Goal: Transaction & Acquisition: Register for event/course

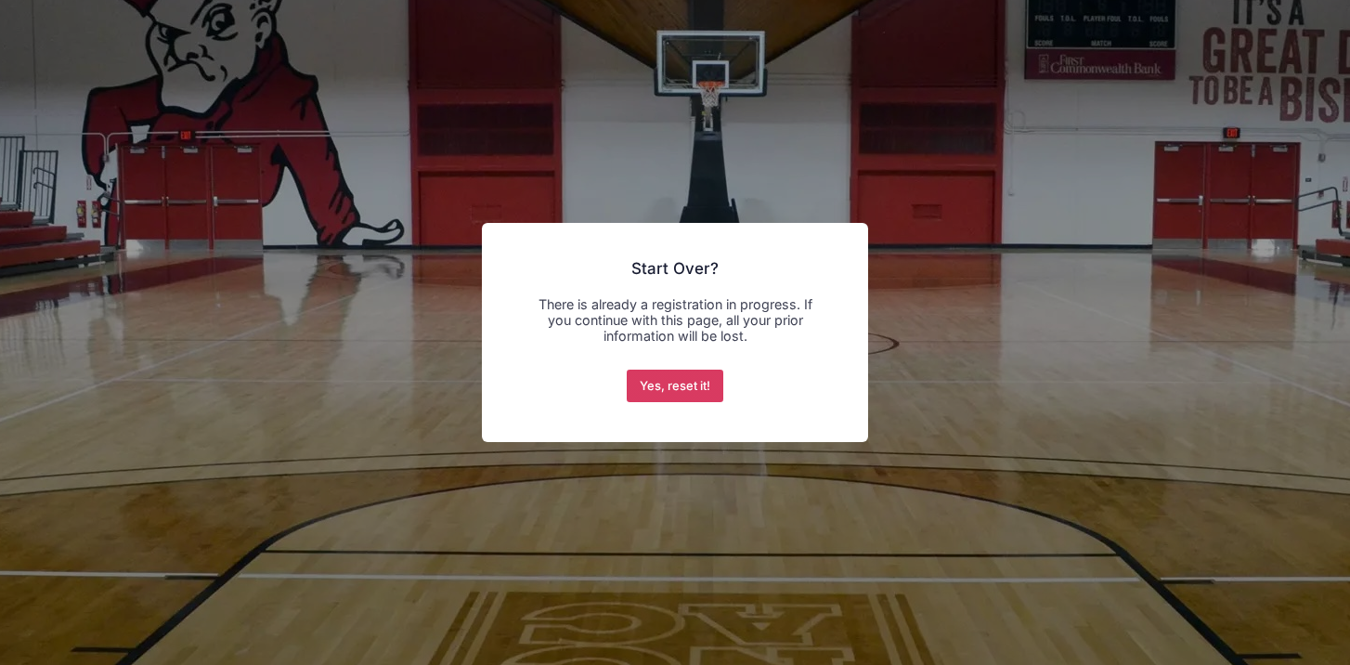
click at [694, 390] on button "Yes, reset it!" at bounding box center [675, 385] width 97 height 33
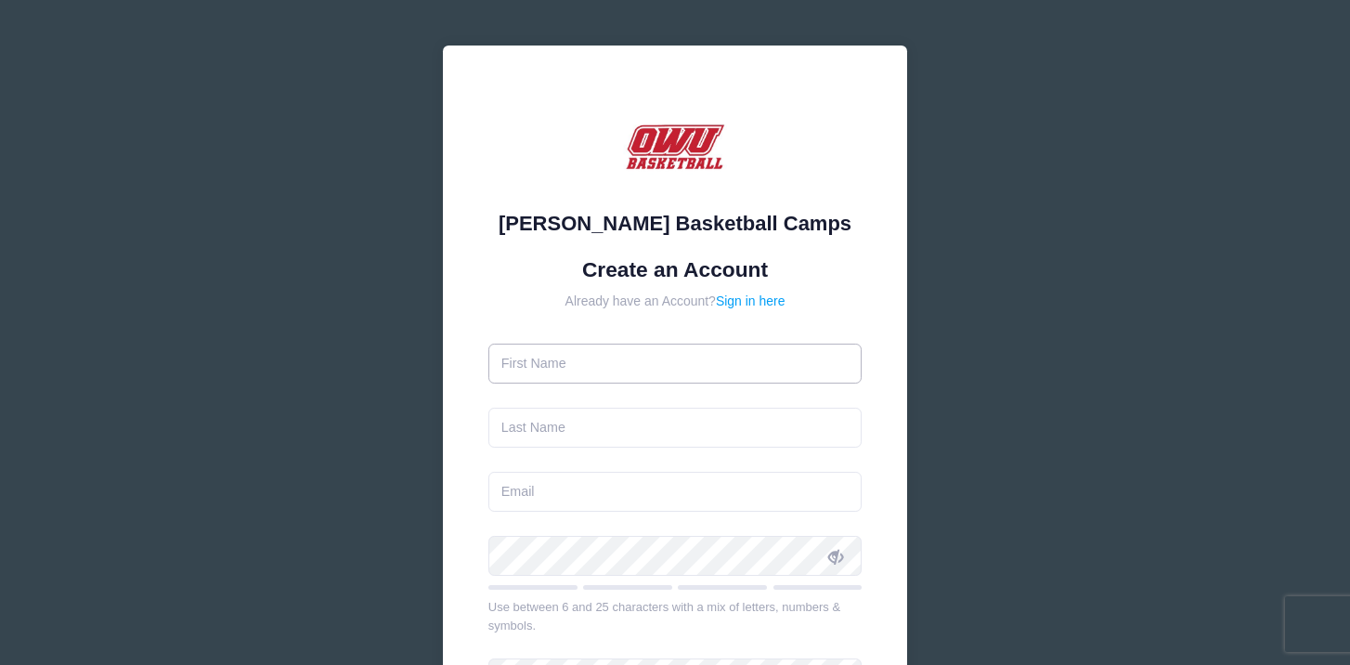
click at [560, 360] on input "text" at bounding box center [675, 363] width 374 height 40
type input "Caleb"
type input "[PERSON_NAME]"
type input "[EMAIL_ADDRESS][DOMAIN_NAME]"
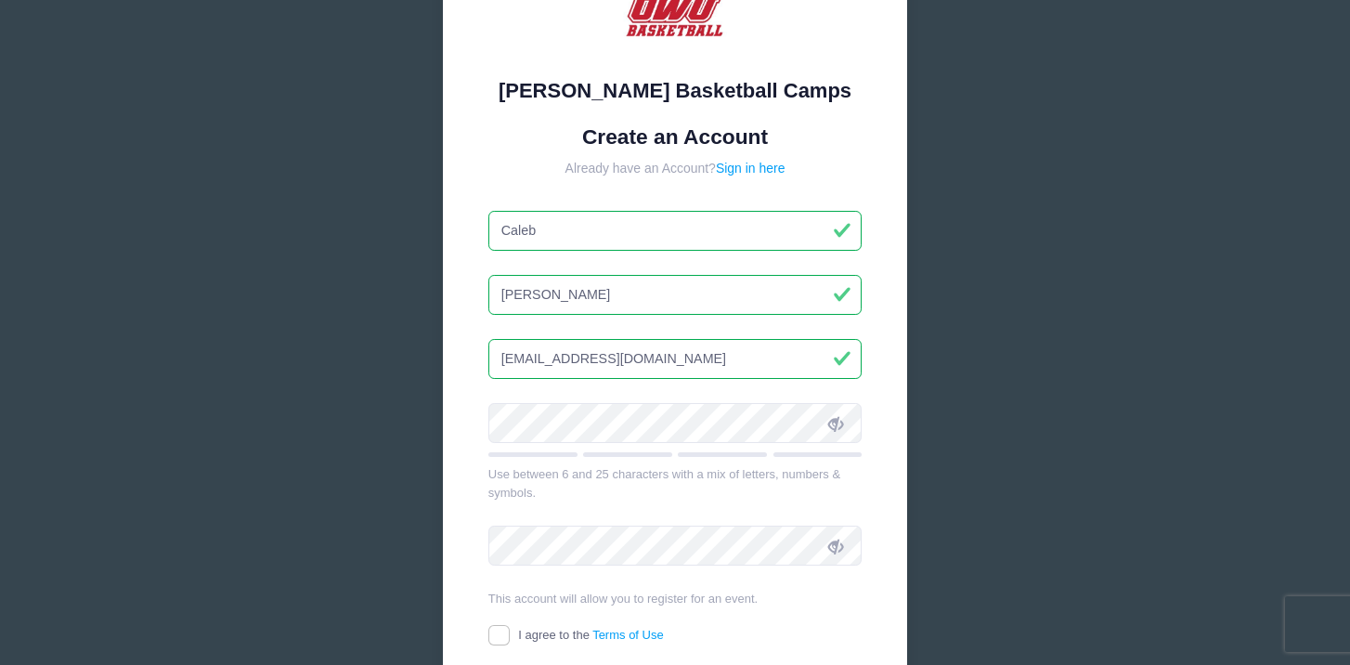
scroll to position [157, 0]
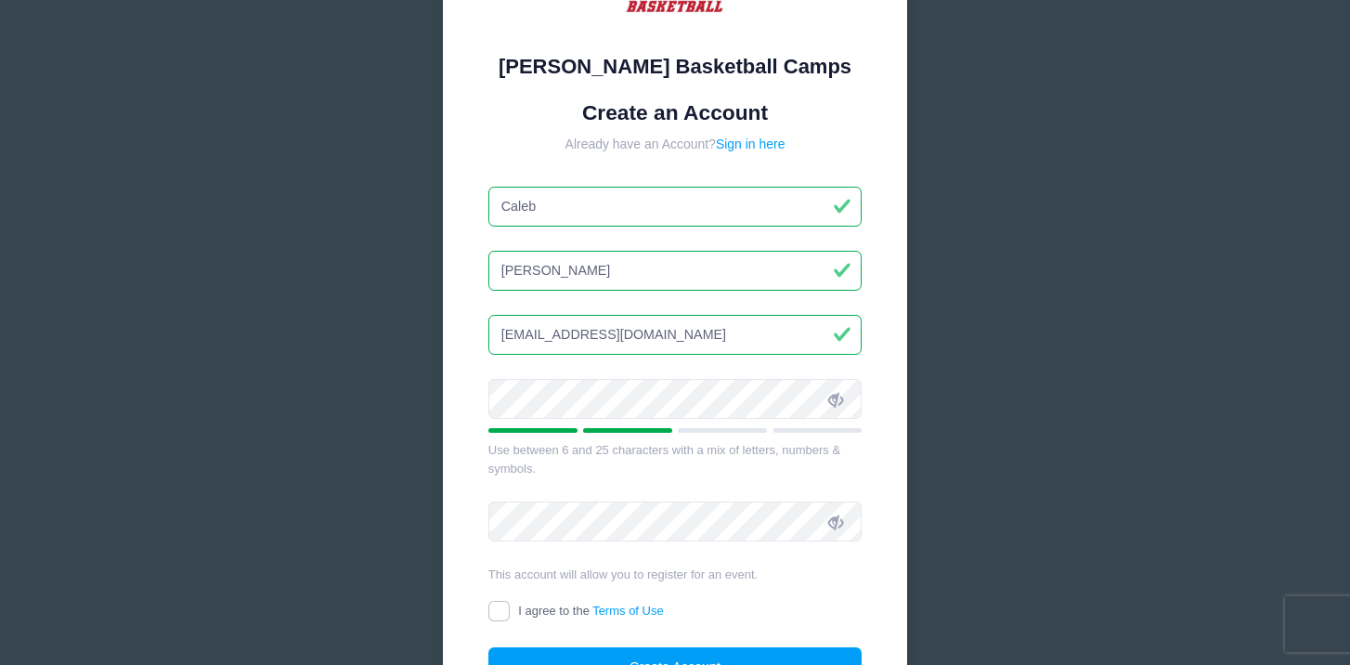
click at [837, 396] on icon at bounding box center [835, 399] width 15 height 15
click at [444, 396] on div "David Vogel Basketball Camps Create an Account Already have an Account? Sign in…" at bounding box center [675, 326] width 464 height 874
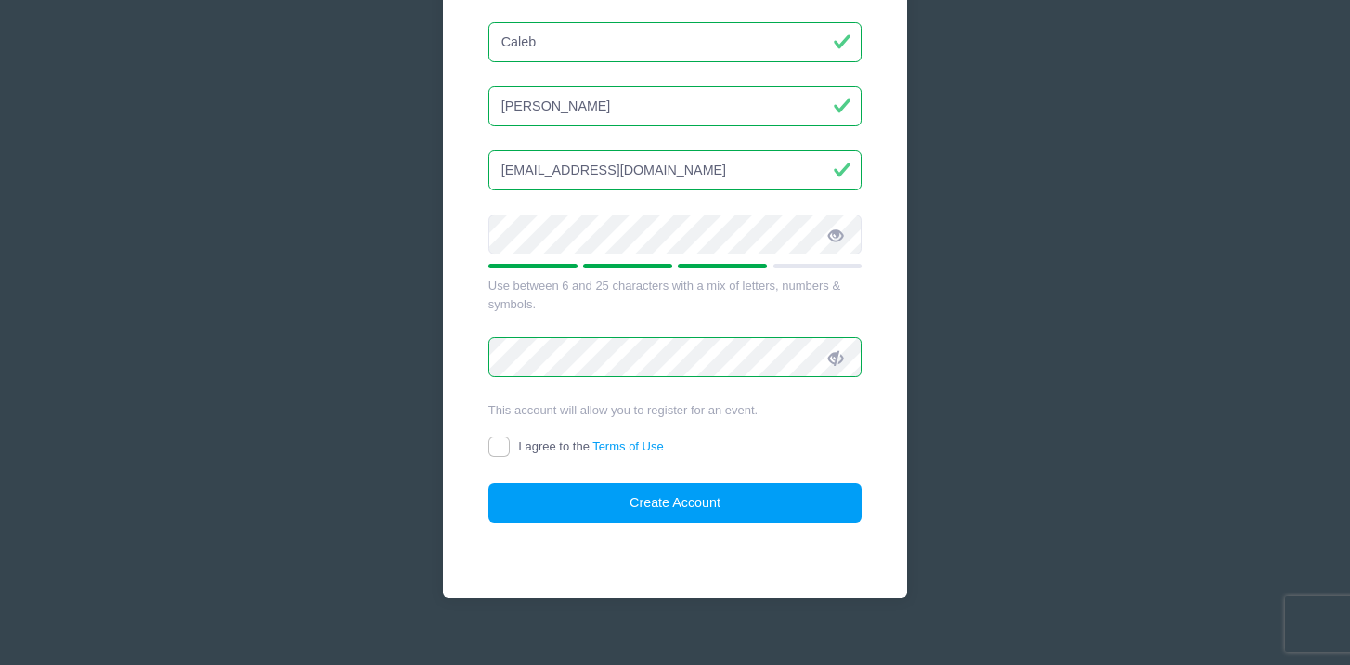
scroll to position [345, 0]
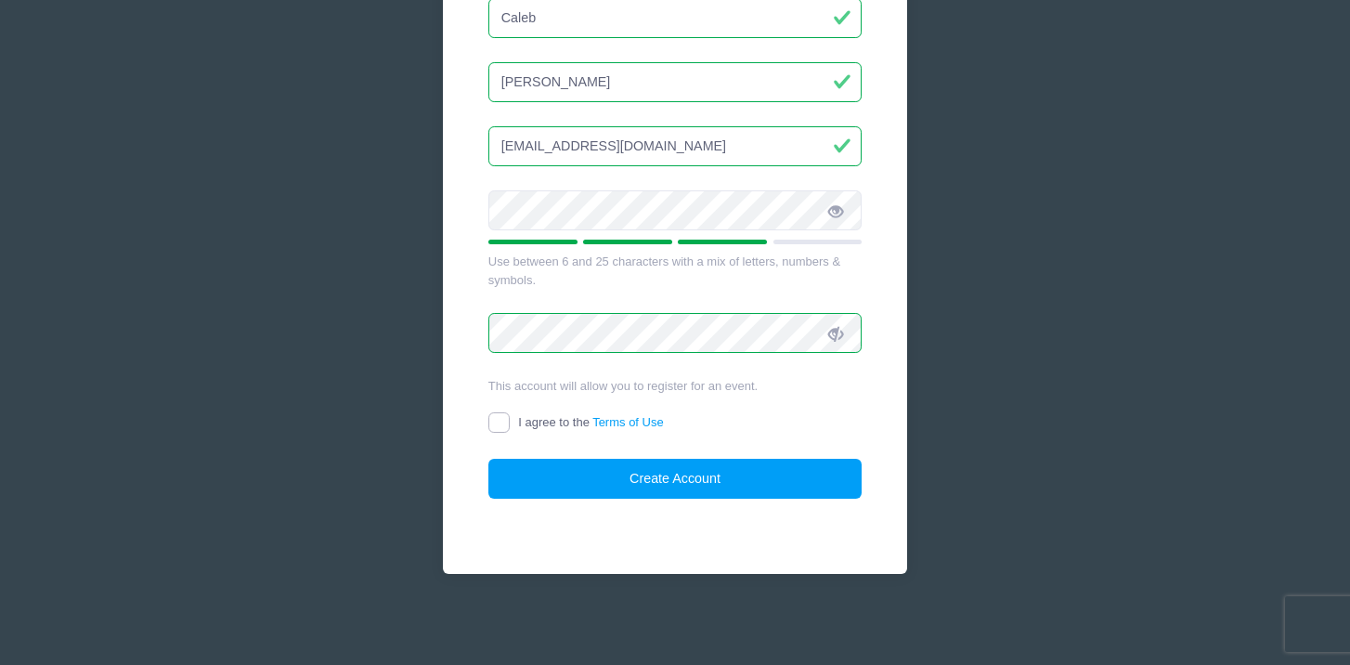
click at [501, 419] on input "I agree to the Terms of Use" at bounding box center [498, 422] width 21 height 21
checkbox input "true"
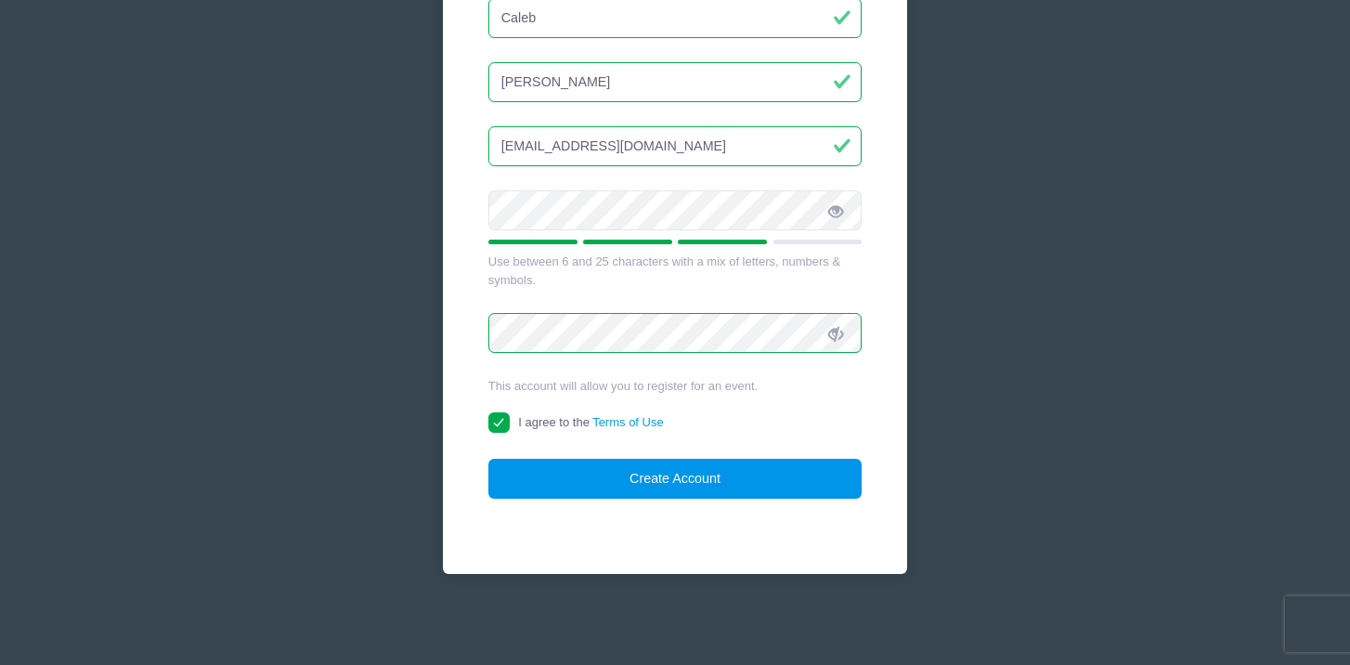
click at [648, 479] on button "Create Account" at bounding box center [675, 479] width 374 height 40
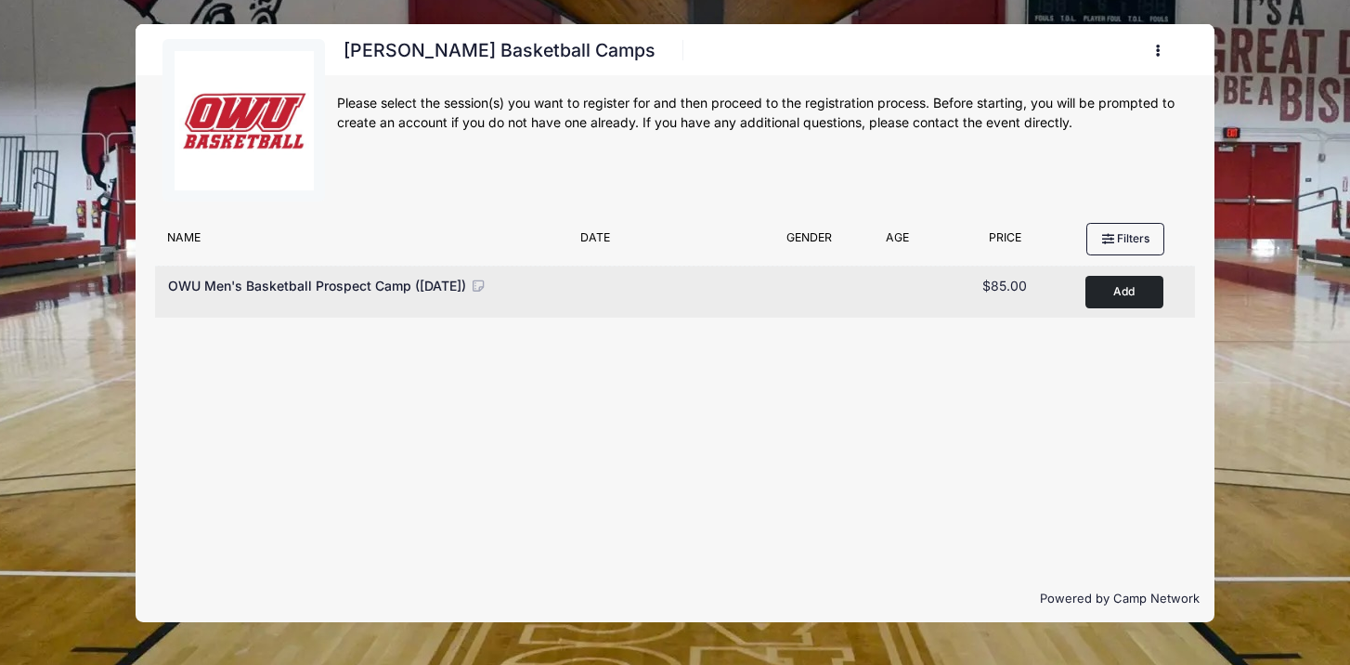
click at [1122, 291] on button "Add to Cart" at bounding box center [1124, 292] width 78 height 32
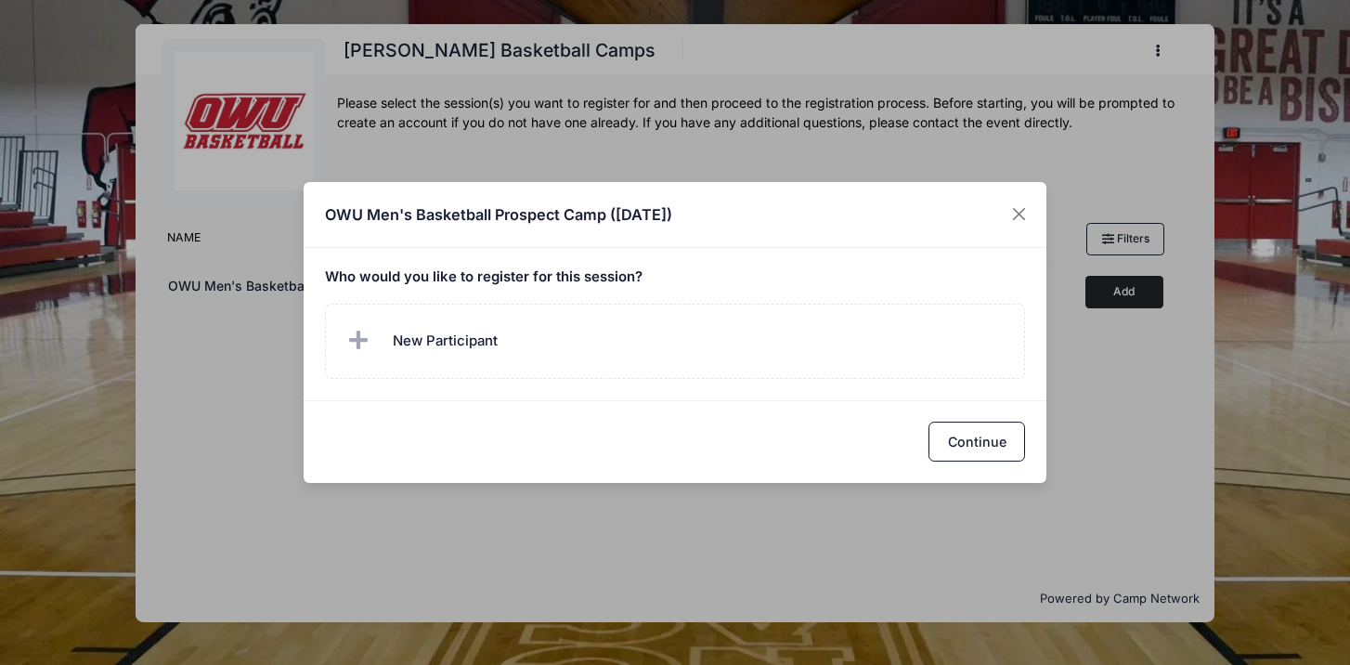
click at [809, 529] on div "OWU Men's Basketball Prospect Camp (September 28, 2025) Who would you like to r…" at bounding box center [675, 332] width 1350 height 665
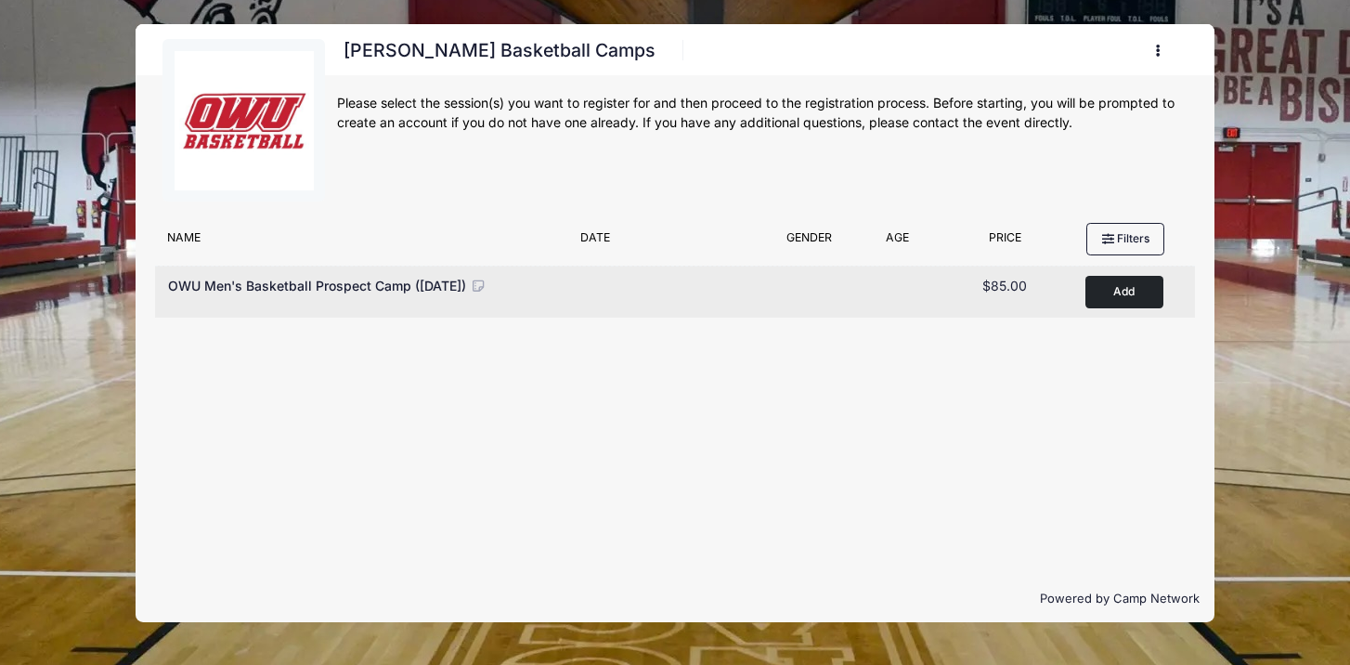
click at [466, 290] on span "OWU Men's Basketball Prospect Camp (September 28, 2025)" at bounding box center [317, 286] width 298 height 16
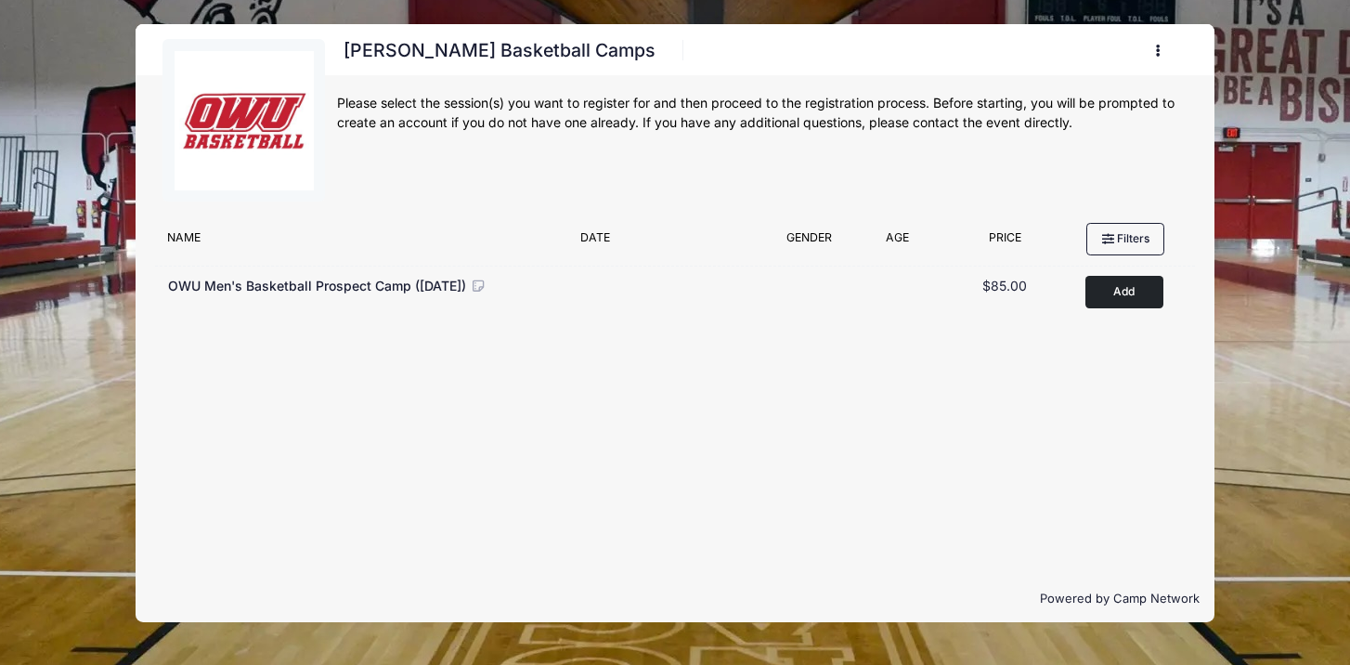
click at [1157, 51] on icon "button" at bounding box center [1163, 51] width 15 height 0
click at [1053, 104] on link "My Account" at bounding box center [1071, 96] width 214 height 35
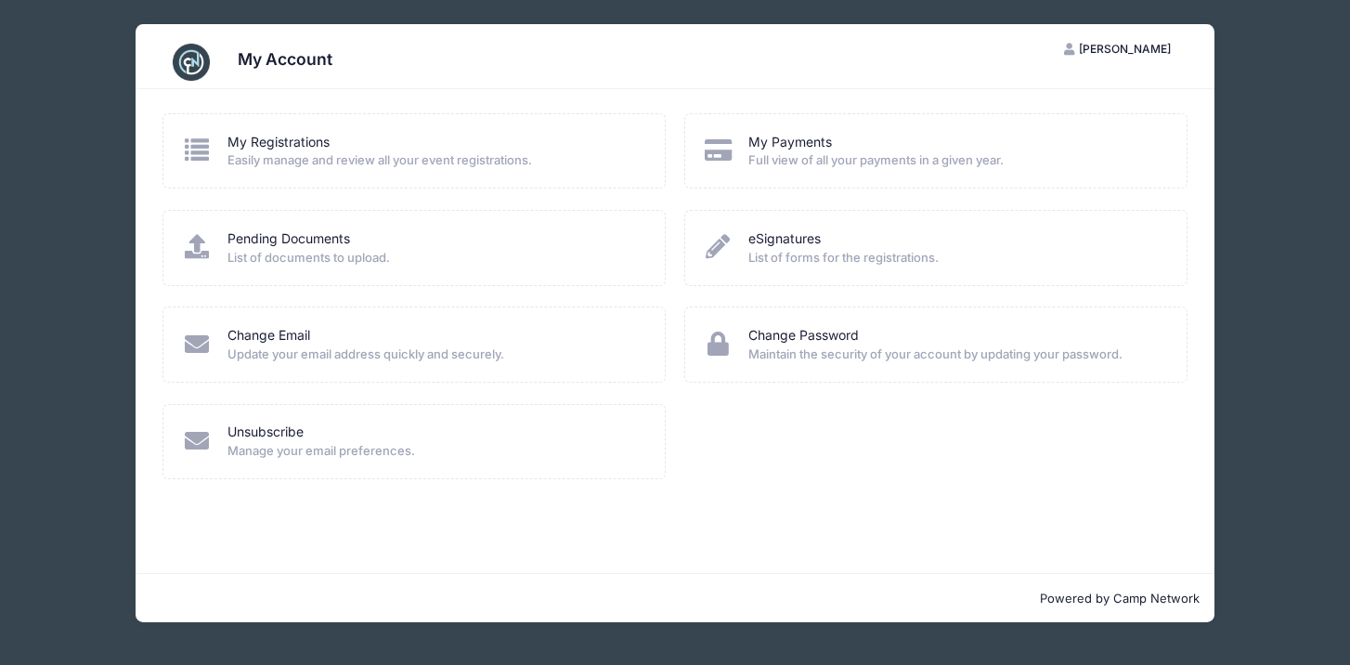
click at [404, 157] on span "Easily manage and review all your event registrations." at bounding box center [434, 160] width 414 height 19
click at [418, 162] on span "Easily manage and review all your event registrations." at bounding box center [434, 160] width 414 height 19
click at [782, 153] on span "Full view of all your payments in a given year." at bounding box center [955, 160] width 414 height 19
click at [1139, 45] on span "Caleb Ervin" at bounding box center [1125, 49] width 92 height 14
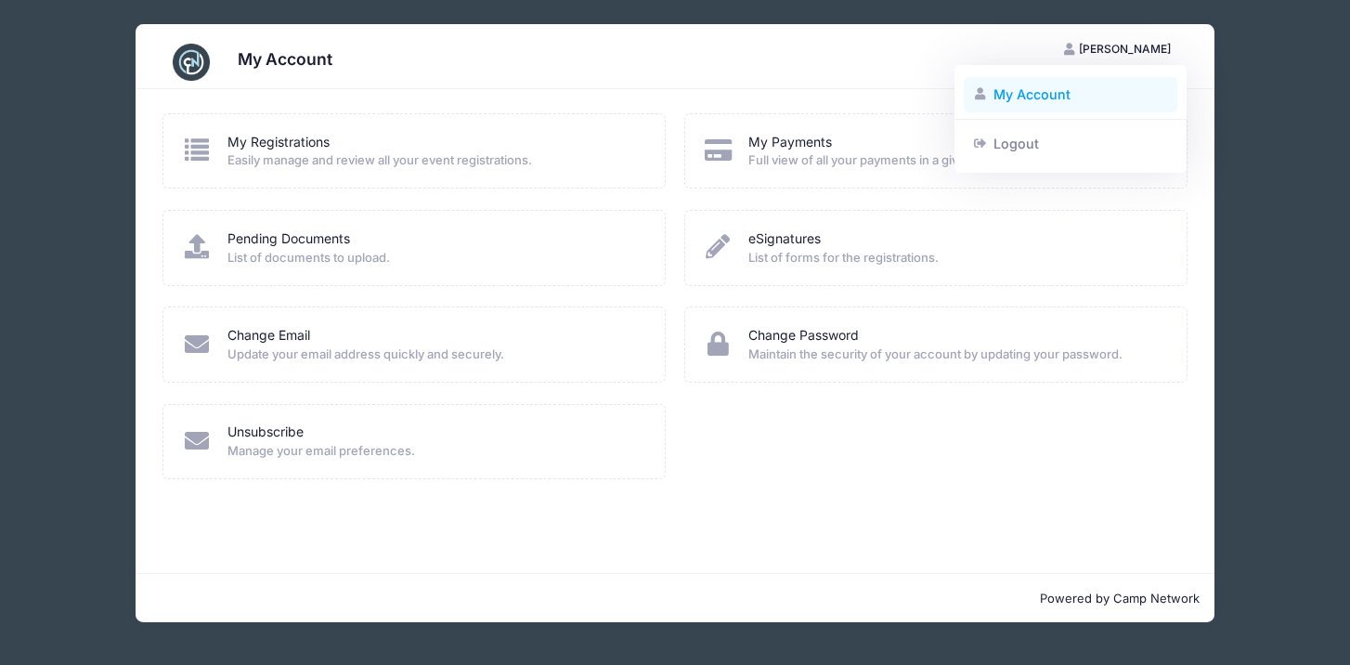
click at [1040, 91] on link "My Account" at bounding box center [1071, 94] width 214 height 35
click at [411, 158] on span "Easily manage and review all your event registrations." at bounding box center [434, 160] width 414 height 19
click at [194, 152] on icon at bounding box center [197, 149] width 31 height 24
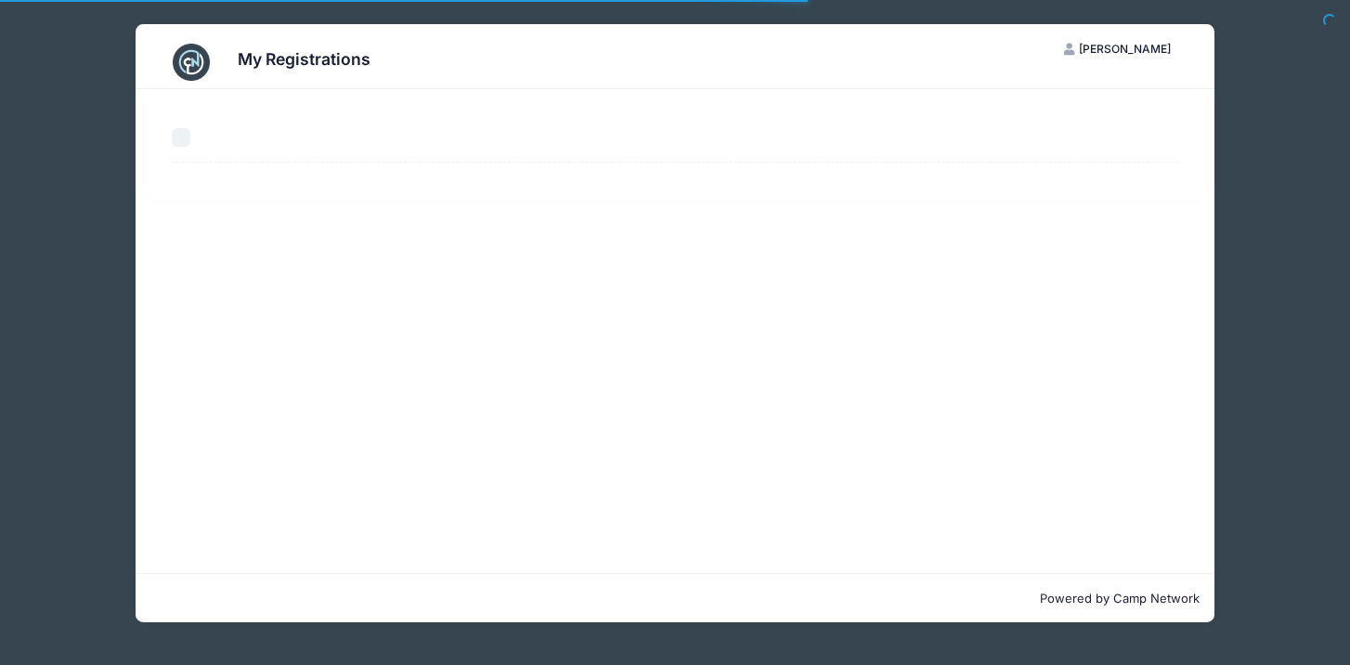
select select "50"
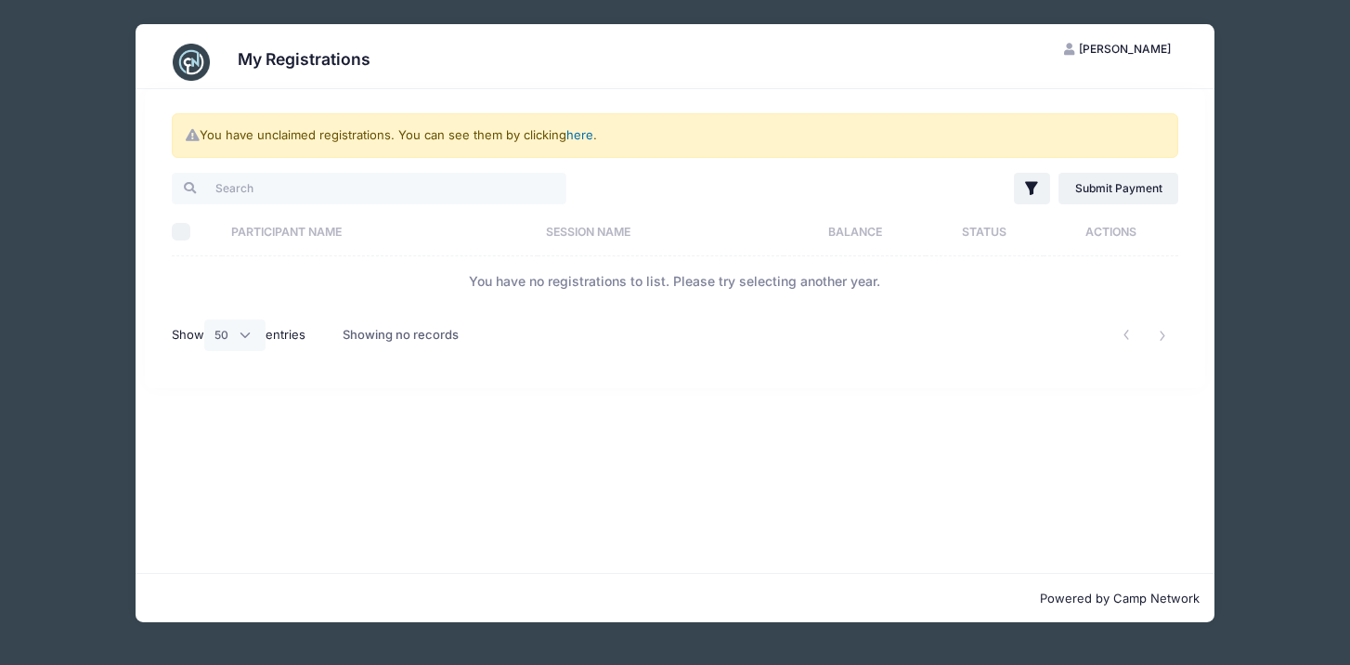
click at [588, 139] on link "here" at bounding box center [579, 134] width 27 height 15
click at [588, 135] on link "here" at bounding box center [579, 134] width 27 height 15
click at [586, 131] on link "here" at bounding box center [579, 134] width 27 height 15
click at [459, 190] on input "search" at bounding box center [369, 189] width 395 height 32
click at [469, 189] on input "basketball" at bounding box center [369, 189] width 395 height 32
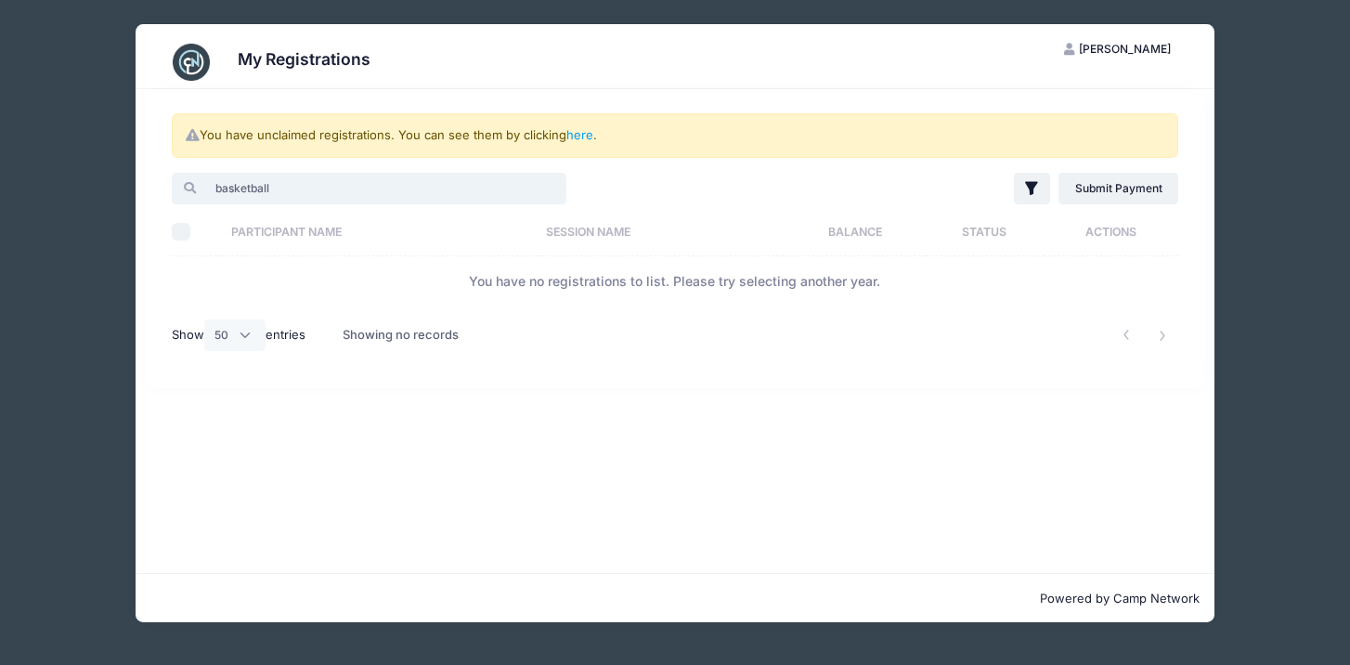
drag, startPoint x: 445, startPoint y: 192, endPoint x: 188, endPoint y: 199, distance: 256.3
click at [188, 199] on input "basketball" at bounding box center [369, 189] width 395 height 32
drag, startPoint x: 303, startPoint y: 186, endPoint x: 163, endPoint y: 167, distance: 140.5
click at [162, 167] on div "You have unclaimed registrations. You can see them by clicking here . basketbal…" at bounding box center [675, 238] width 1060 height 299
type input "showcase"
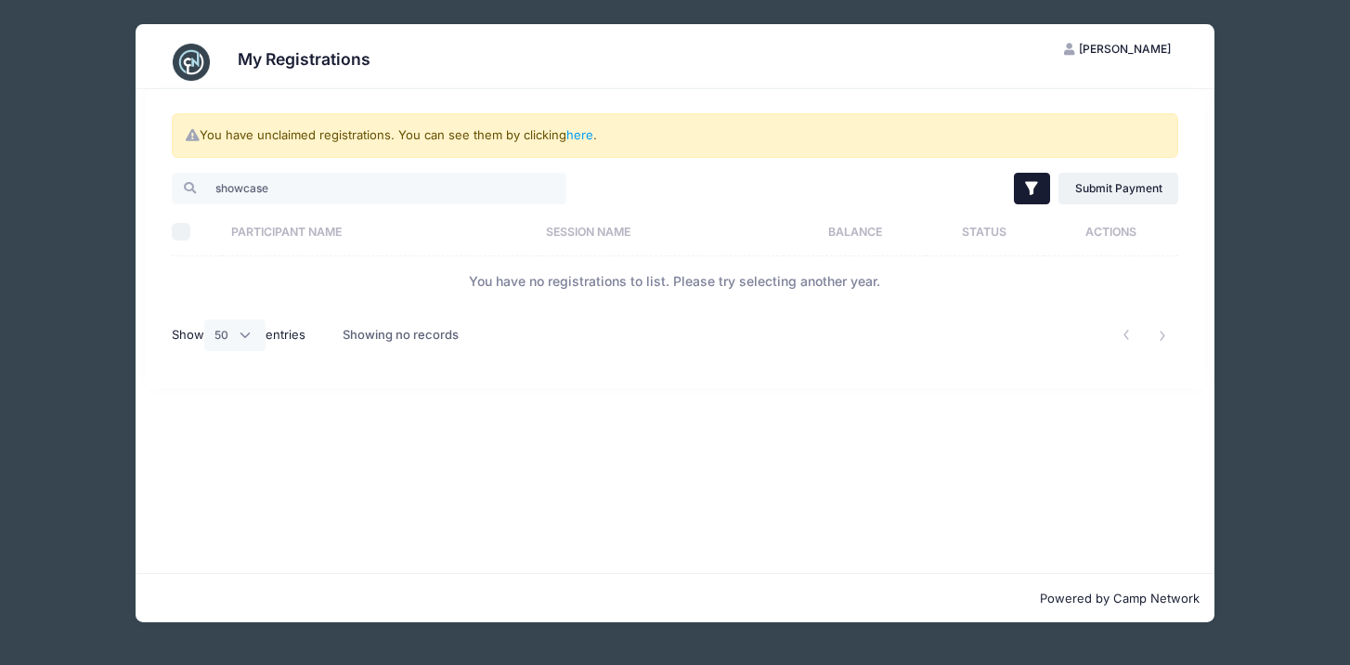
click at [1030, 186] on icon "button" at bounding box center [1031, 188] width 12 height 13
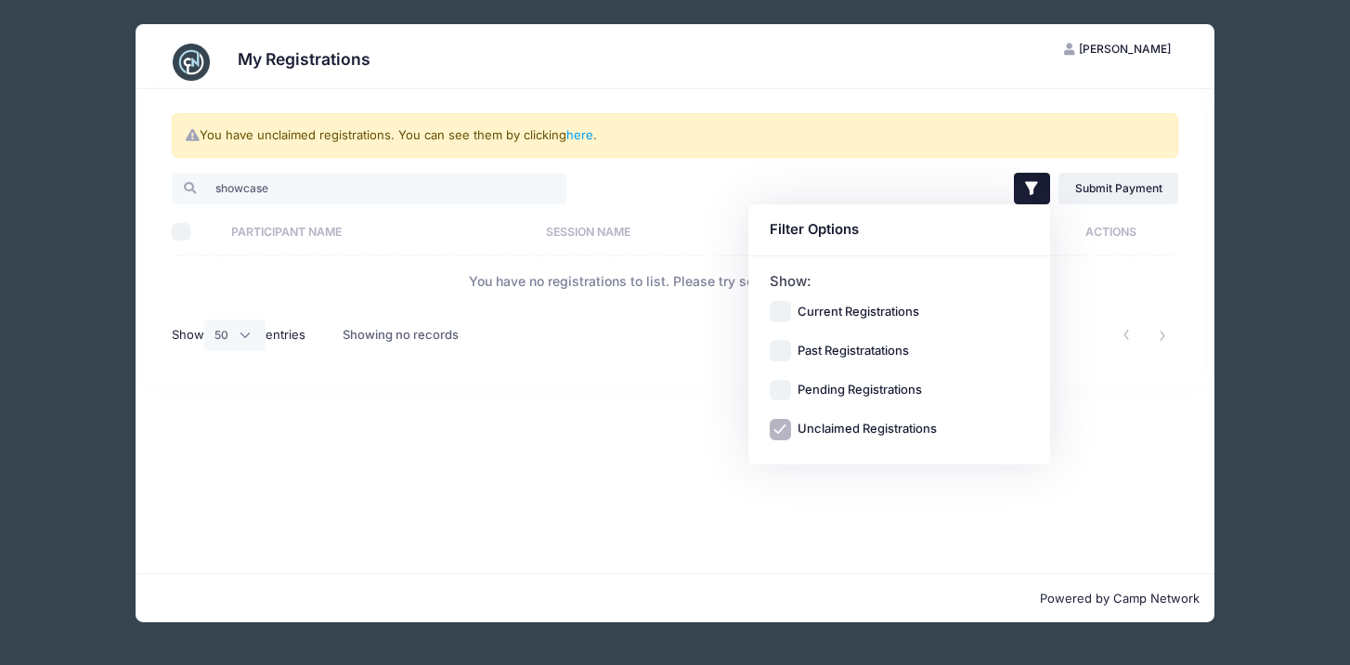
click at [783, 430] on input "Unclaimed Registrations" at bounding box center [780, 429] width 21 height 21
checkbox input "false"
click at [1032, 186] on icon "button" at bounding box center [1031, 188] width 12 height 13
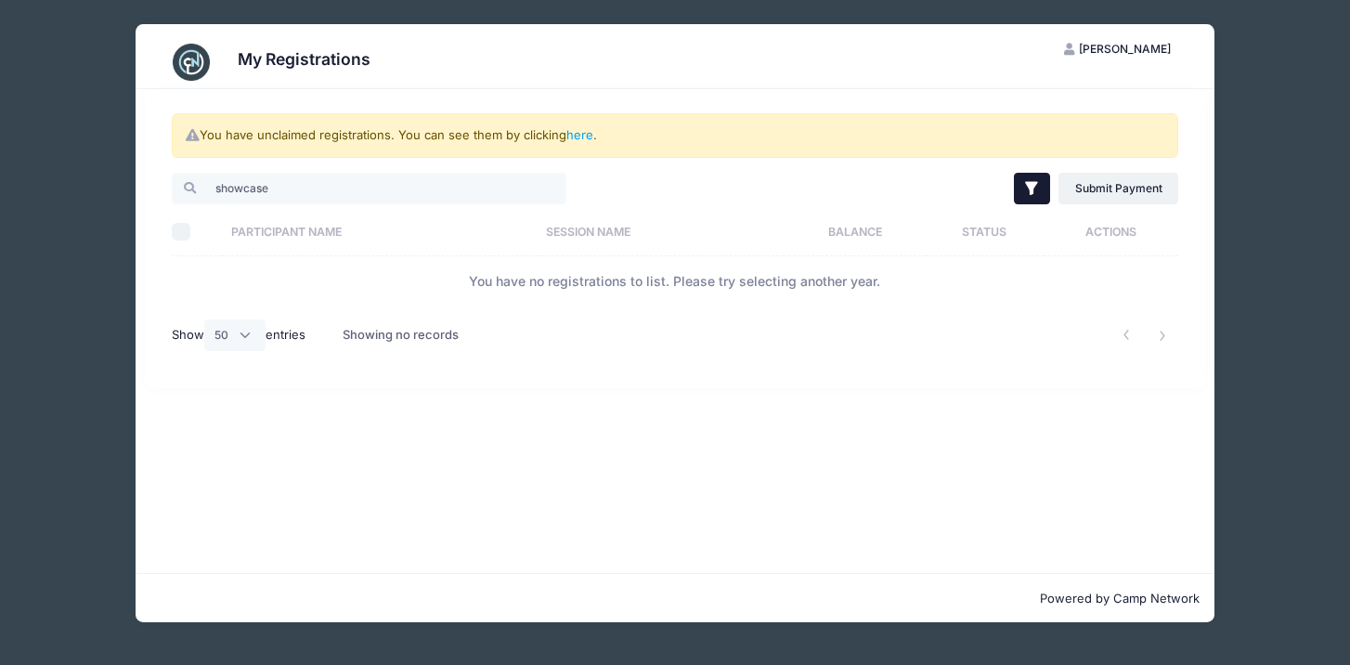
click at [1032, 186] on icon "button" at bounding box center [1031, 188] width 12 height 13
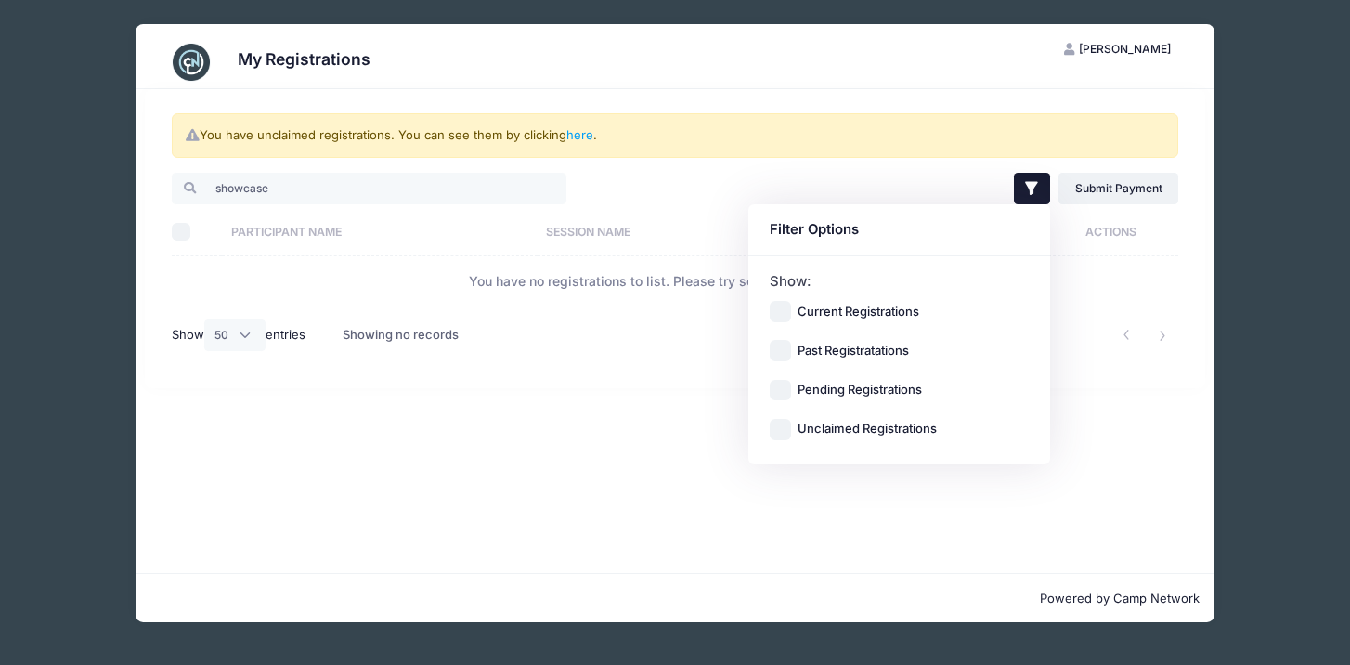
click at [788, 311] on input "Current Registrations" at bounding box center [780, 311] width 21 height 21
checkbox input "true"
click at [787, 431] on input "Unclaimed Registrations" at bounding box center [780, 429] width 21 height 21
checkbox input "true"
click at [1036, 193] on icon "button" at bounding box center [1031, 188] width 19 height 19
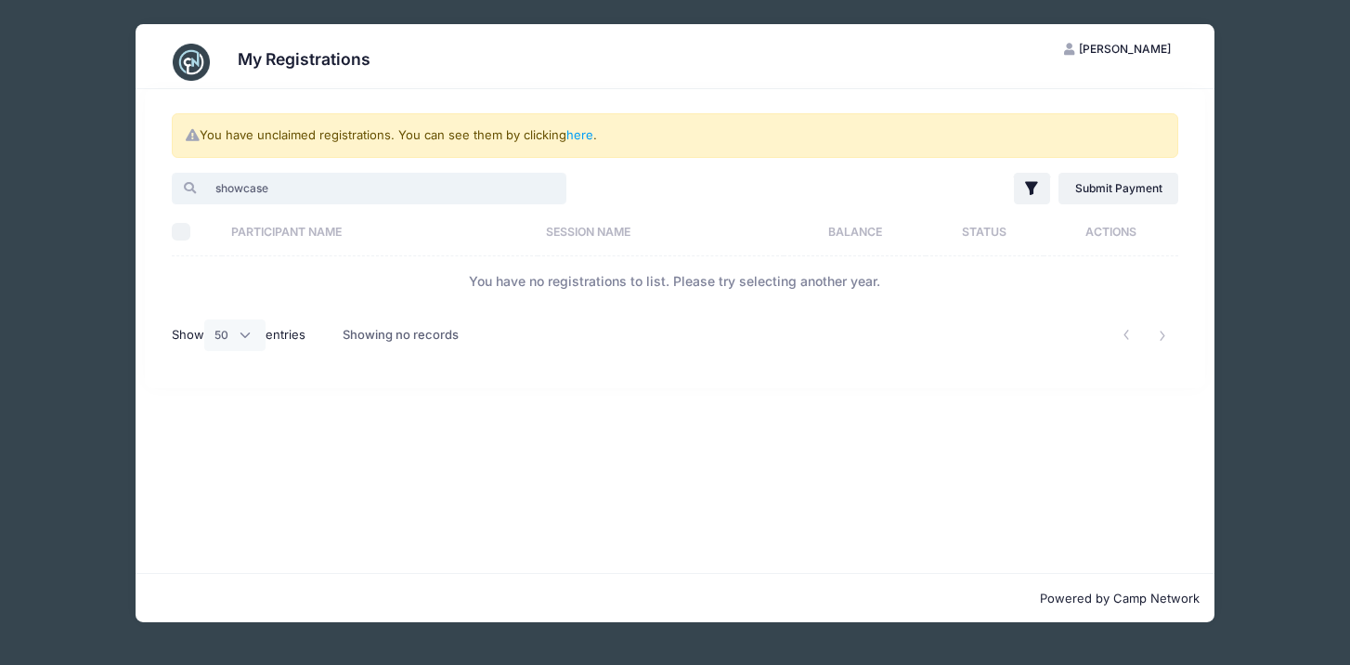
click at [356, 179] on input "showcase" at bounding box center [369, 189] width 395 height 32
click at [577, 133] on link "here" at bounding box center [579, 134] width 27 height 15
click at [194, 137] on icon at bounding box center [192, 135] width 15 height 12
click at [523, 280] on td "You have no registrations to list. Please try selecting another year." at bounding box center [675, 280] width 1006 height 49
click at [195, 58] on img at bounding box center [191, 62] width 37 height 37
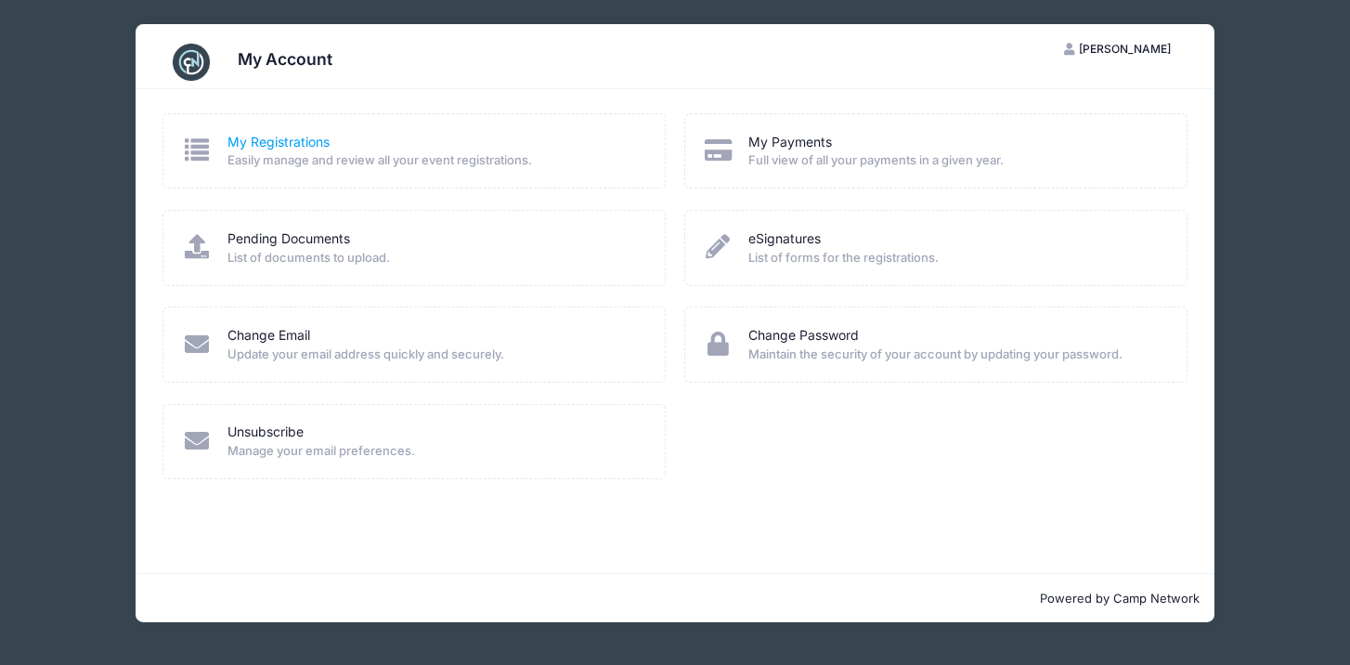
click at [277, 139] on link "My Registrations" at bounding box center [278, 142] width 102 height 19
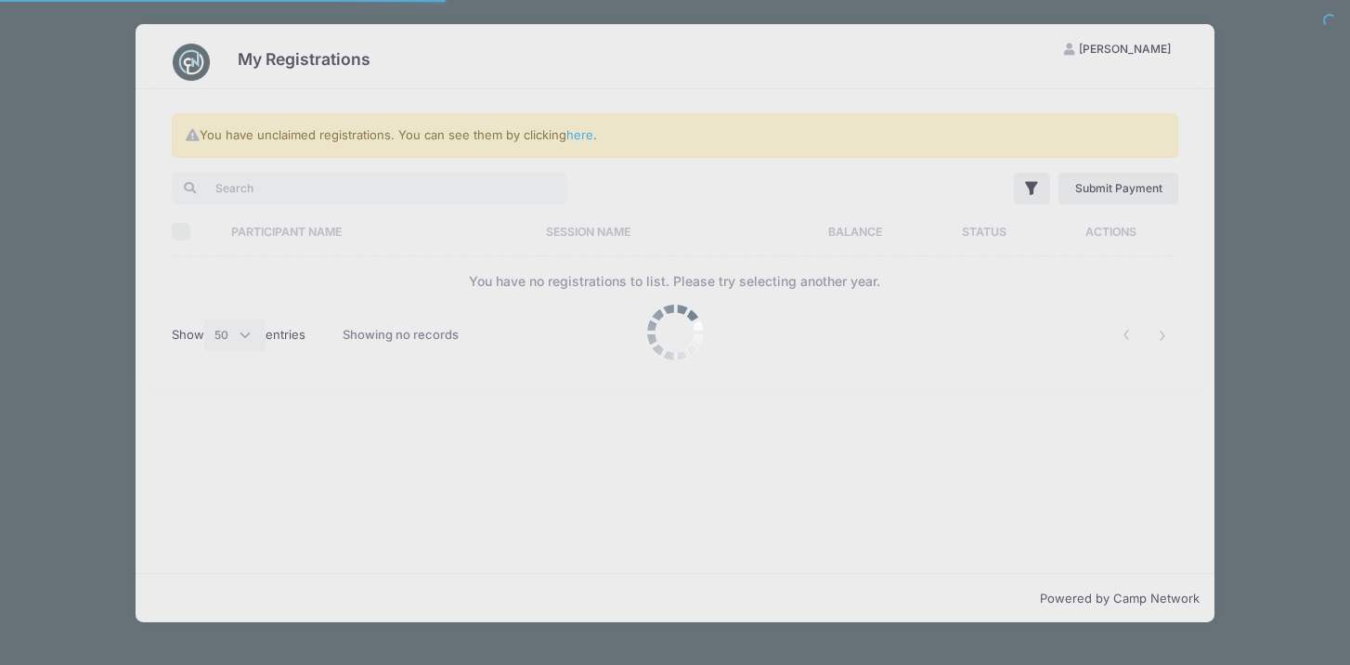
select select "50"
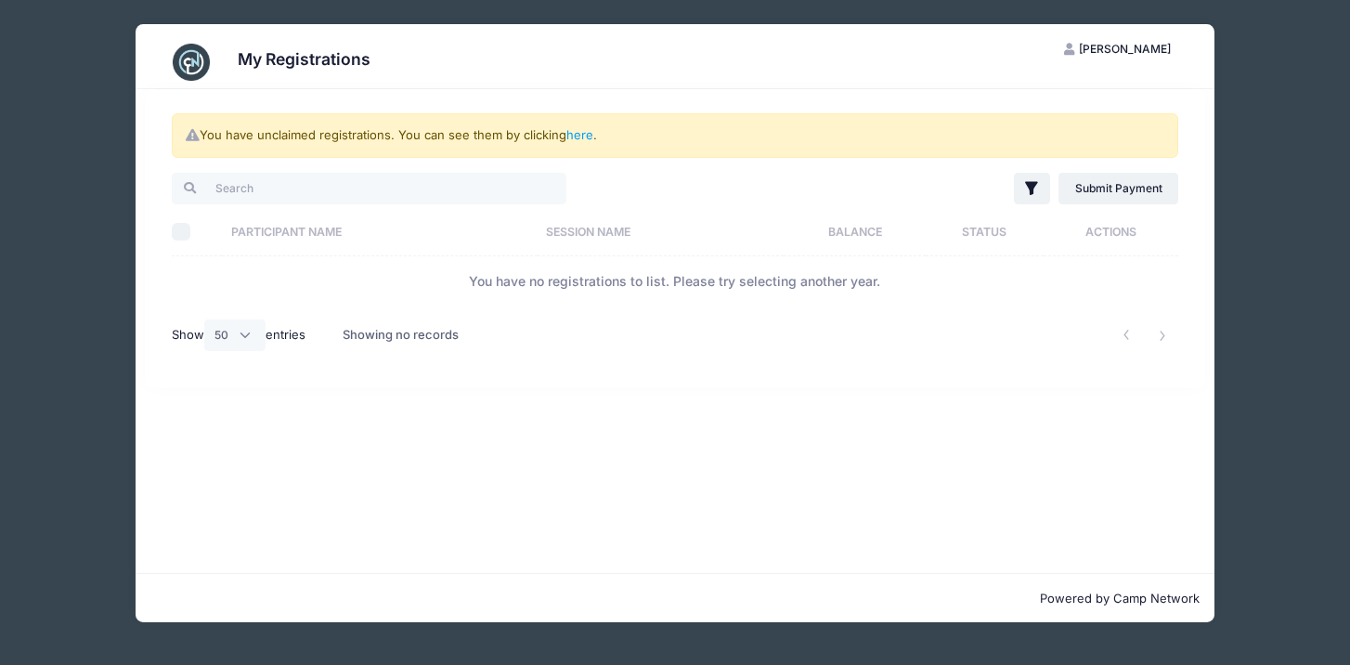
click at [1160, 49] on span "[PERSON_NAME]" at bounding box center [1125, 49] width 92 height 14
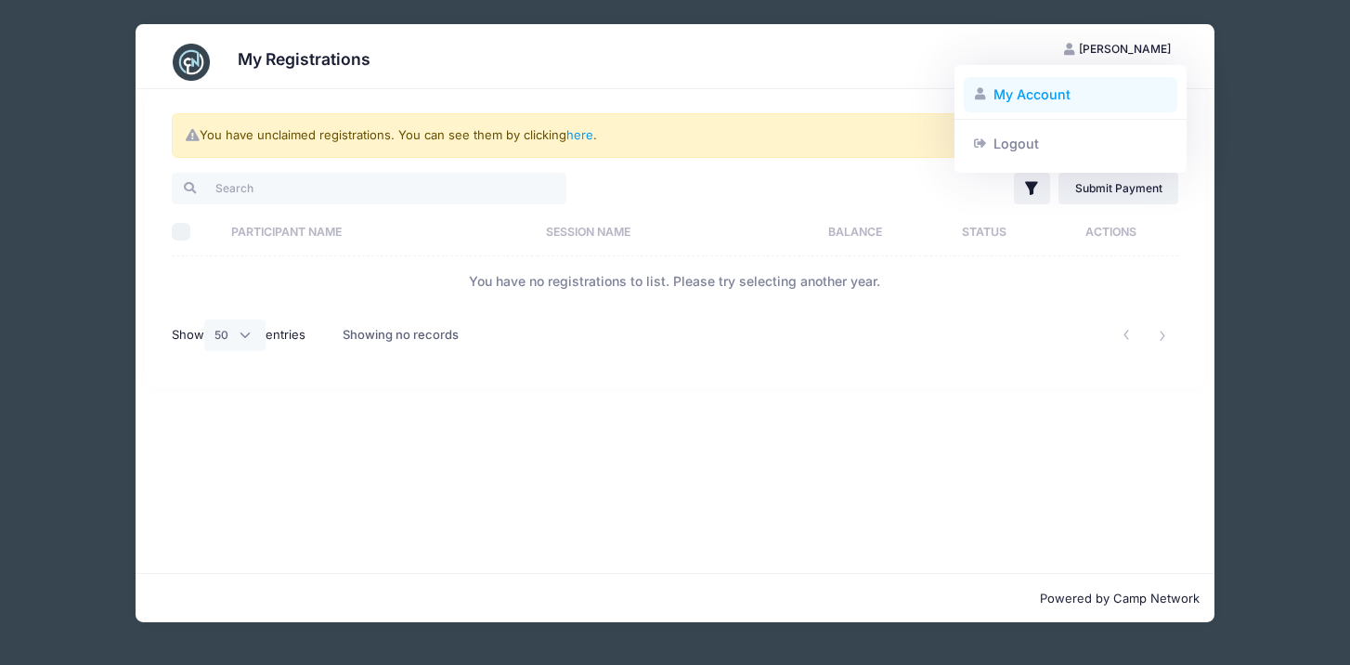
click at [1062, 91] on link "My Account" at bounding box center [1071, 94] width 214 height 35
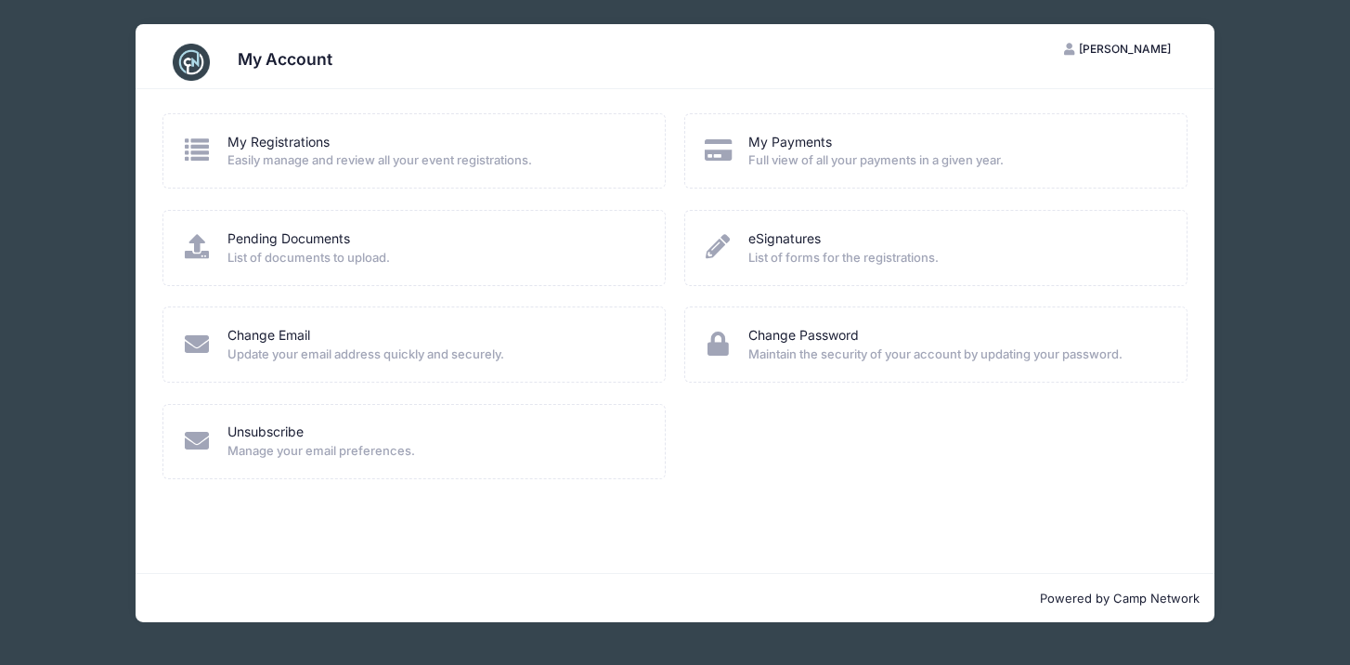
click at [1079, 50] on icon "button" at bounding box center [1071, 50] width 15 height 0
click at [1024, 141] on link "Logout" at bounding box center [1071, 142] width 214 height 35
click at [287, 148] on link "My Registrations" at bounding box center [278, 142] width 102 height 19
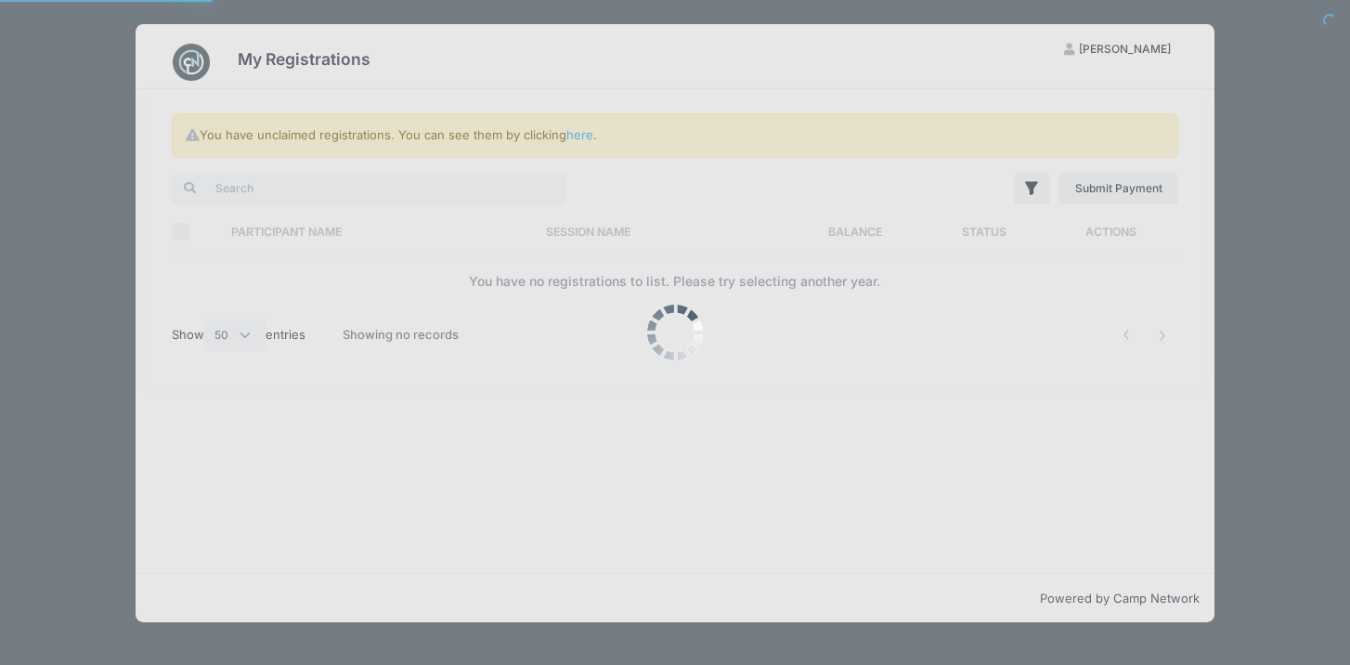
select select "50"
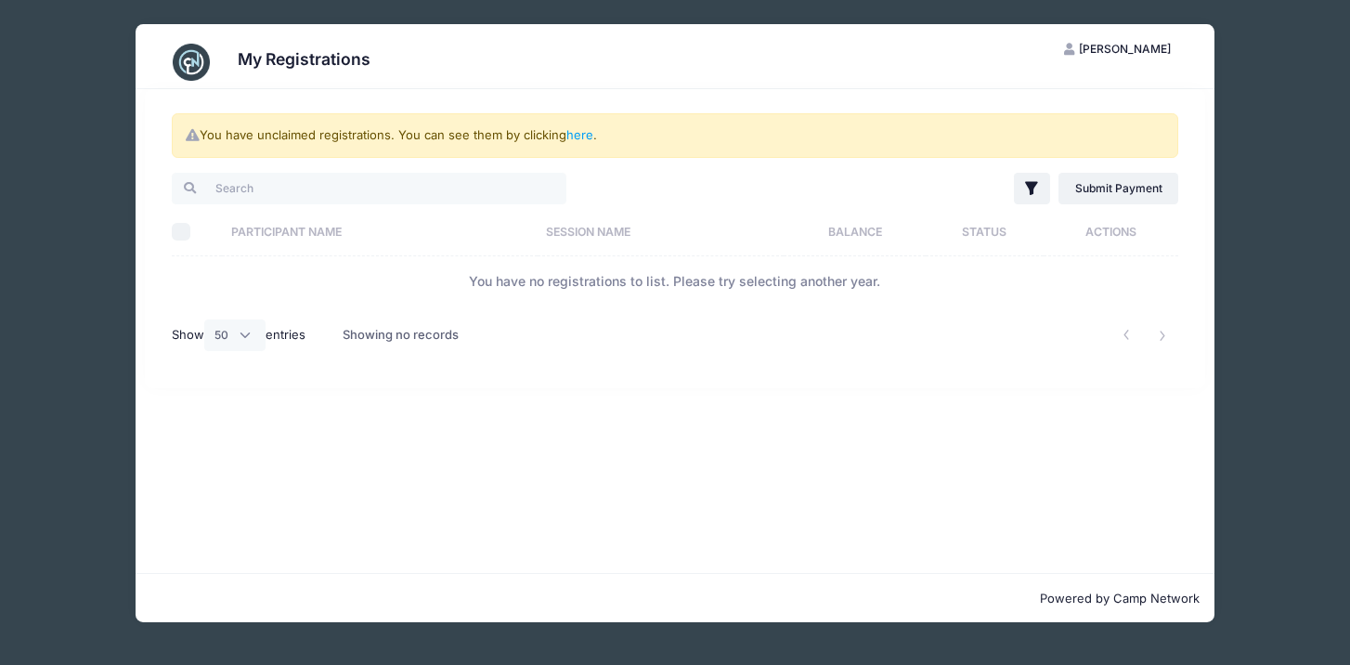
click at [190, 136] on icon at bounding box center [192, 135] width 15 height 12
click at [583, 132] on link "here" at bounding box center [579, 134] width 27 height 15
click at [583, 133] on link "here" at bounding box center [579, 134] width 27 height 15
click at [395, 196] on input "search" at bounding box center [369, 189] width 395 height 32
type input "b"
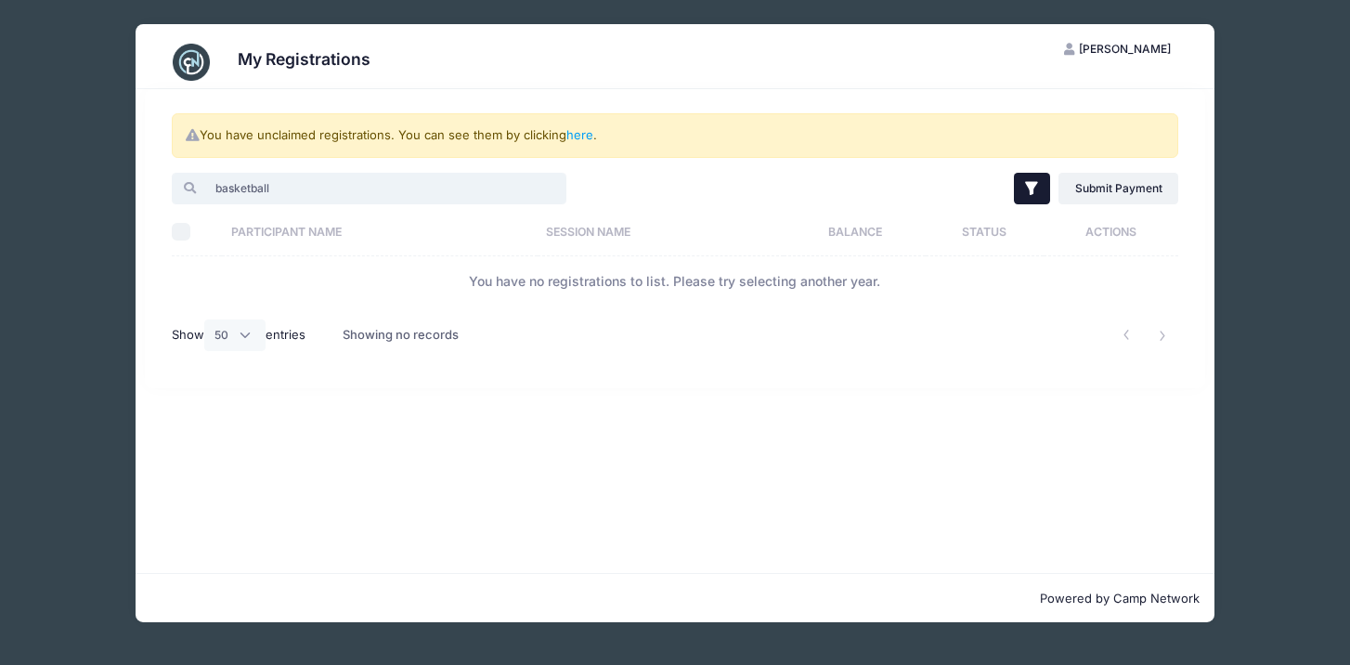
type input "basketball"
click at [1022, 191] on icon "button" at bounding box center [1031, 188] width 19 height 19
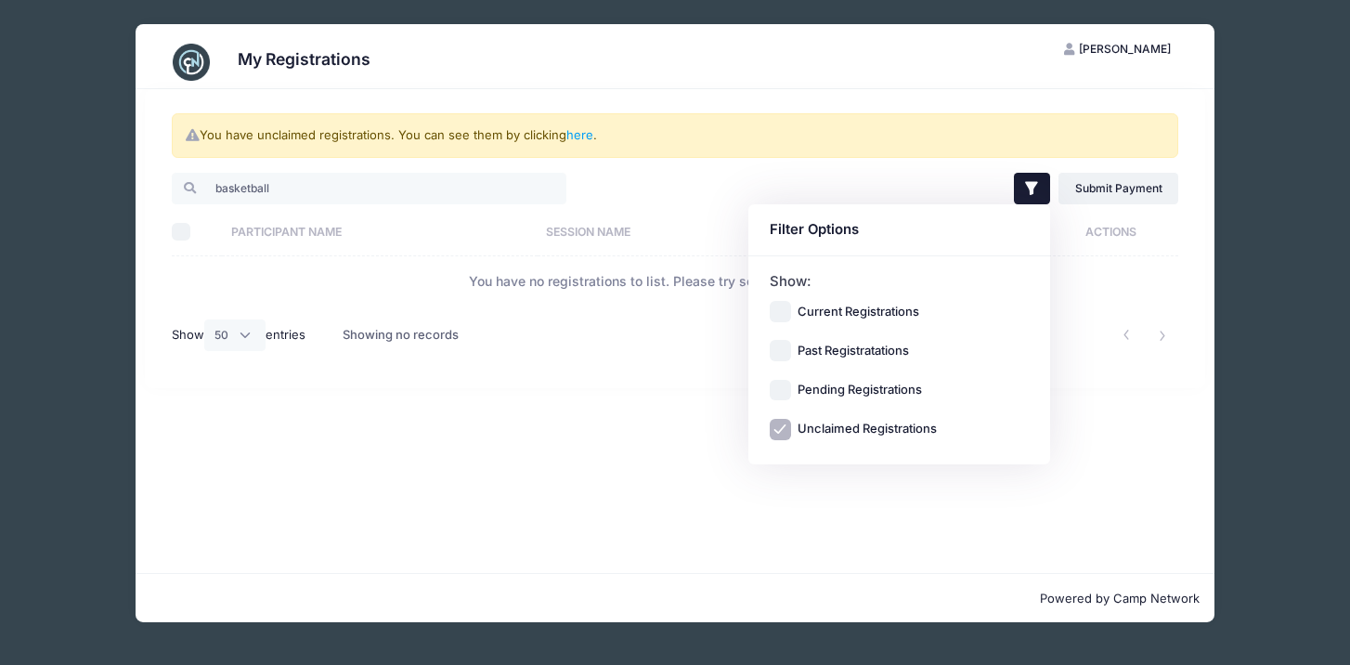
click at [781, 432] on input "Unclaimed Registrations" at bounding box center [780, 429] width 21 height 21
checkbox input "false"
click at [1028, 188] on icon "button" at bounding box center [1031, 188] width 19 height 19
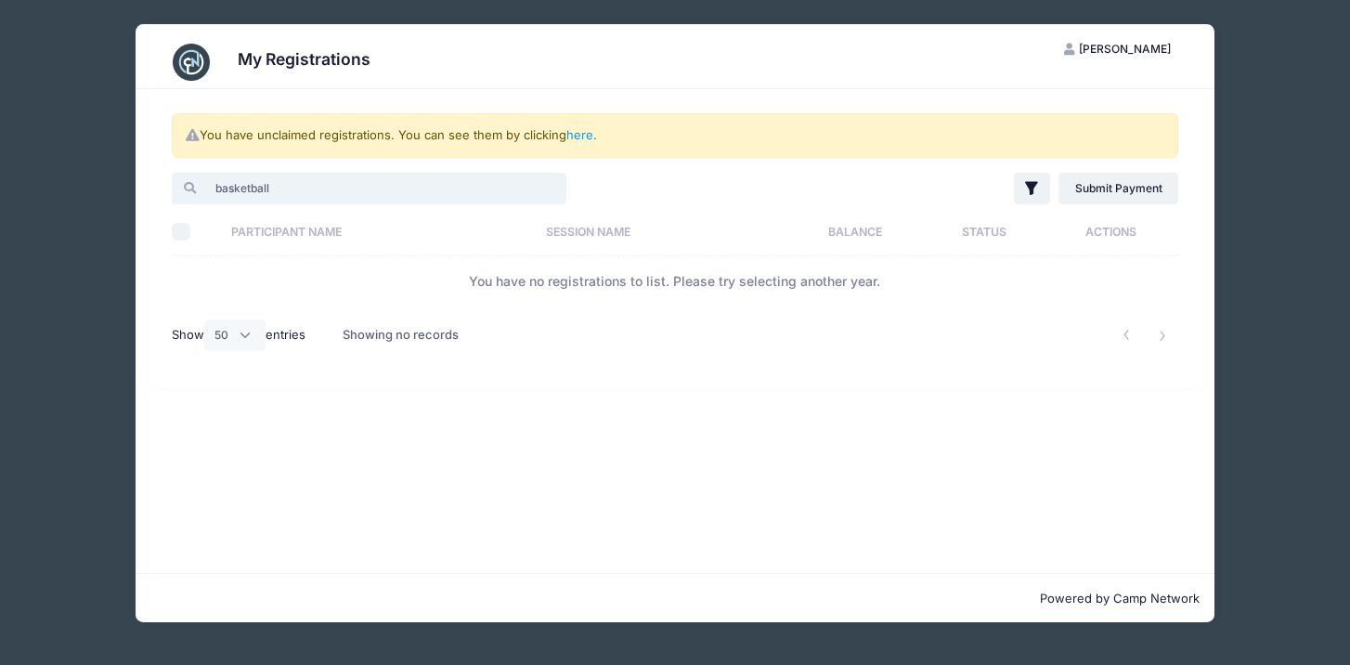
click at [485, 184] on input "basketball" at bounding box center [369, 189] width 395 height 32
click at [1022, 187] on icon "button" at bounding box center [1031, 188] width 19 height 19
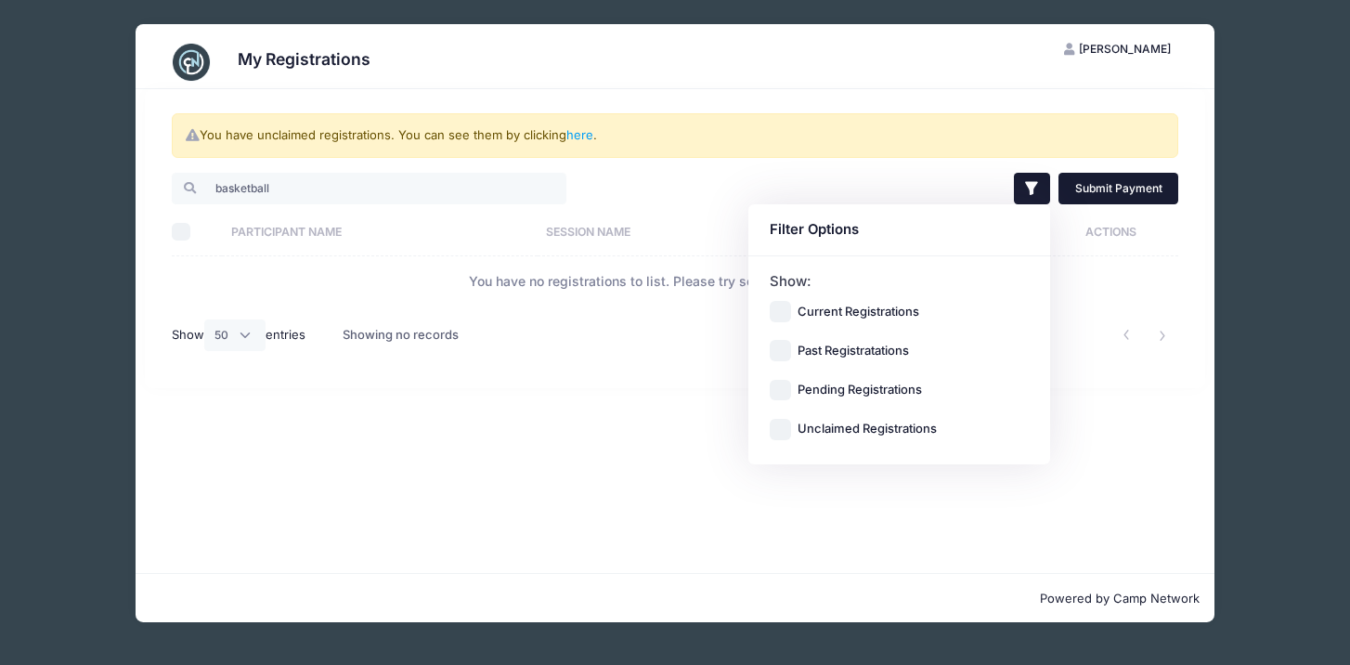
click at [1125, 183] on link "Submit Payment" at bounding box center [1118, 189] width 120 height 32
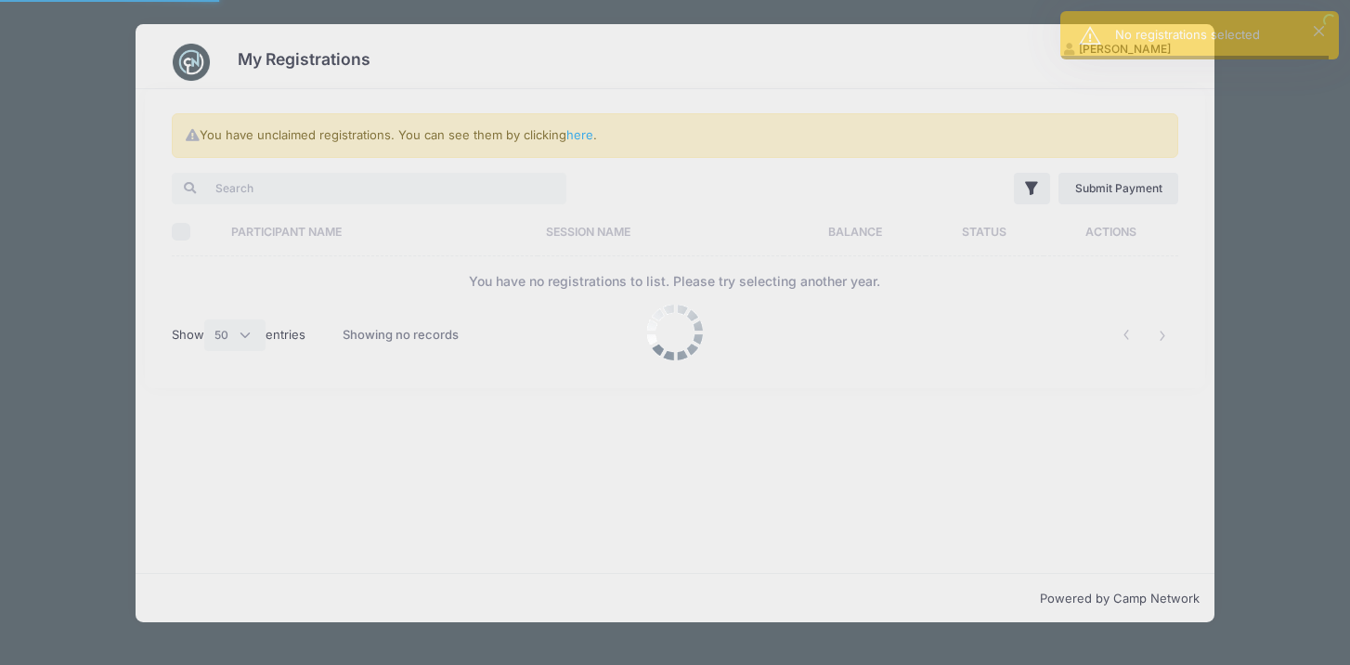
select select "50"
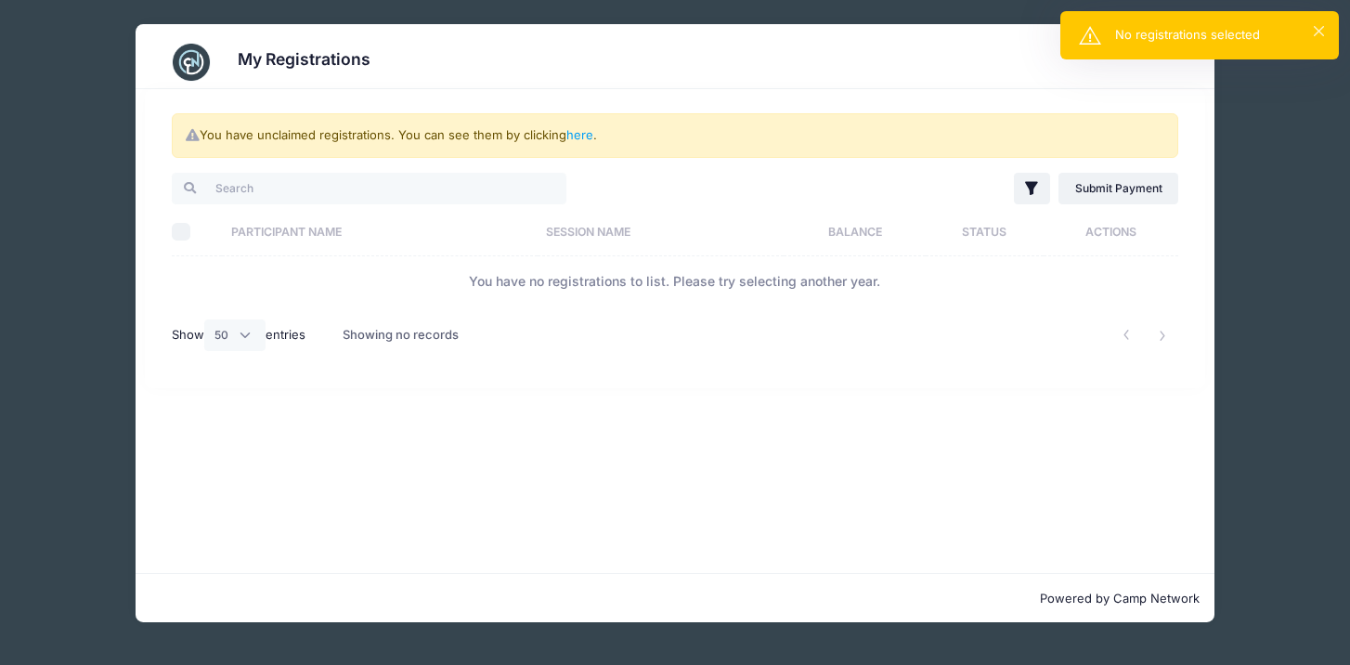
click at [1323, 31] on div "× No registrations selected" at bounding box center [1199, 35] width 278 height 48
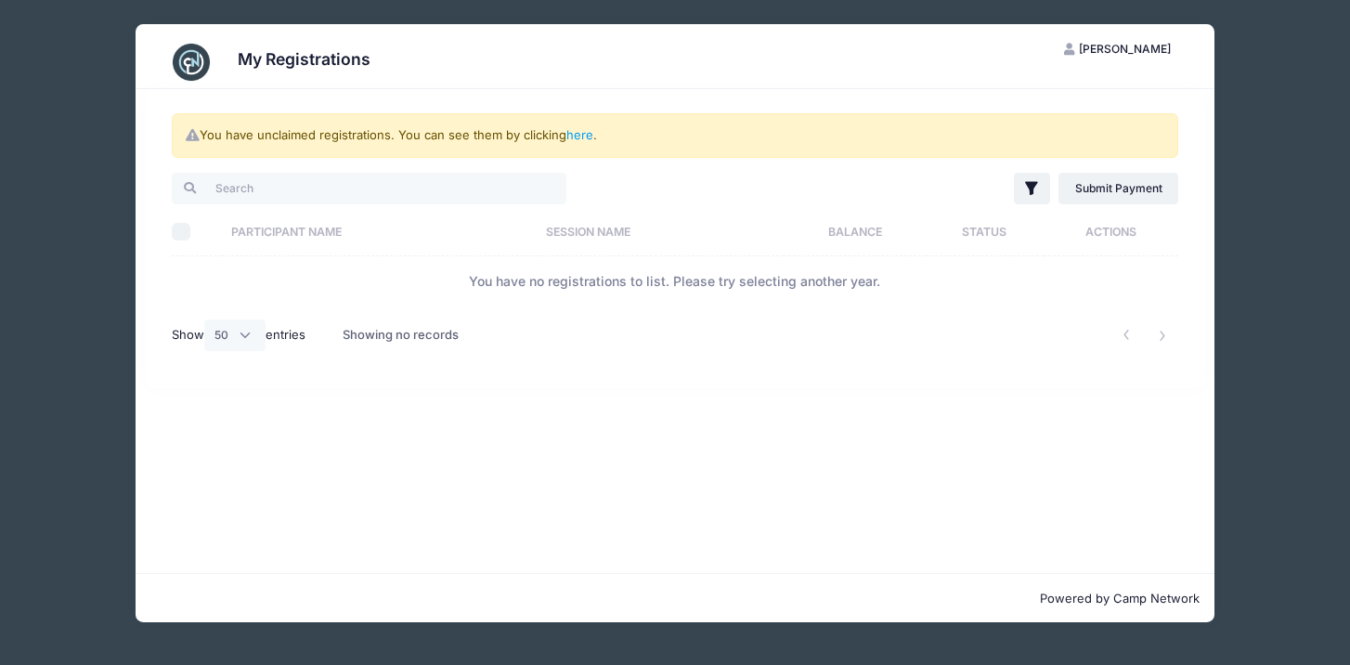
click at [614, 323] on div at bounding box center [888, 335] width 598 height 58
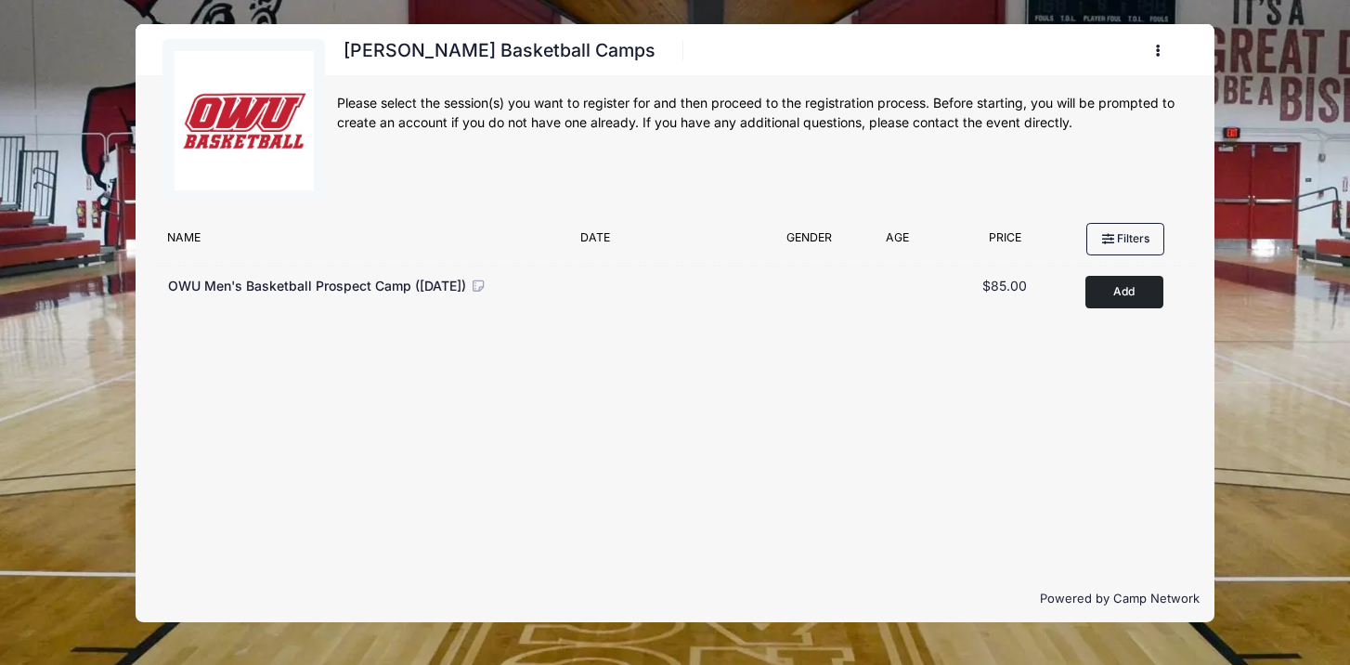
click at [1159, 51] on icon "button" at bounding box center [1163, 51] width 15 height 0
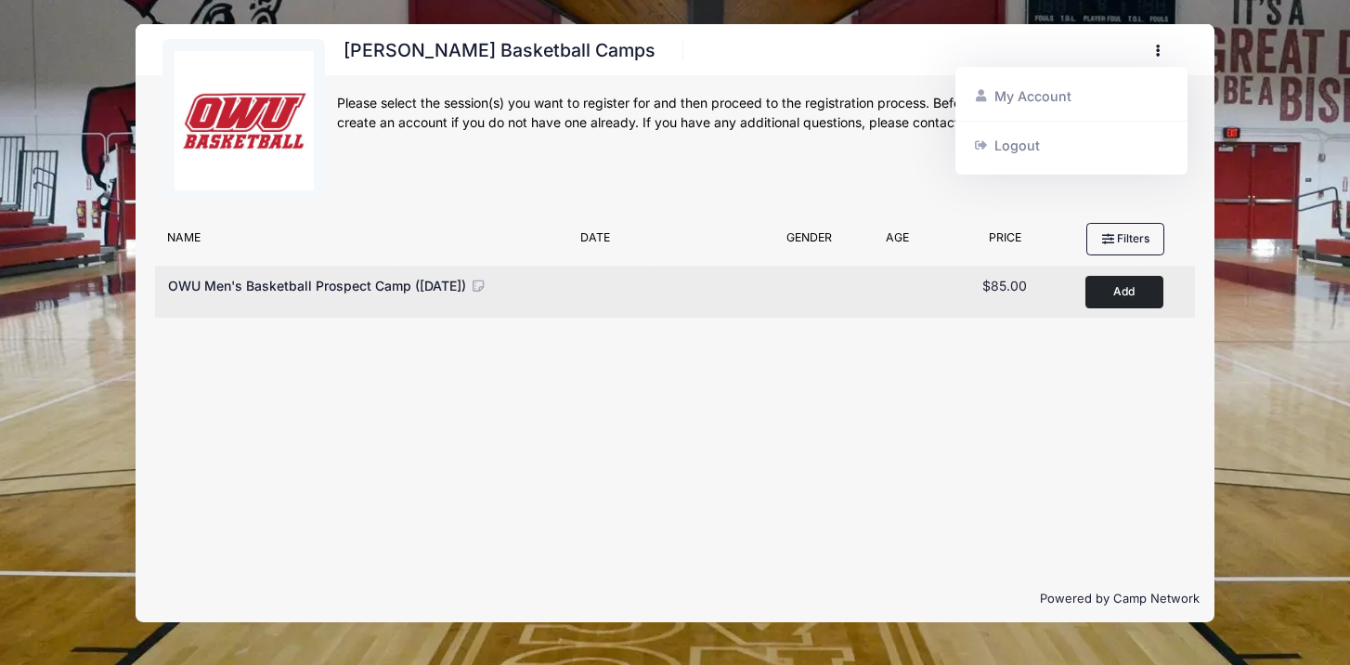
click at [1134, 291] on button "Add to Cart" at bounding box center [1124, 292] width 78 height 32
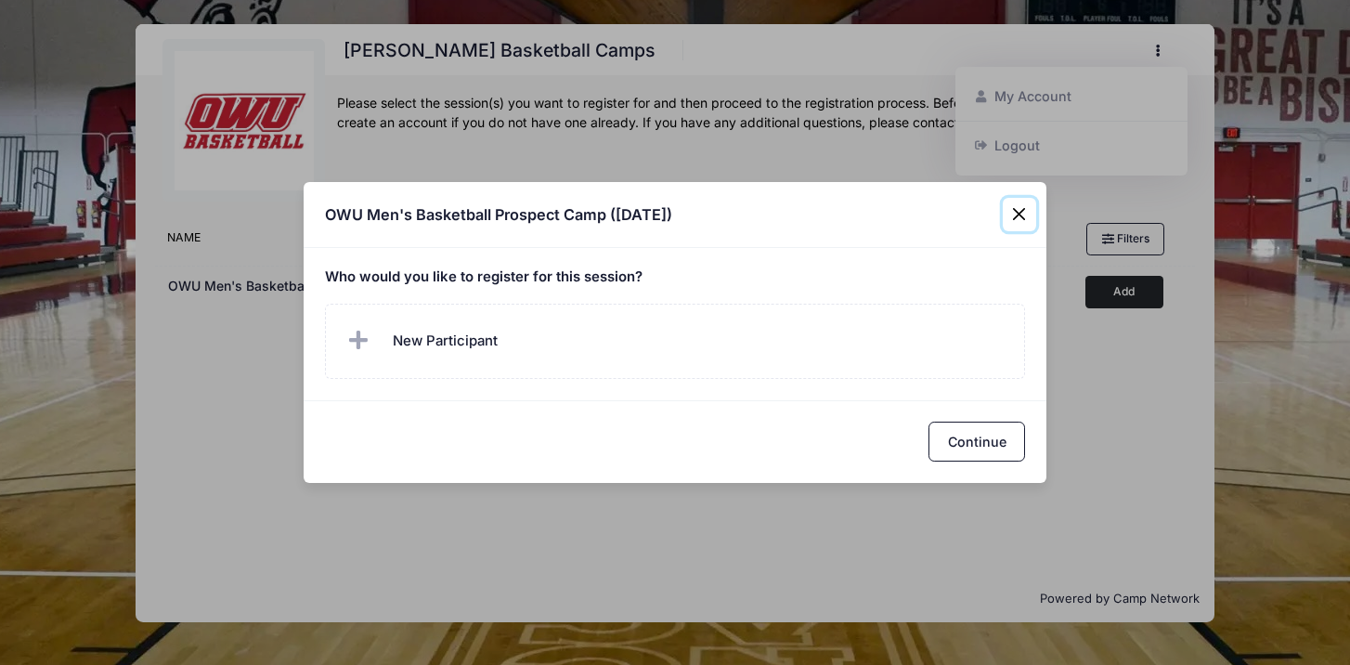
click at [1018, 214] on button "Close" at bounding box center [1019, 214] width 33 height 33
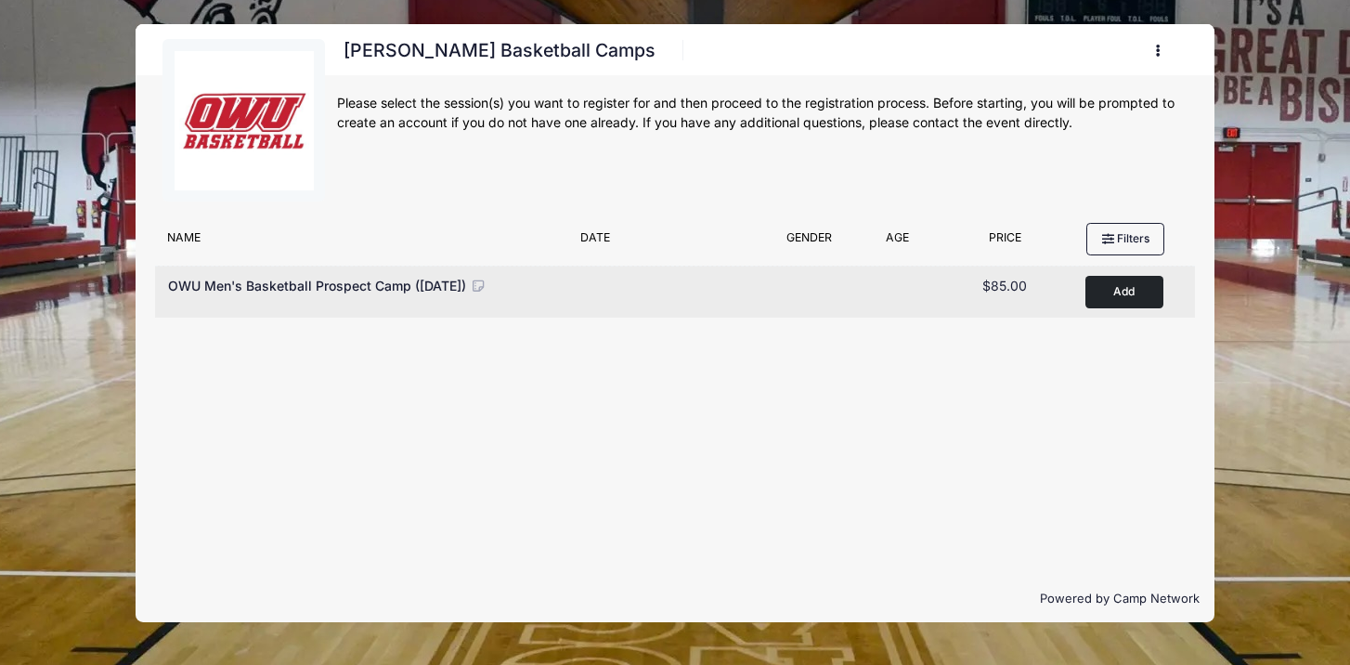
click at [564, 289] on div "OWU Men's Basketball Prospect Camp (September 28, 2025)" at bounding box center [366, 292] width 412 height 32
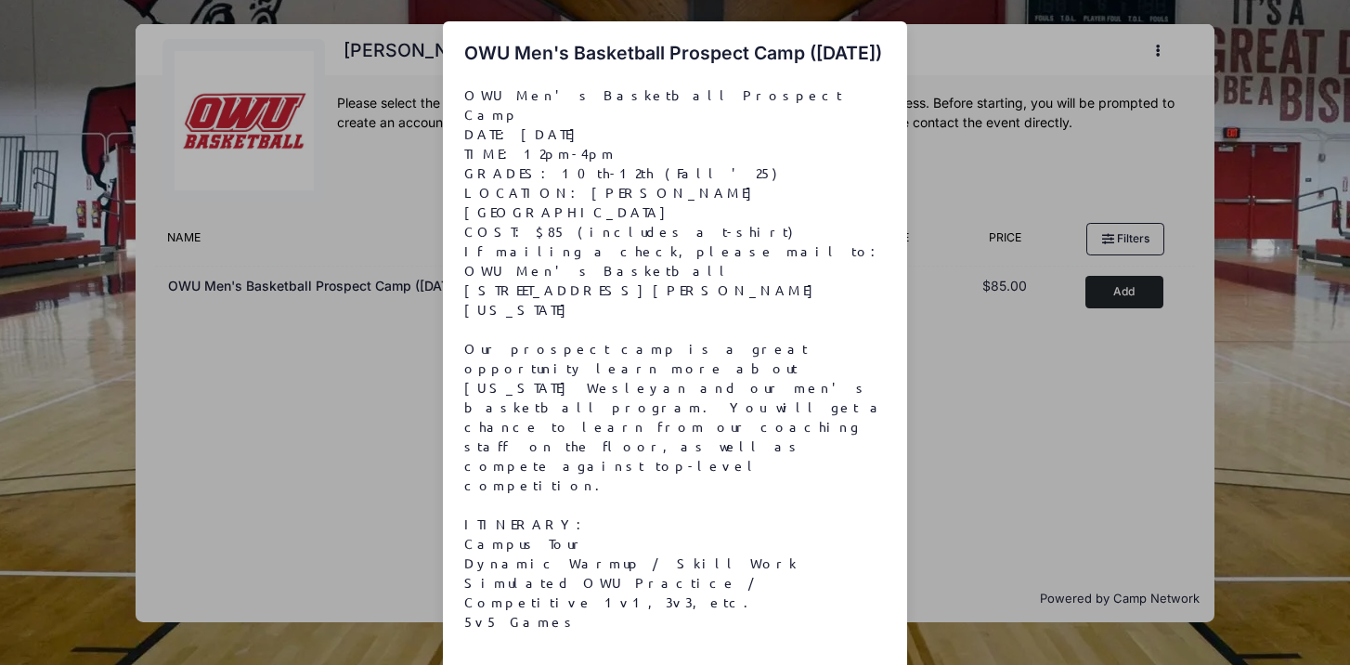
click at [976, 511] on div "OWU Men's Basketball Prospect Camp (September 28, 2025) OWU Men's Basketball Pr…" at bounding box center [675, 332] width 1350 height 665
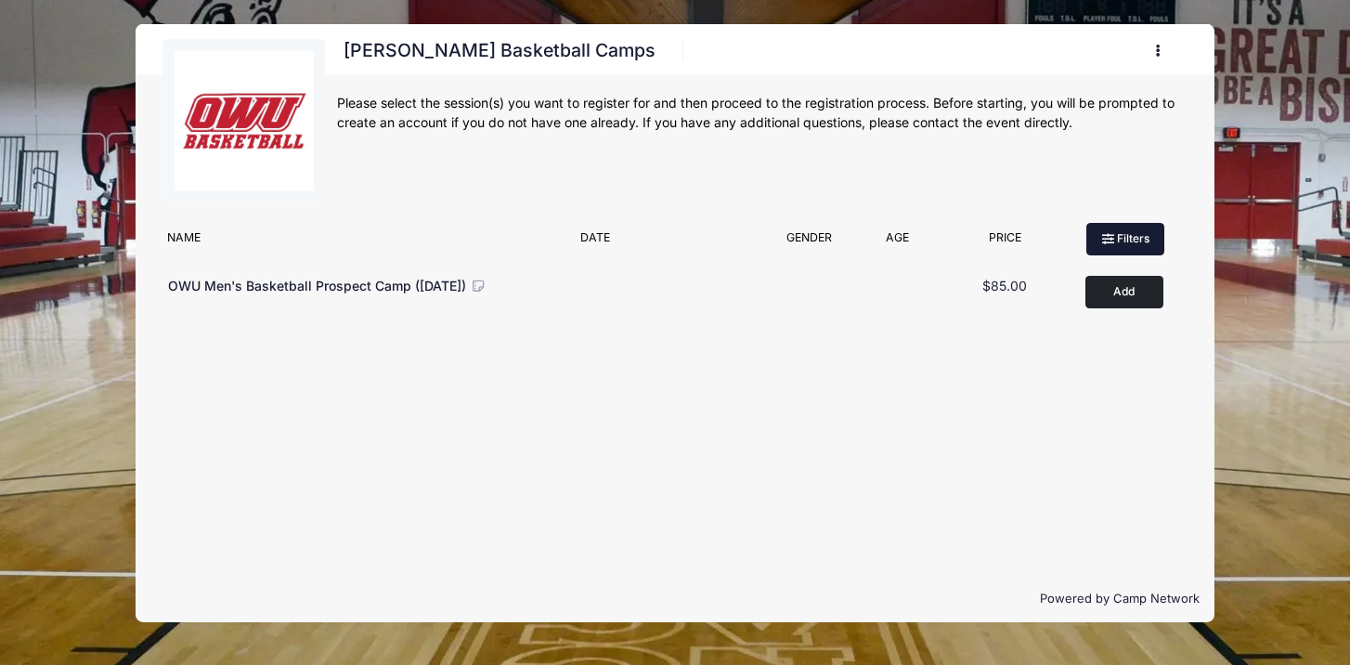
click at [1137, 235] on button "Filters" at bounding box center [1125, 239] width 78 height 32
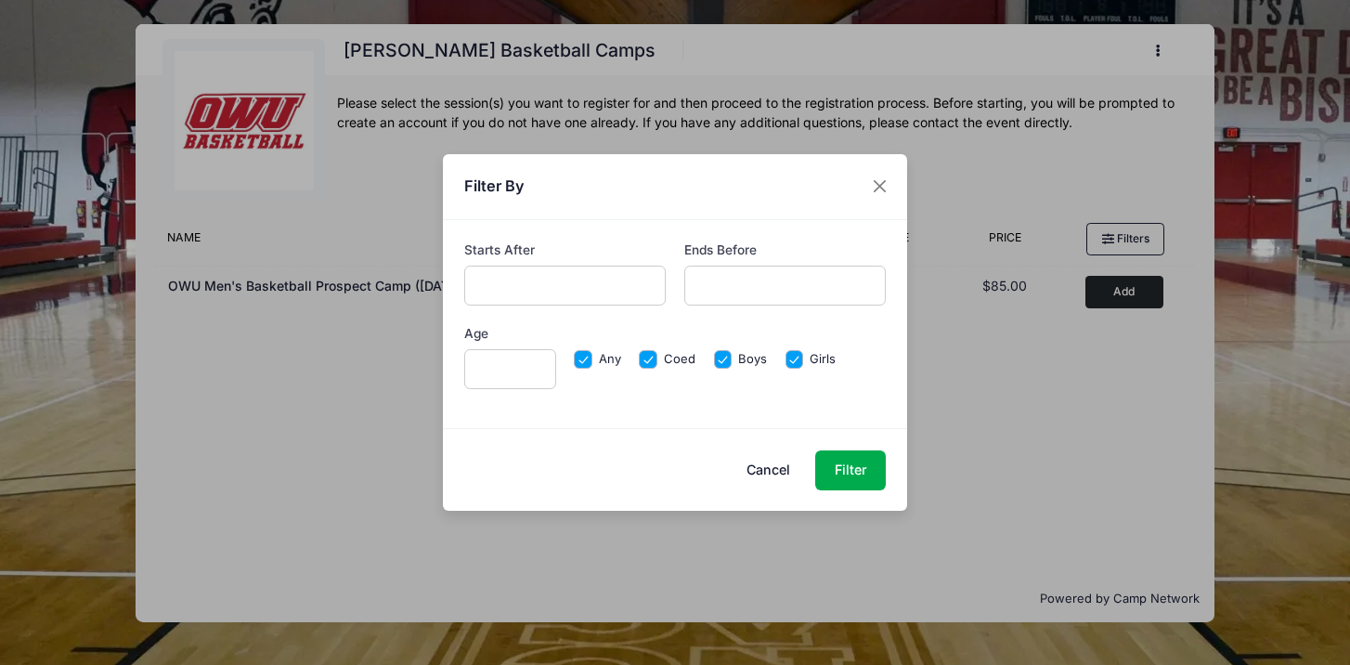
click at [977, 421] on div "Filter By Starts After Ends Before Age Any Coed" at bounding box center [675, 332] width 1350 height 665
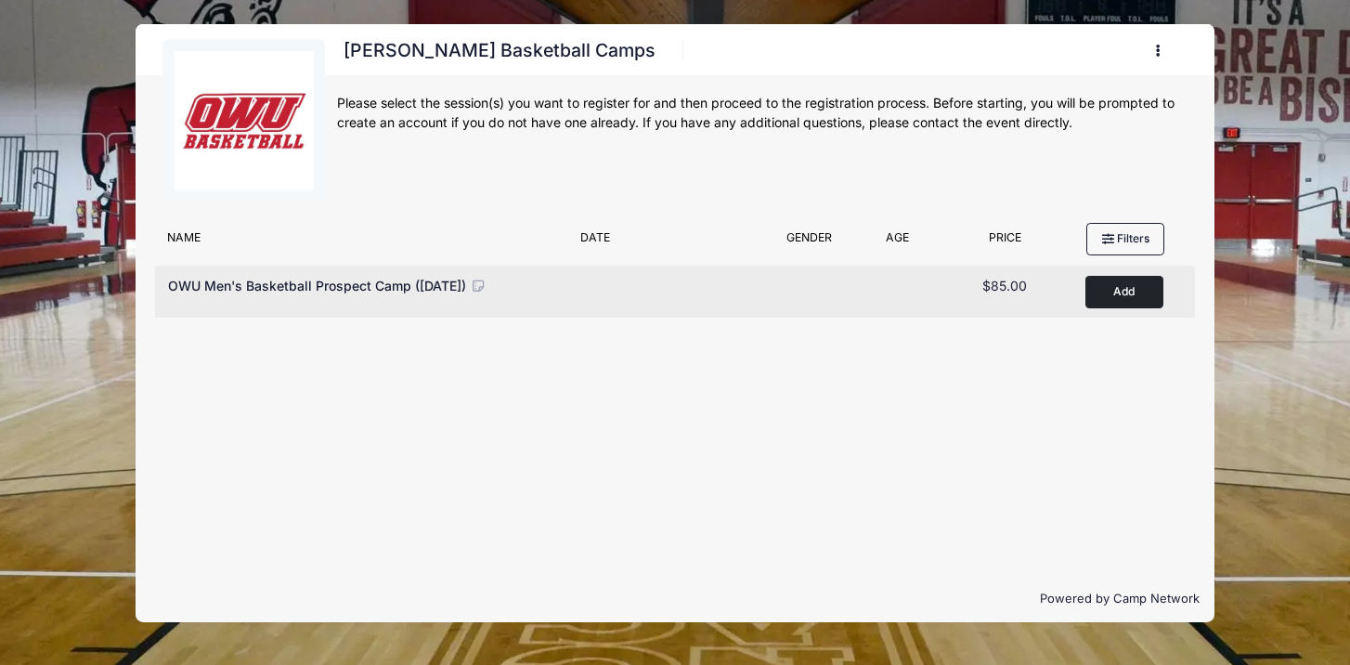
click at [1150, 292] on button "Add to Cart" at bounding box center [1124, 292] width 78 height 32
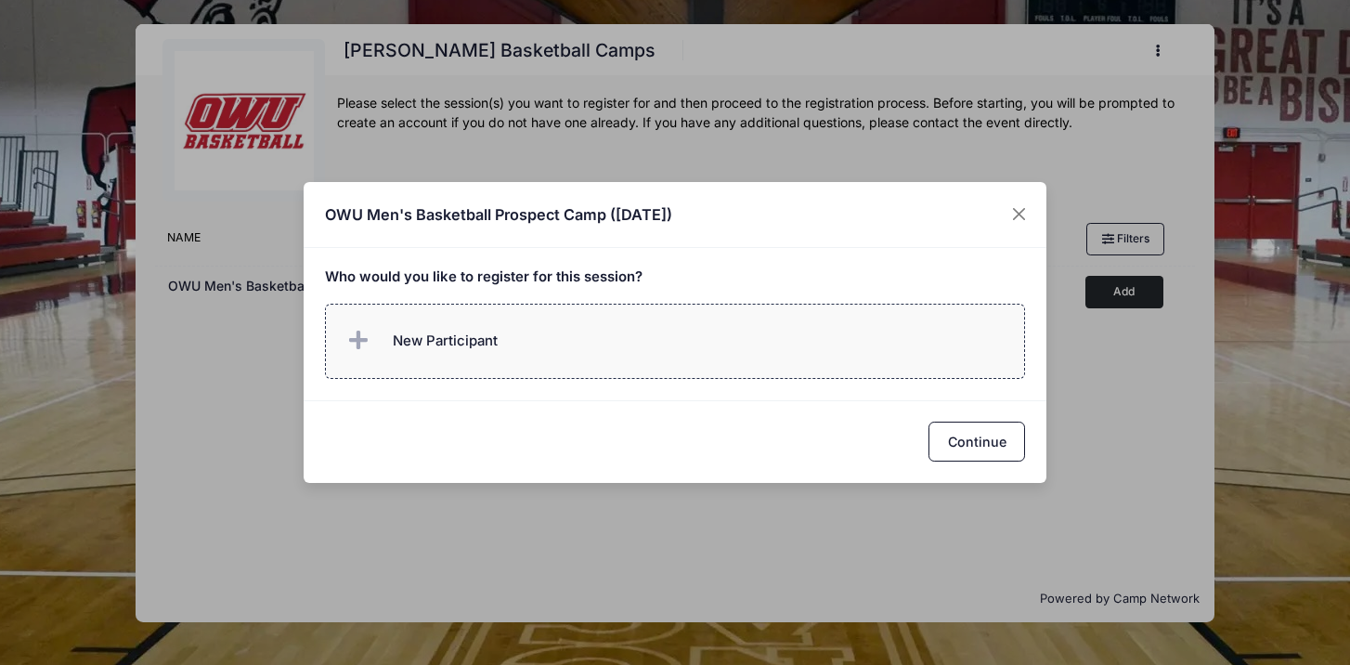
click at [710, 339] on label "New Participant" at bounding box center [675, 341] width 701 height 75
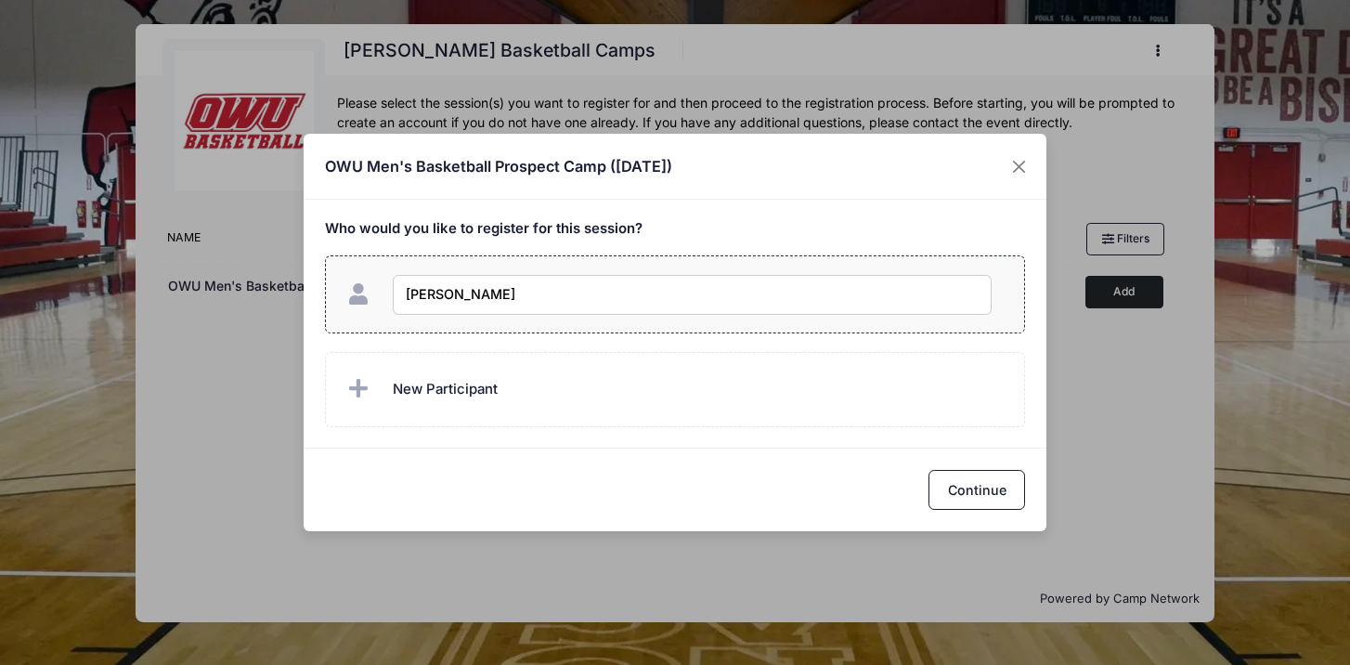
type input "[PERSON_NAME]"
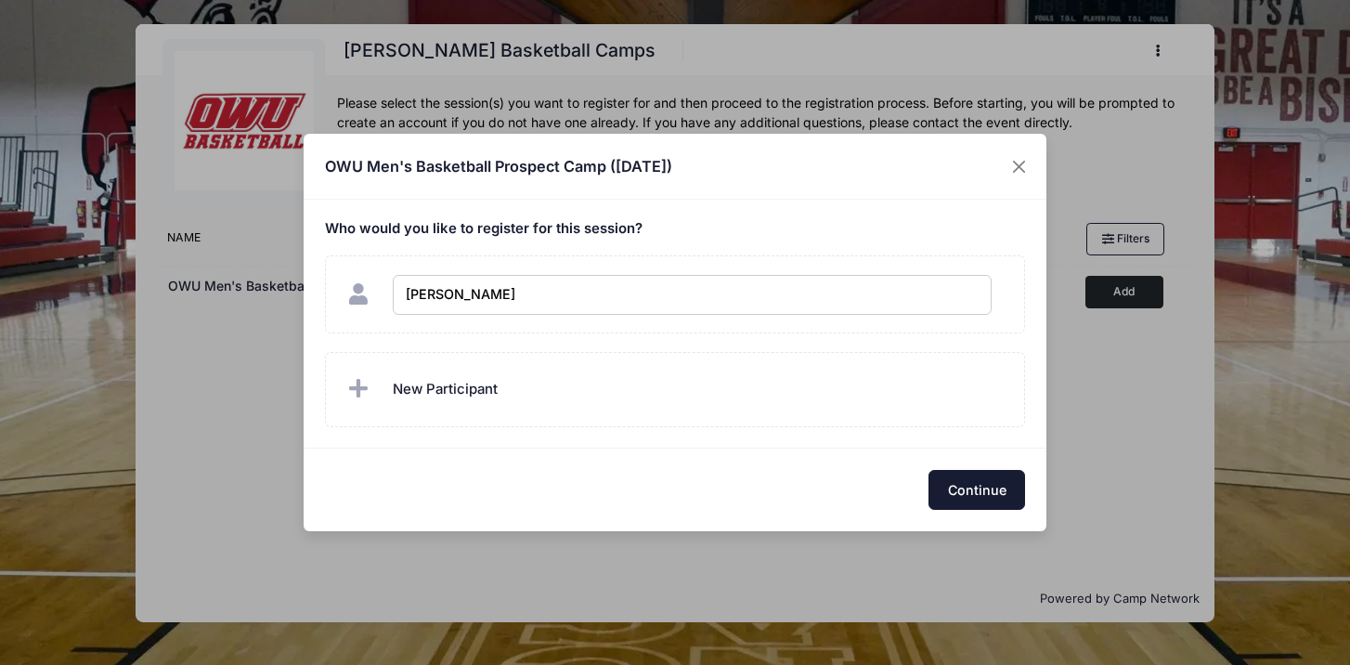
checkbox input "true"
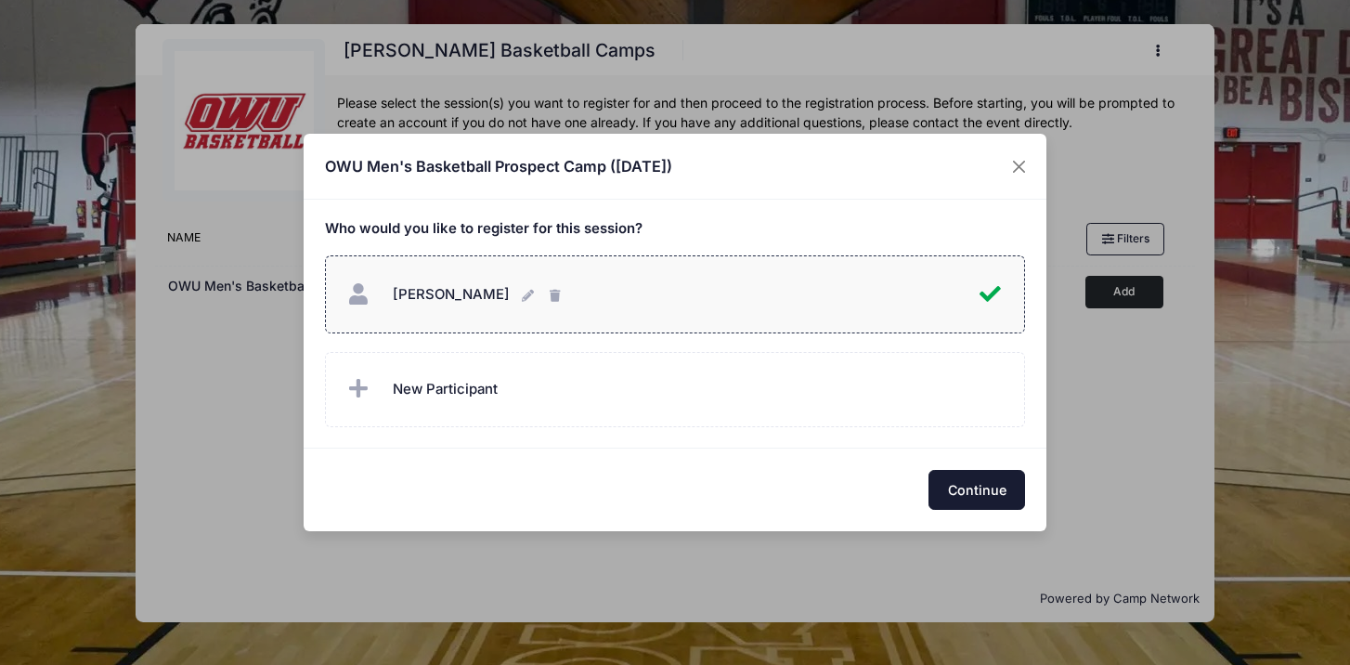
click at [992, 492] on button "Continue" at bounding box center [976, 490] width 97 height 40
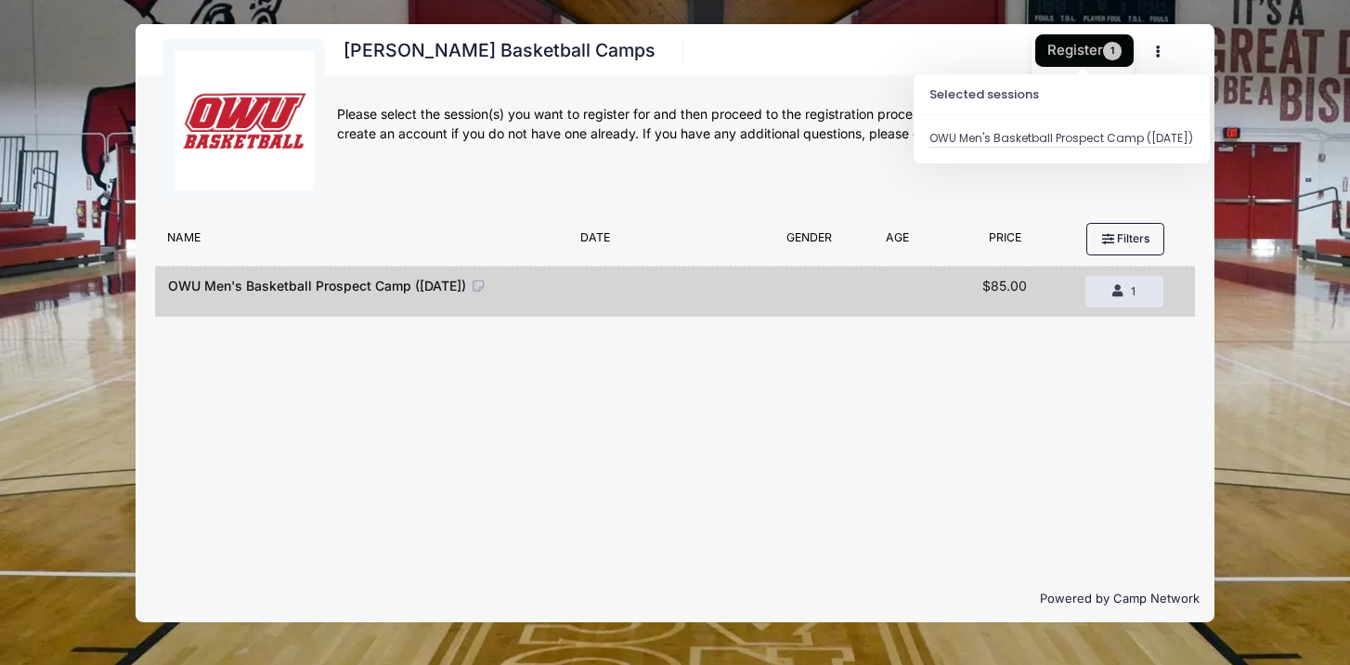
click at [1075, 49] on button "Register 1" at bounding box center [1084, 50] width 98 height 32
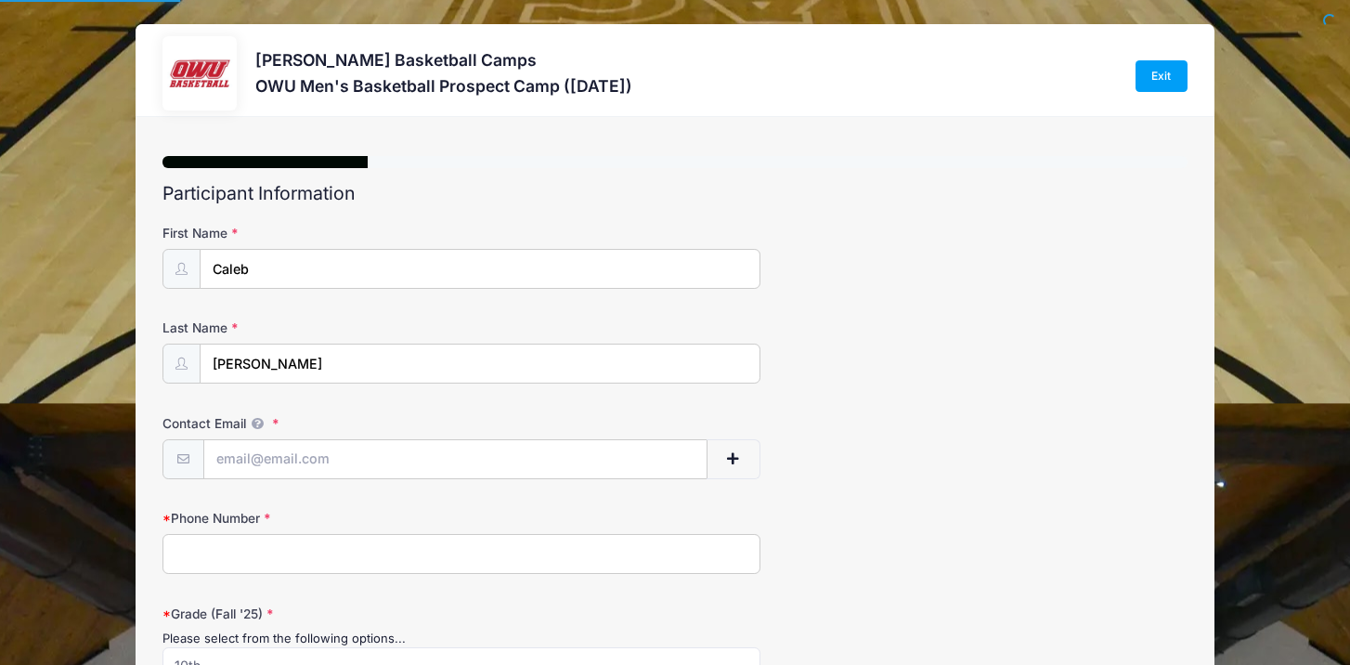
select select
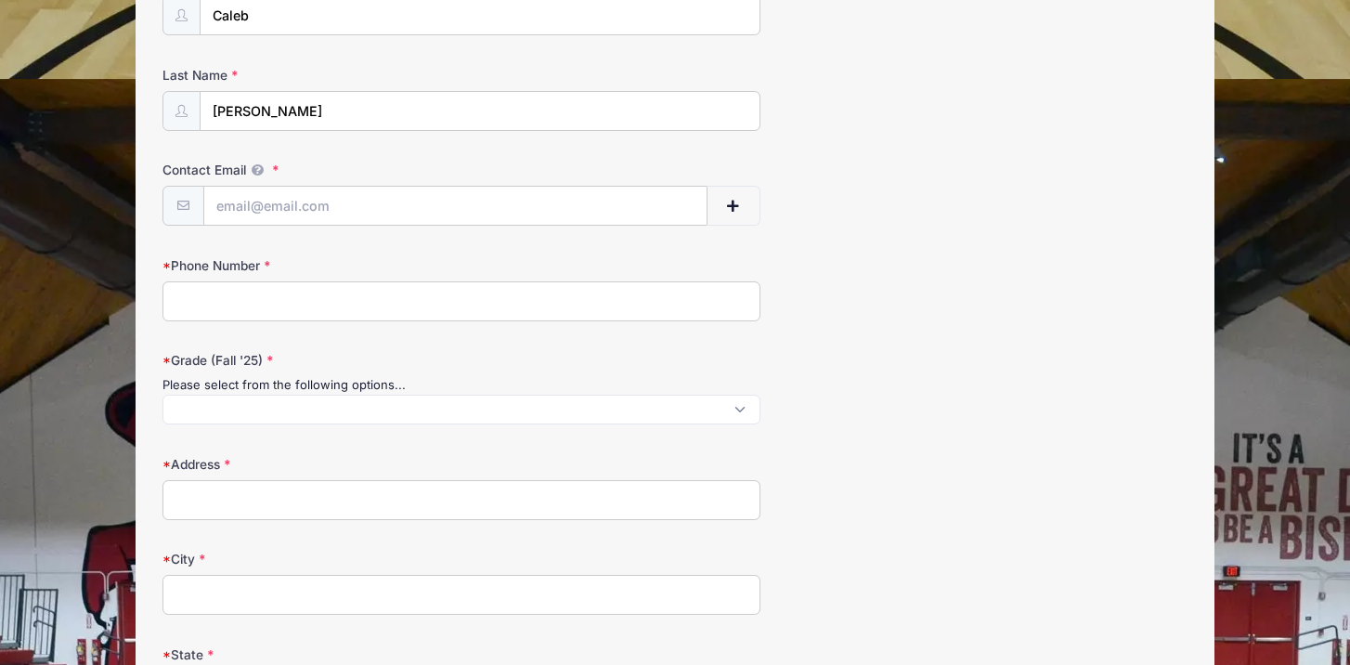
scroll to position [286, 0]
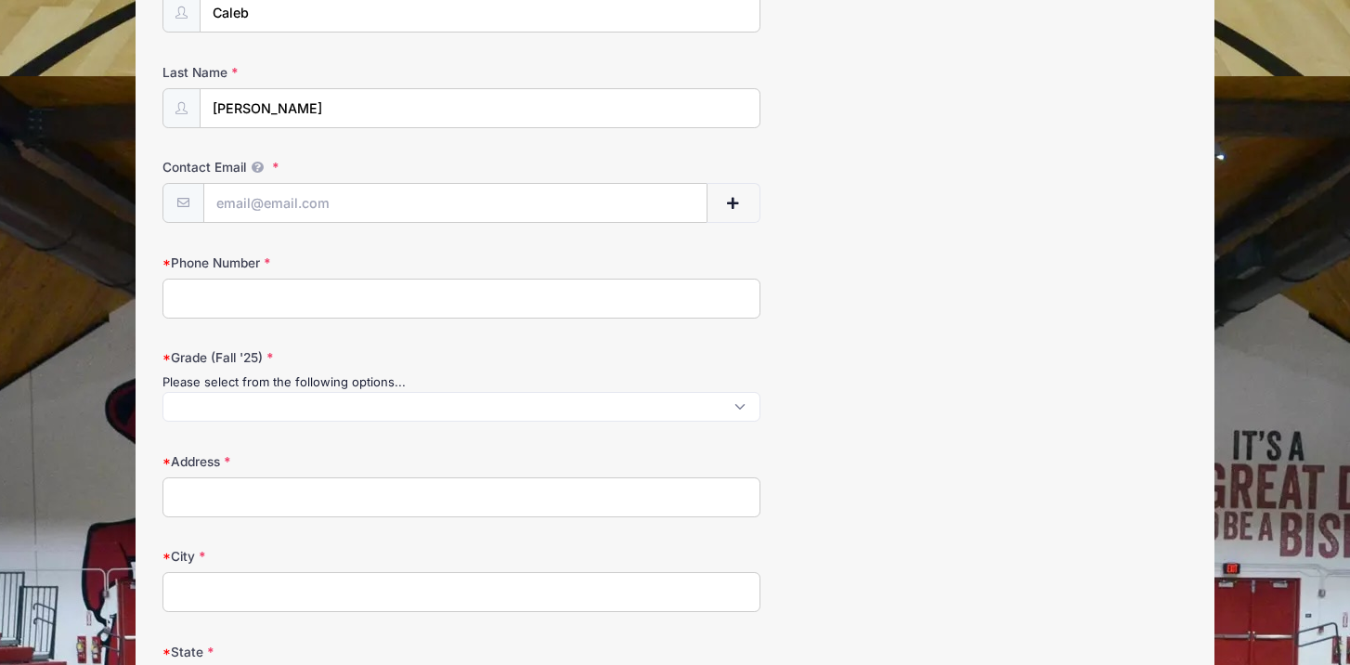
click at [523, 304] on input "Phone Number" at bounding box center [461, 298] width 598 height 40
type input "6143704010"
click at [370, 393] on span at bounding box center [461, 407] width 598 height 30
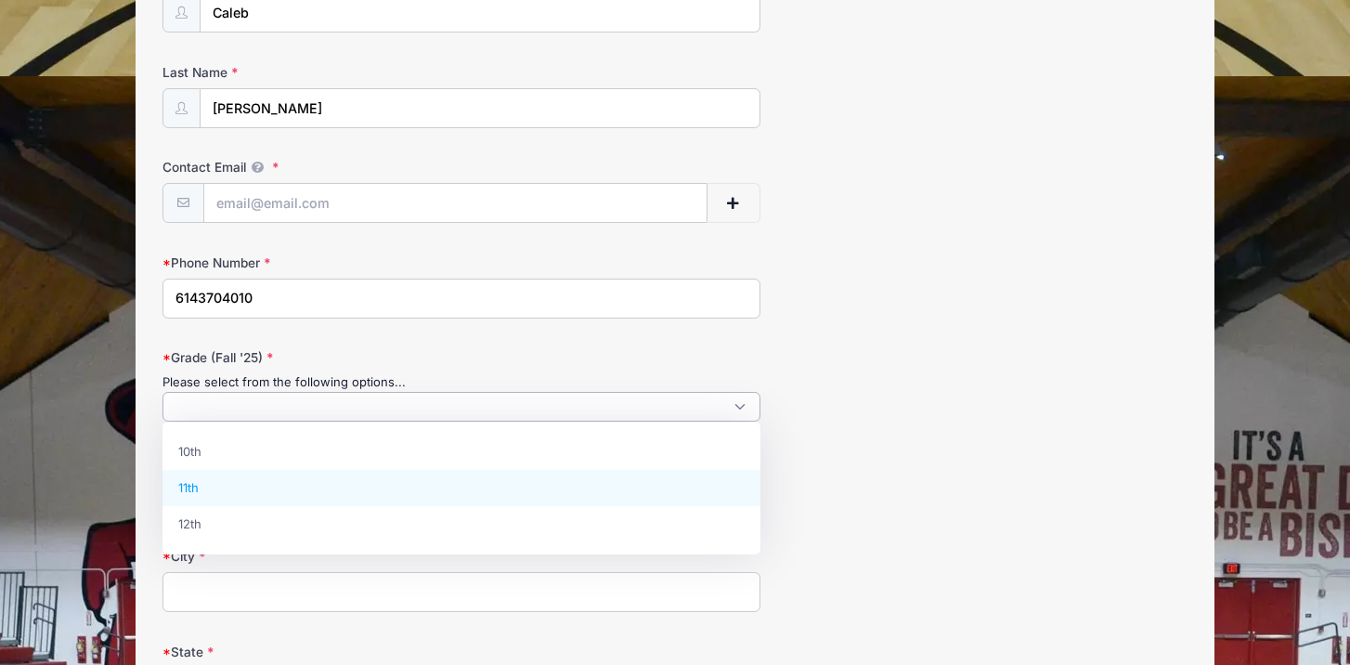
select select "11th"
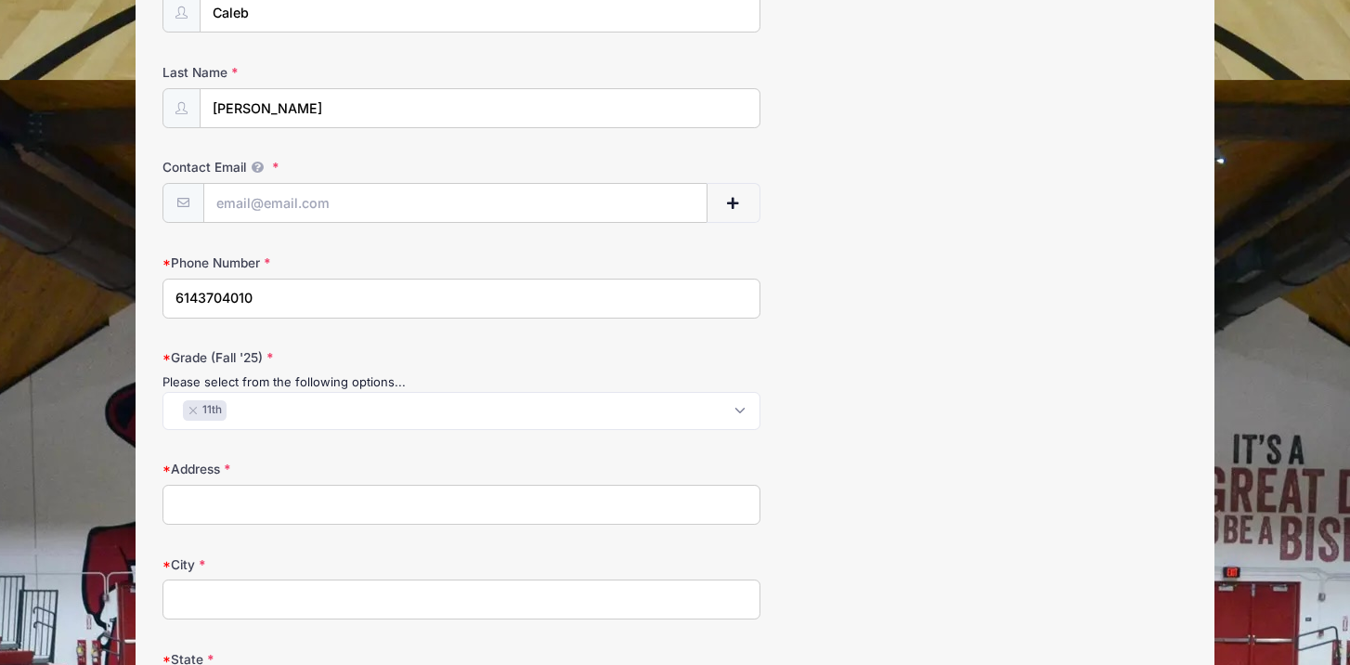
click at [291, 501] on input "Address" at bounding box center [461, 505] width 598 height 40
type input "1342 Bingham Mills Drive"
type input "jami.ervin@gmail.com"
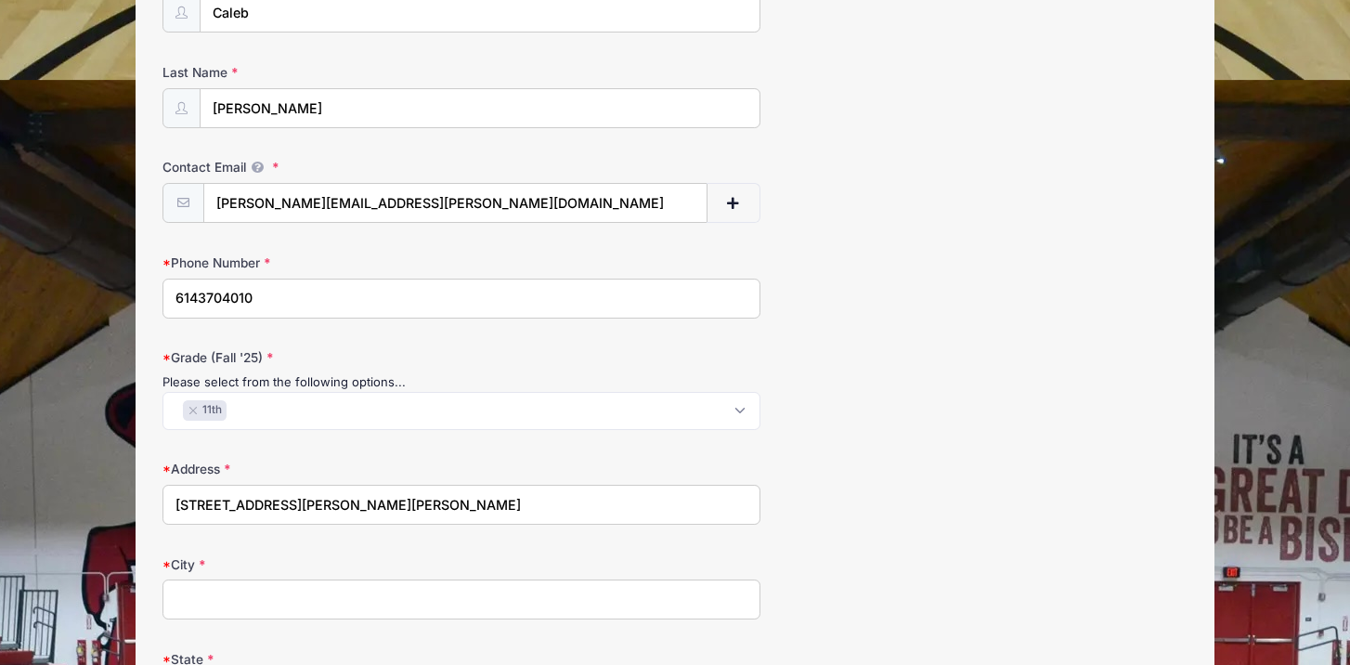
type input "New Albany"
select select "OH"
type input "43054"
click at [439, 201] on input "jami.ervin@gmail.com" at bounding box center [455, 204] width 502 height 40
type input "calebervin07@gmail.com"
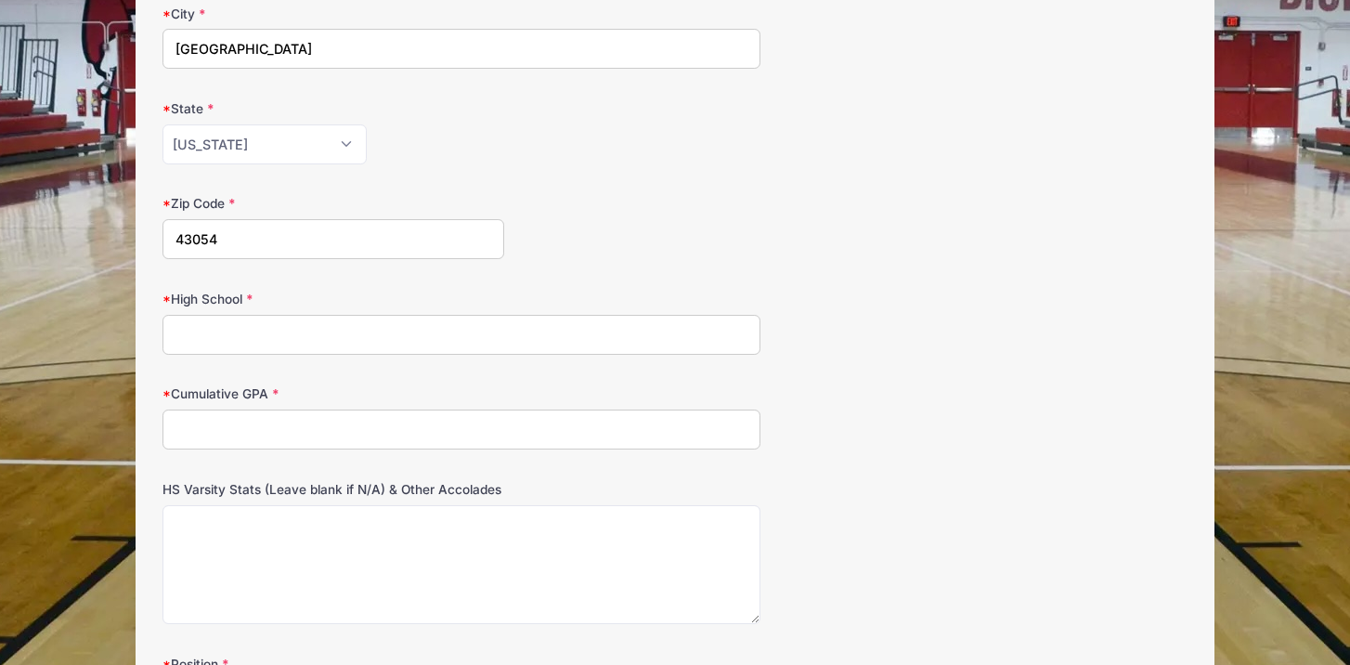
scroll to position [835, 0]
click at [378, 338] on input "High School" at bounding box center [461, 337] width 598 height 40
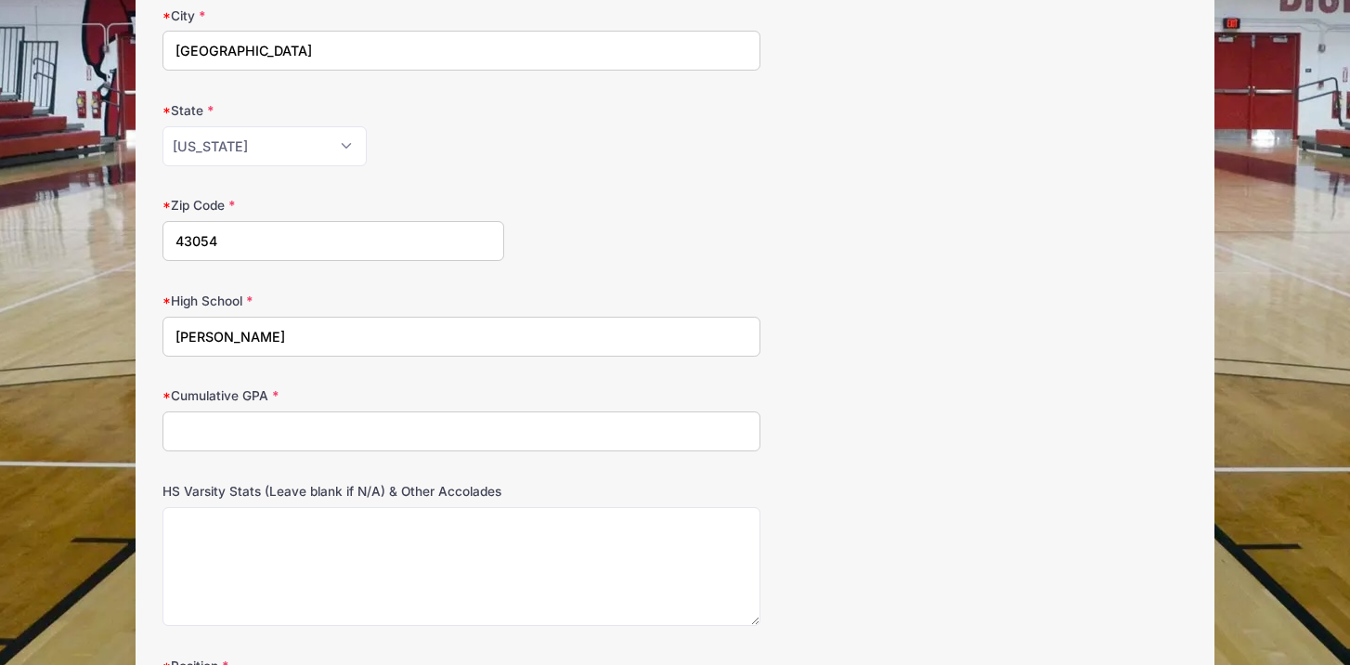
type input "Gahanna Lincoln"
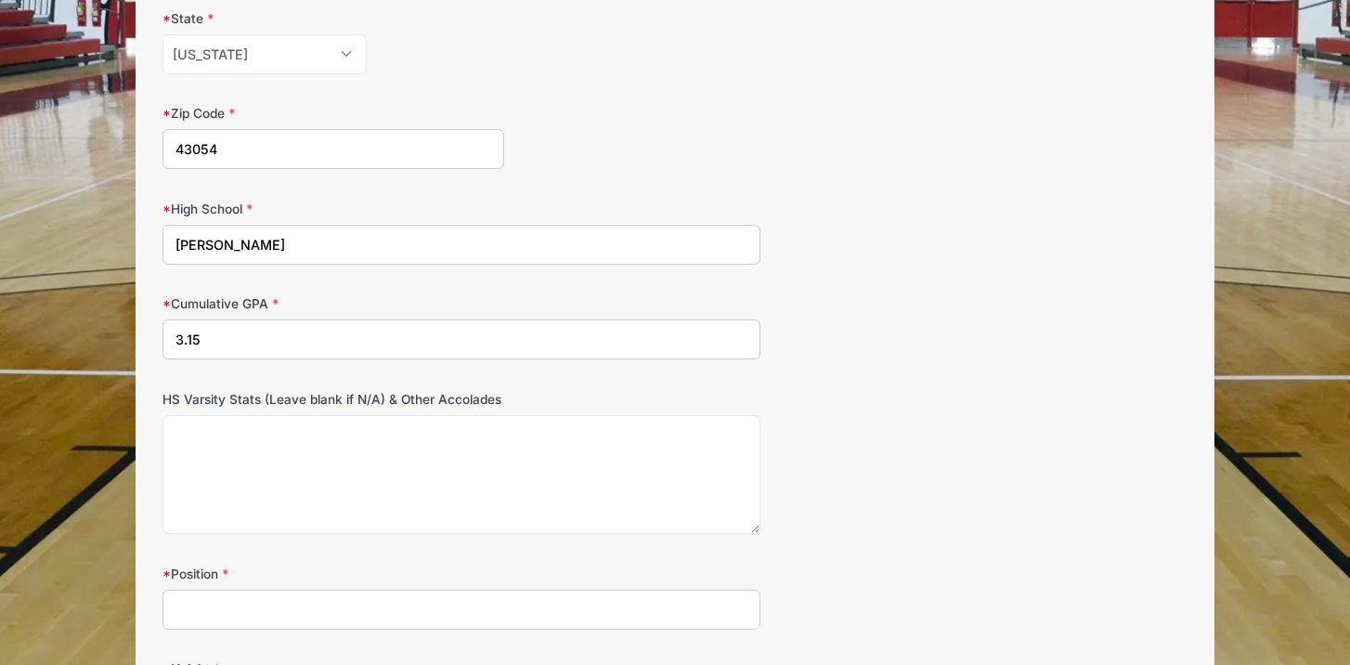
scroll to position [938, 0]
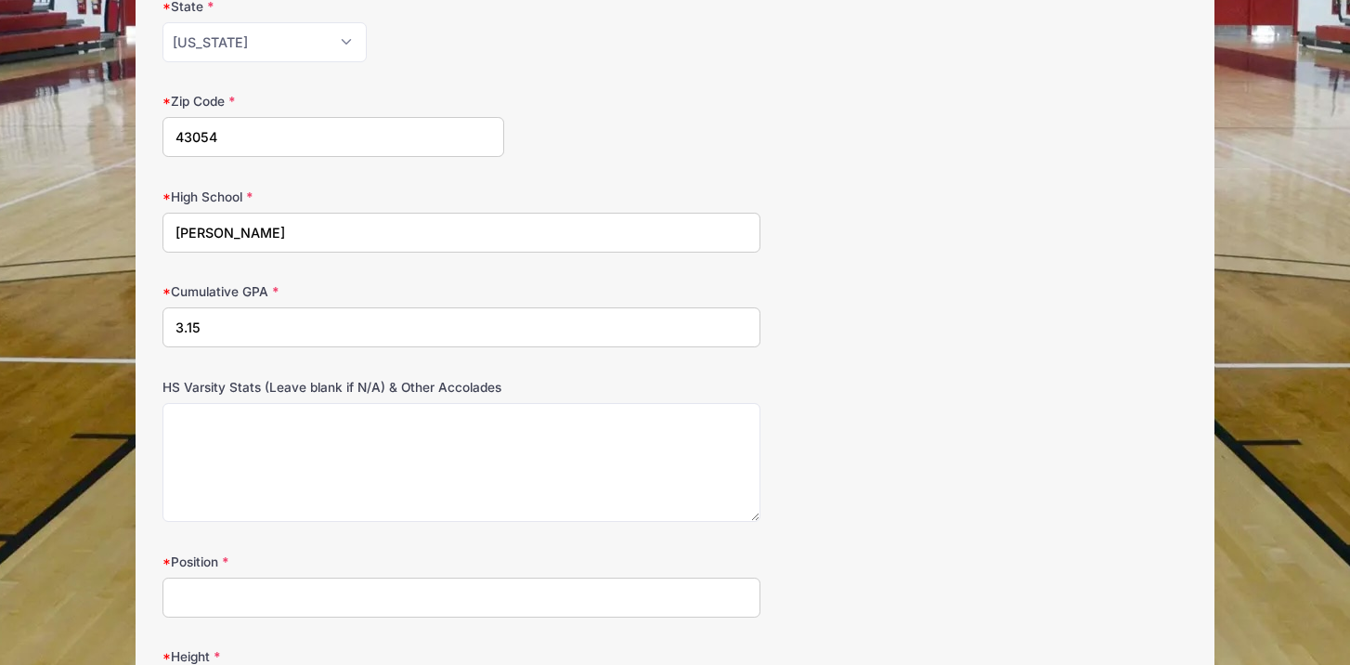
type input "3.15"
click at [395, 426] on textarea "HS Varsity Stats (Leave blank if N/A) & Other Accolades" at bounding box center [461, 463] width 598 height 120
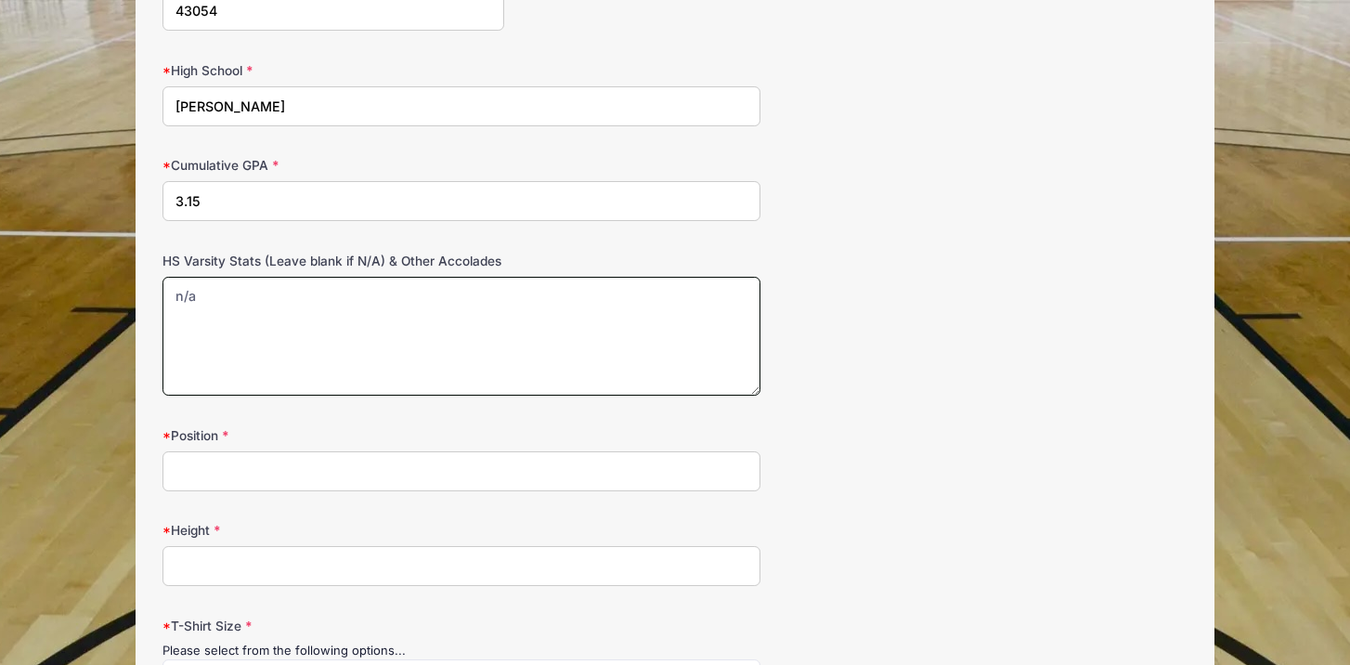
scroll to position [1123, 0]
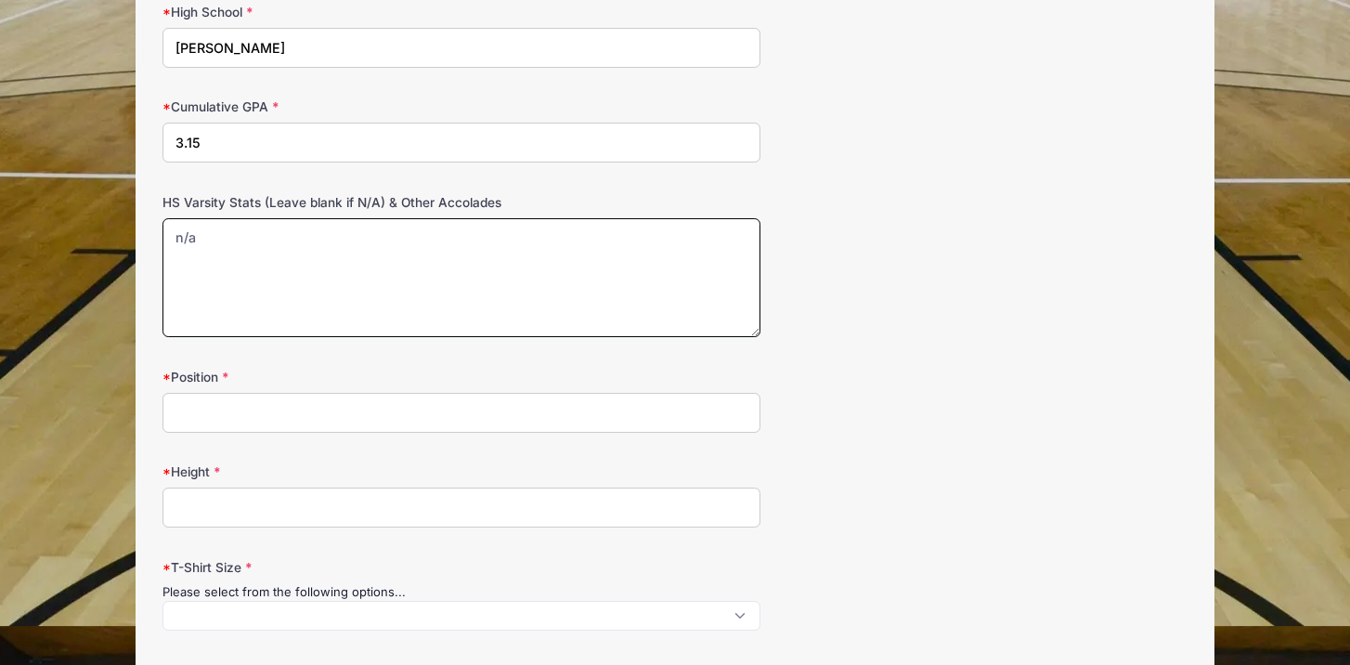
type textarea "n/a"
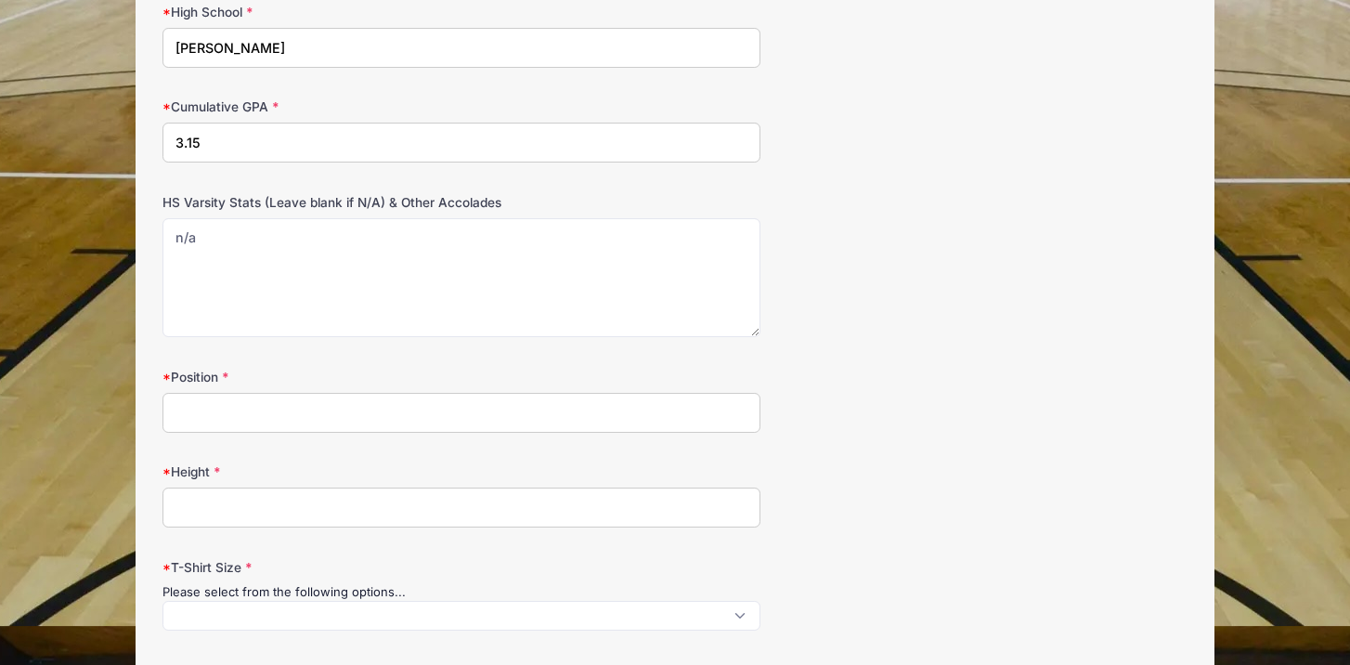
click at [383, 415] on input "Position" at bounding box center [461, 413] width 598 height 40
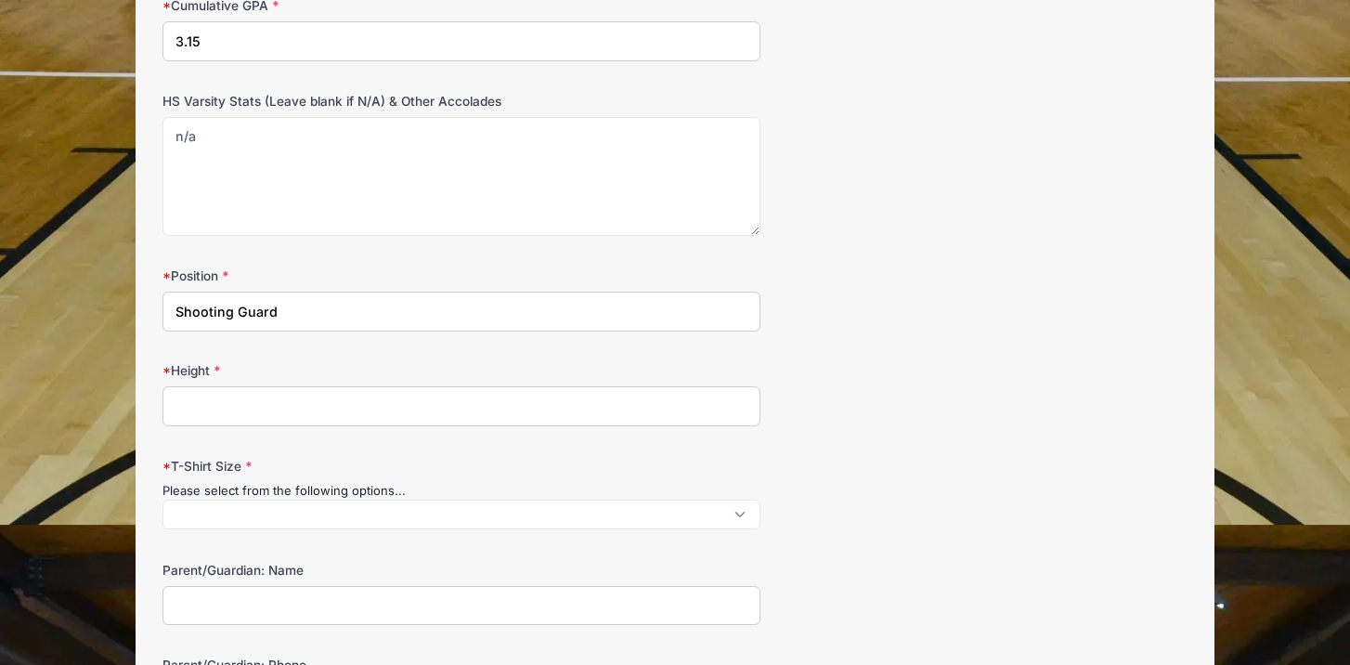
scroll to position [1243, 0]
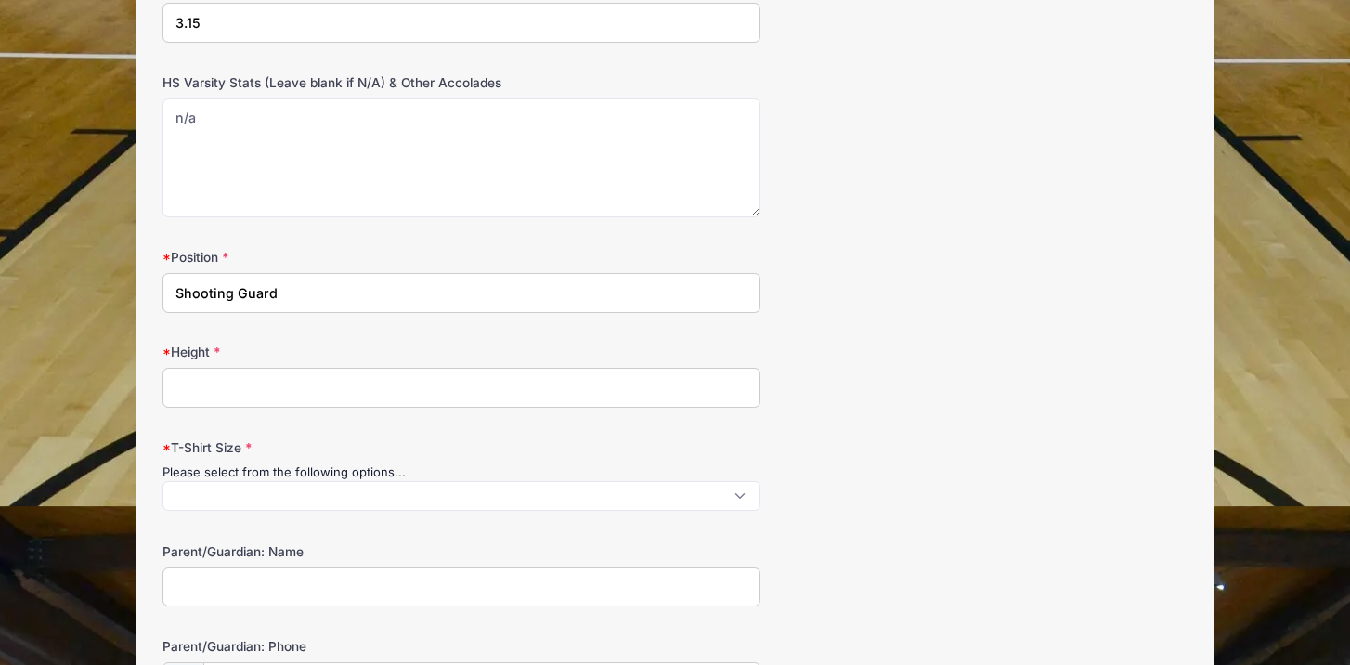
drag, startPoint x: 233, startPoint y: 288, endPoint x: 100, endPoint y: 283, distance: 132.8
type input "Guard"
click at [254, 391] on input "Height" at bounding box center [461, 388] width 598 height 40
type input "6'2""
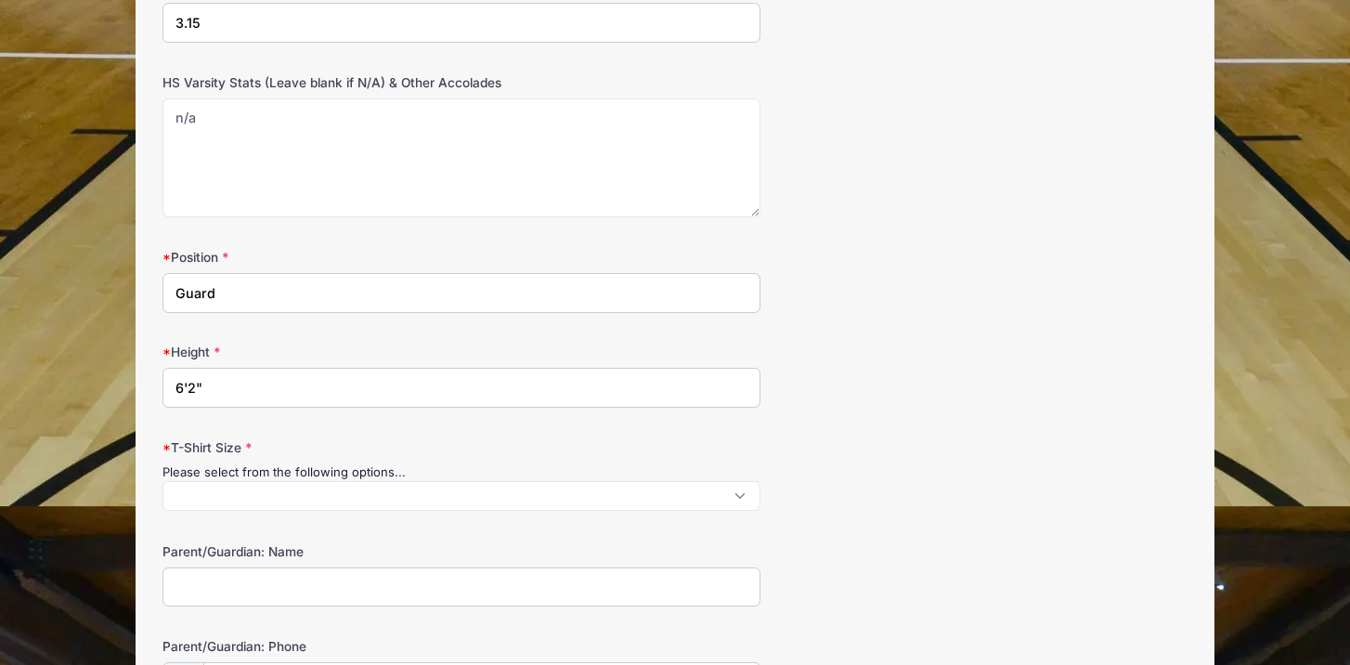
click at [175, 286] on input "Guard" at bounding box center [461, 293] width 598 height 40
type input "Combo Guard"
click at [229, 491] on span at bounding box center [461, 496] width 598 height 30
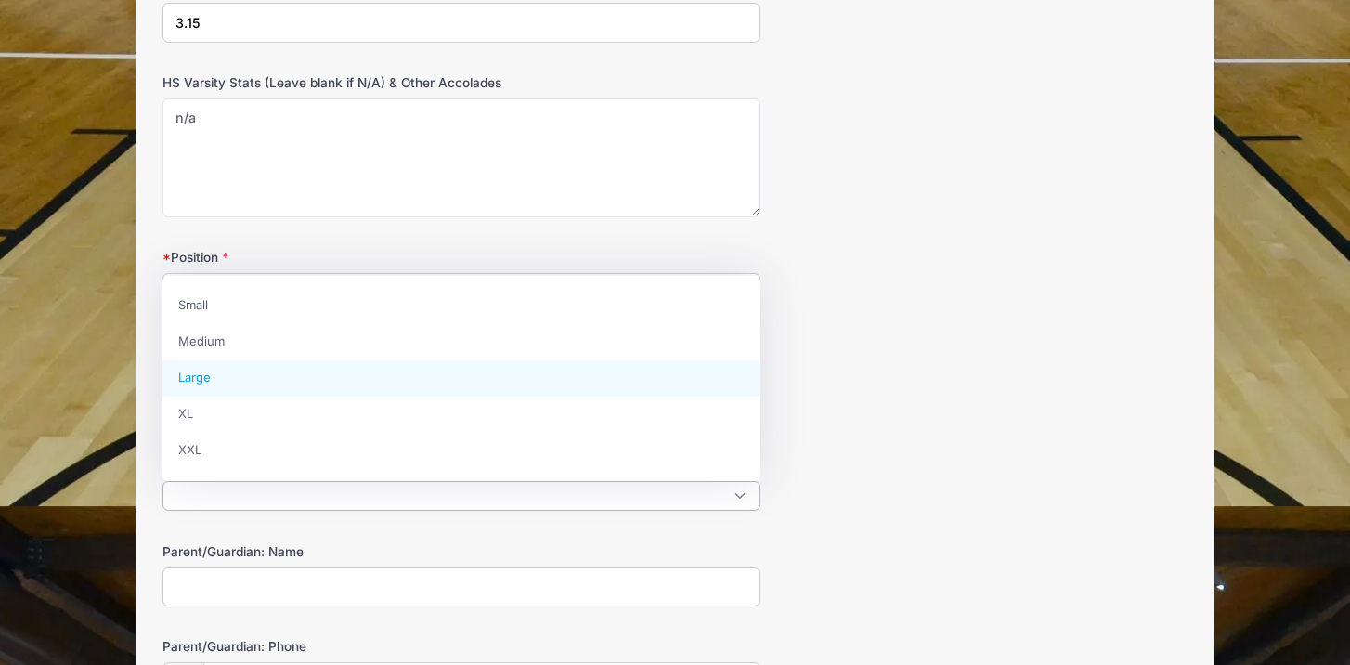
select select "Large"
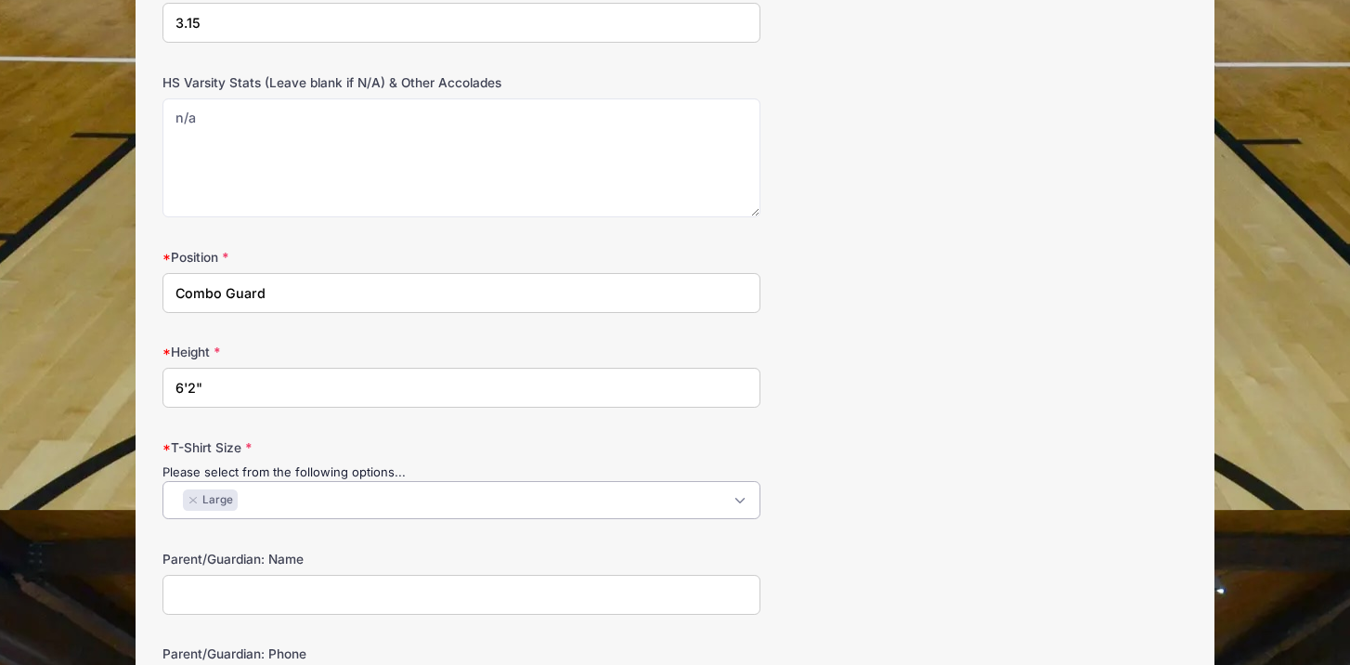
scroll to position [1413, 0]
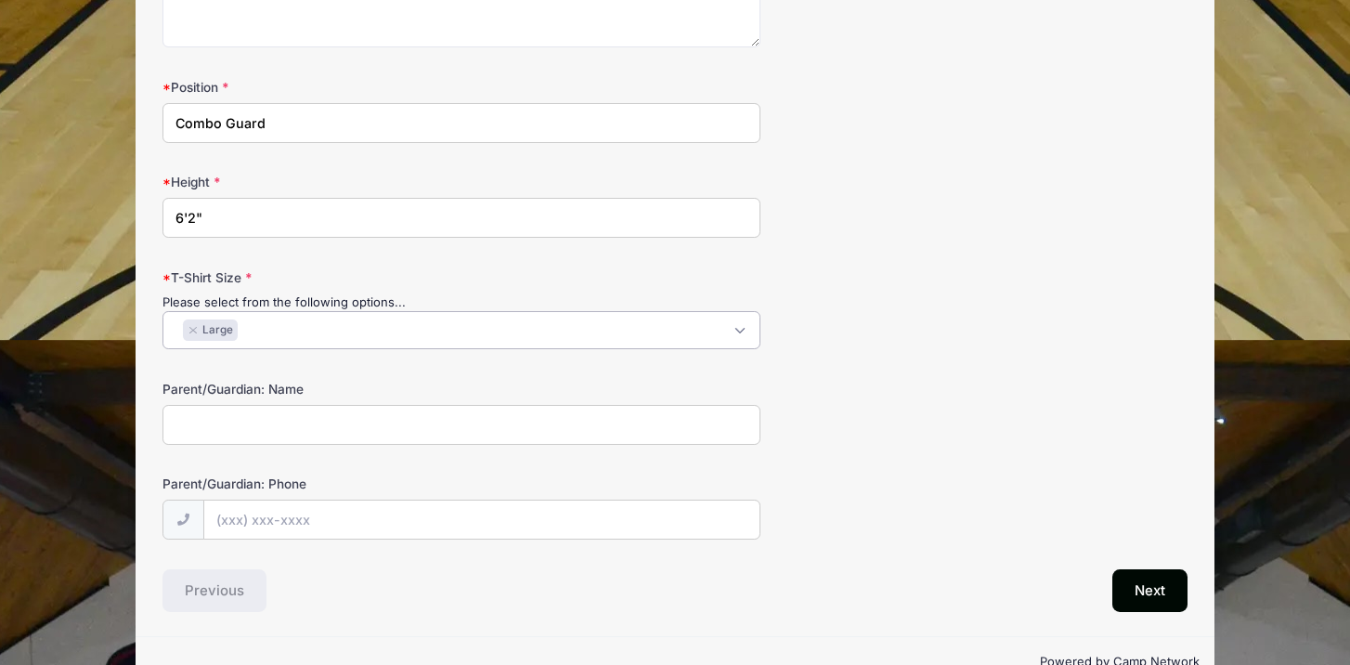
click at [307, 420] on input "Parent/Guardian: Name" at bounding box center [461, 425] width 598 height 40
type input "Jami Jones Ervin"
type input "(512) 965-8740"
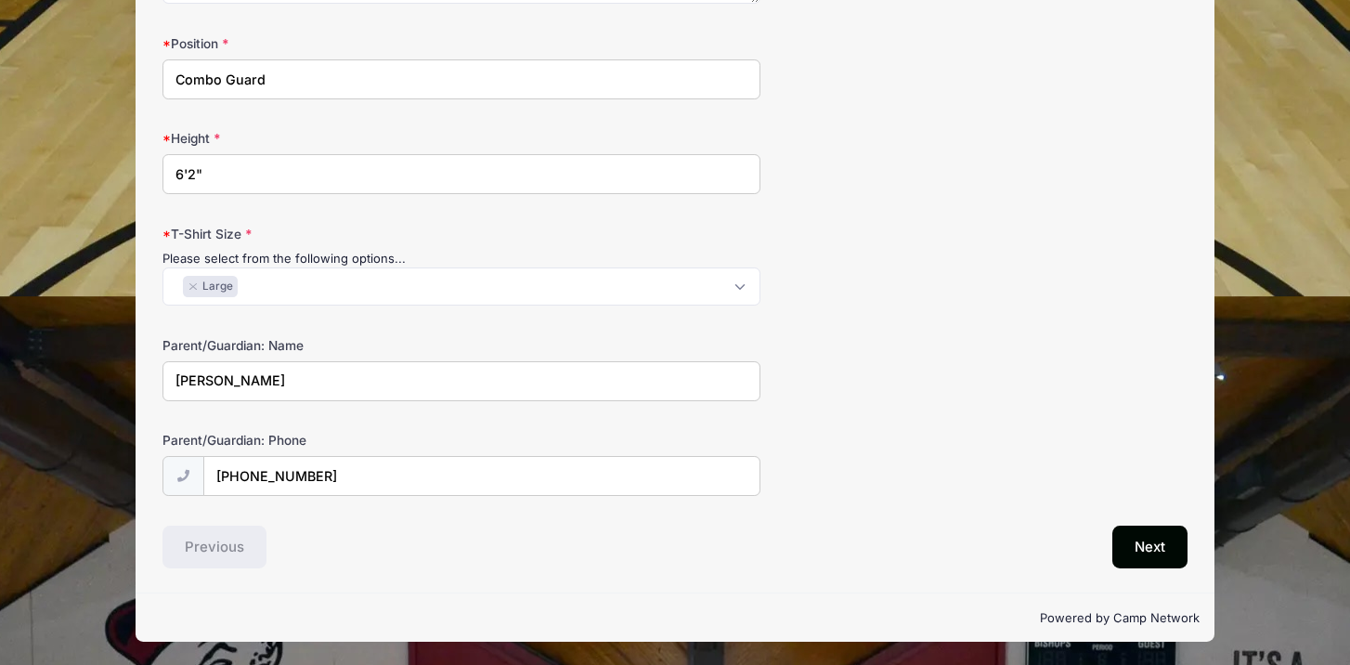
scroll to position [1456, 0]
click at [1145, 539] on button "Next" at bounding box center [1149, 546] width 75 height 43
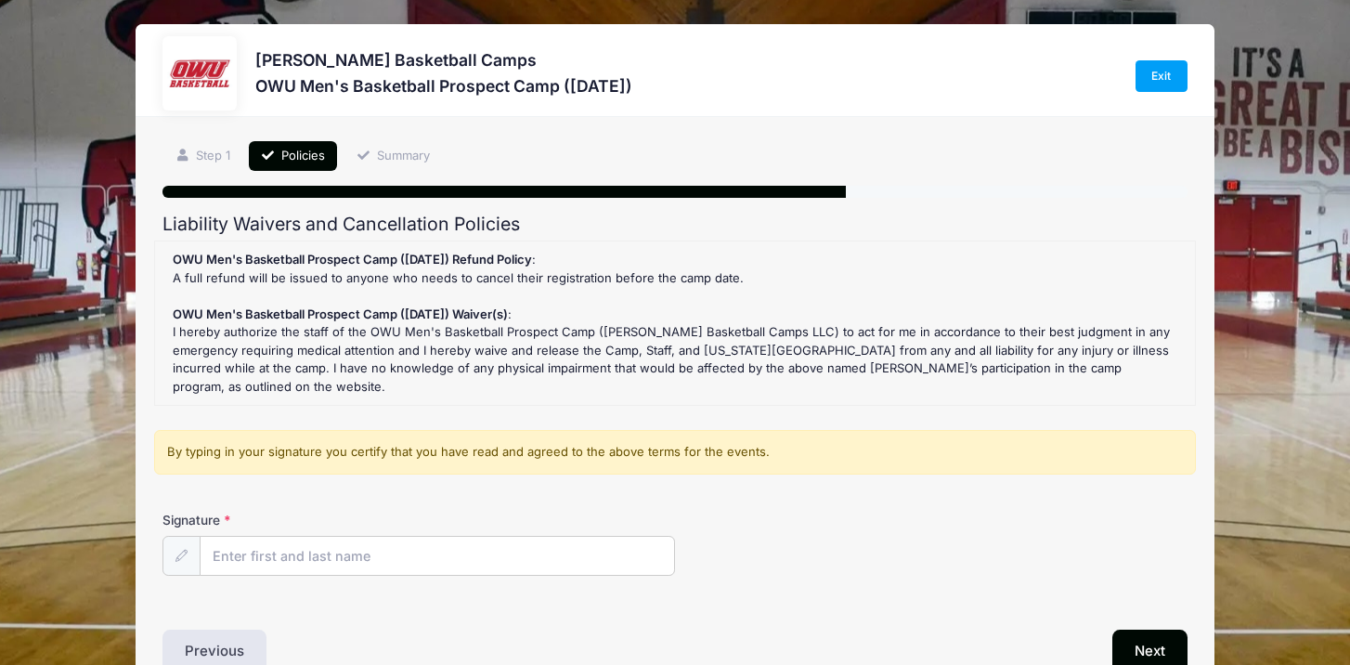
scroll to position [104, 0]
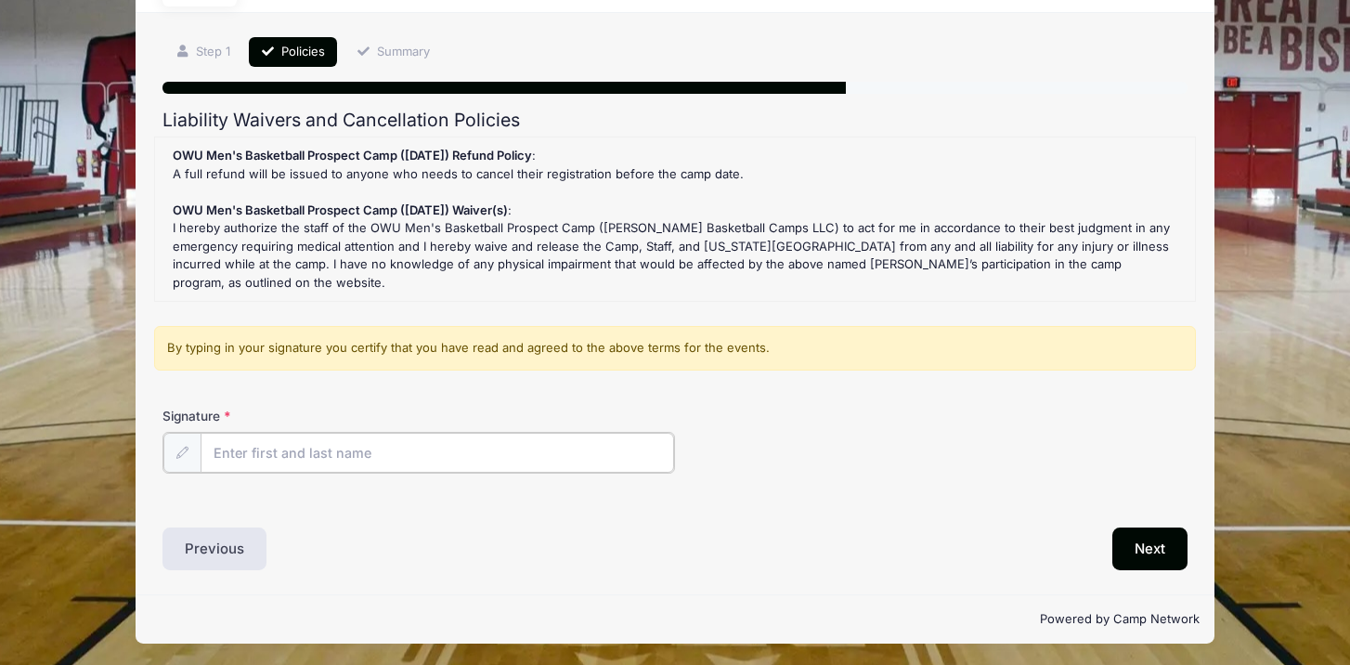
click at [364, 459] on input "Signature" at bounding box center [437, 453] width 473 height 40
type input "jErvin"
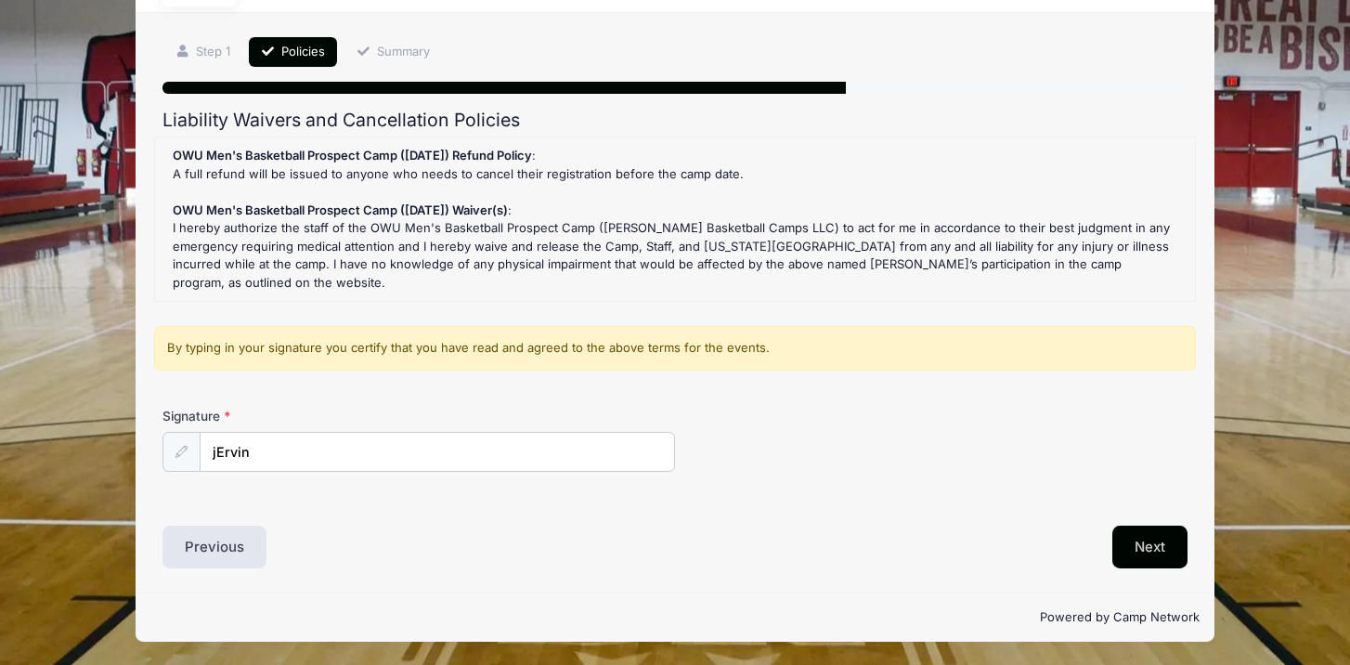
click at [1158, 544] on button "Next" at bounding box center [1149, 546] width 75 height 43
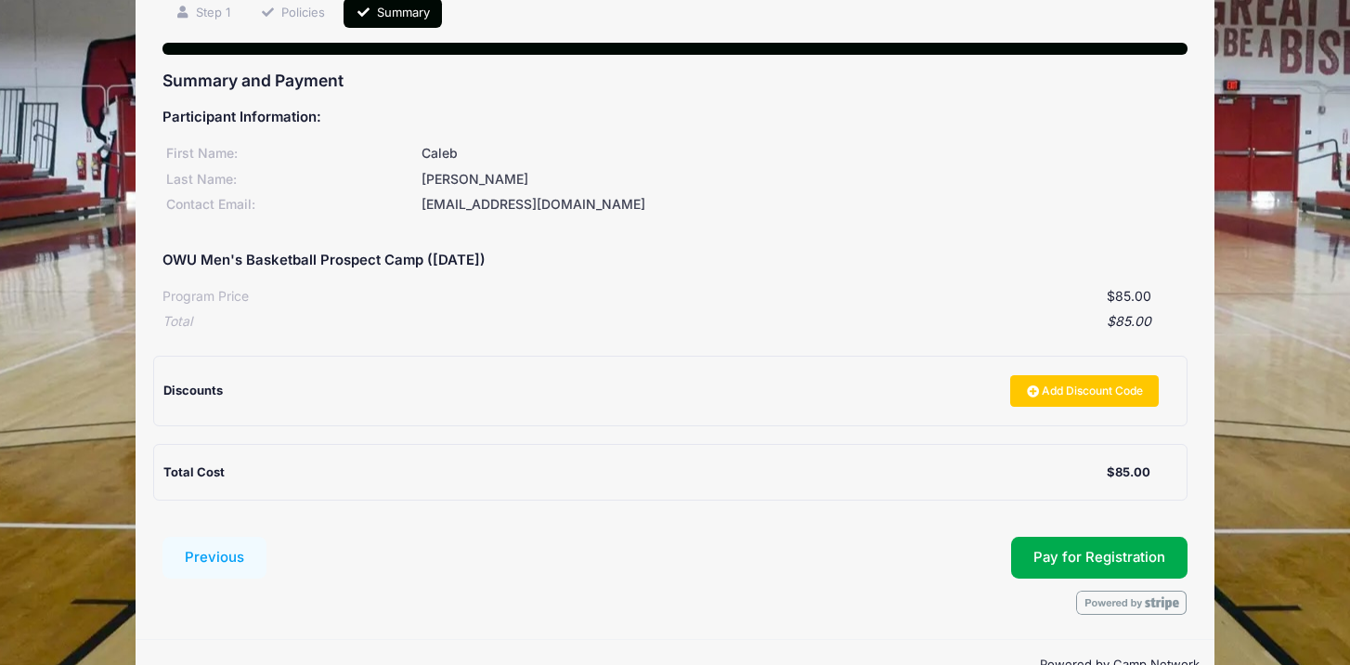
scroll to position [190, 0]
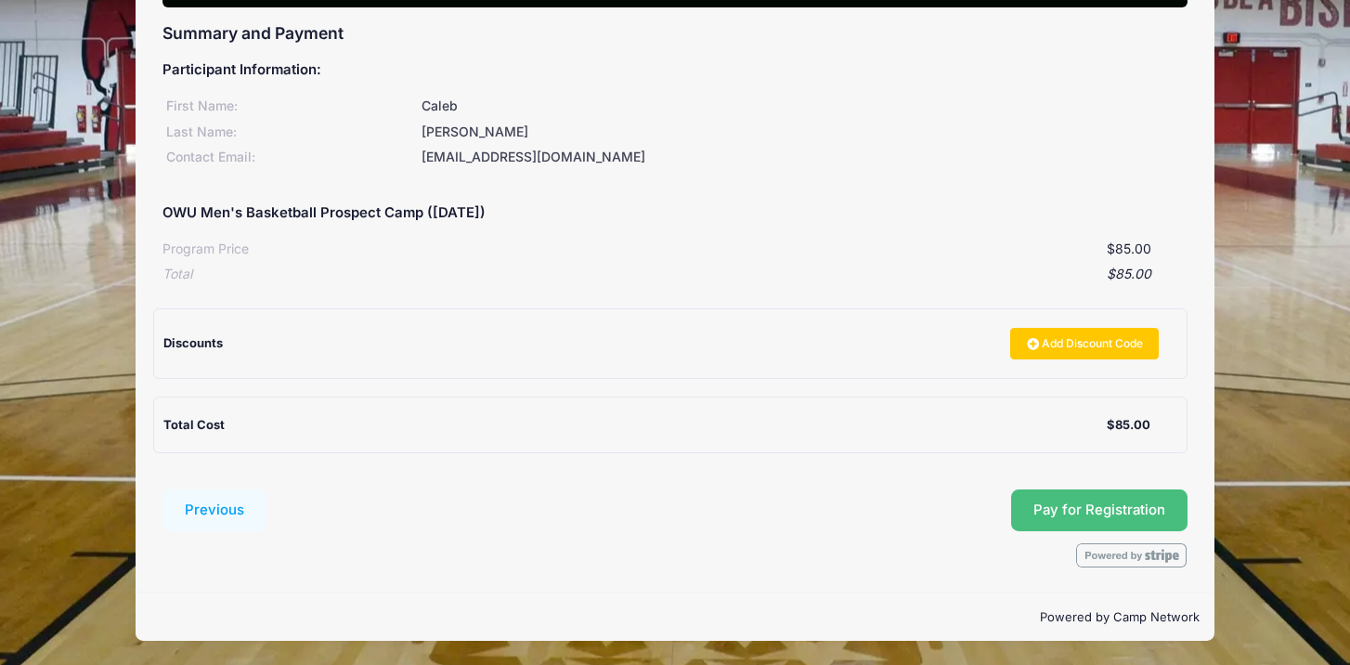
click at [1110, 499] on button "Pay for Registration" at bounding box center [1099, 510] width 176 height 43
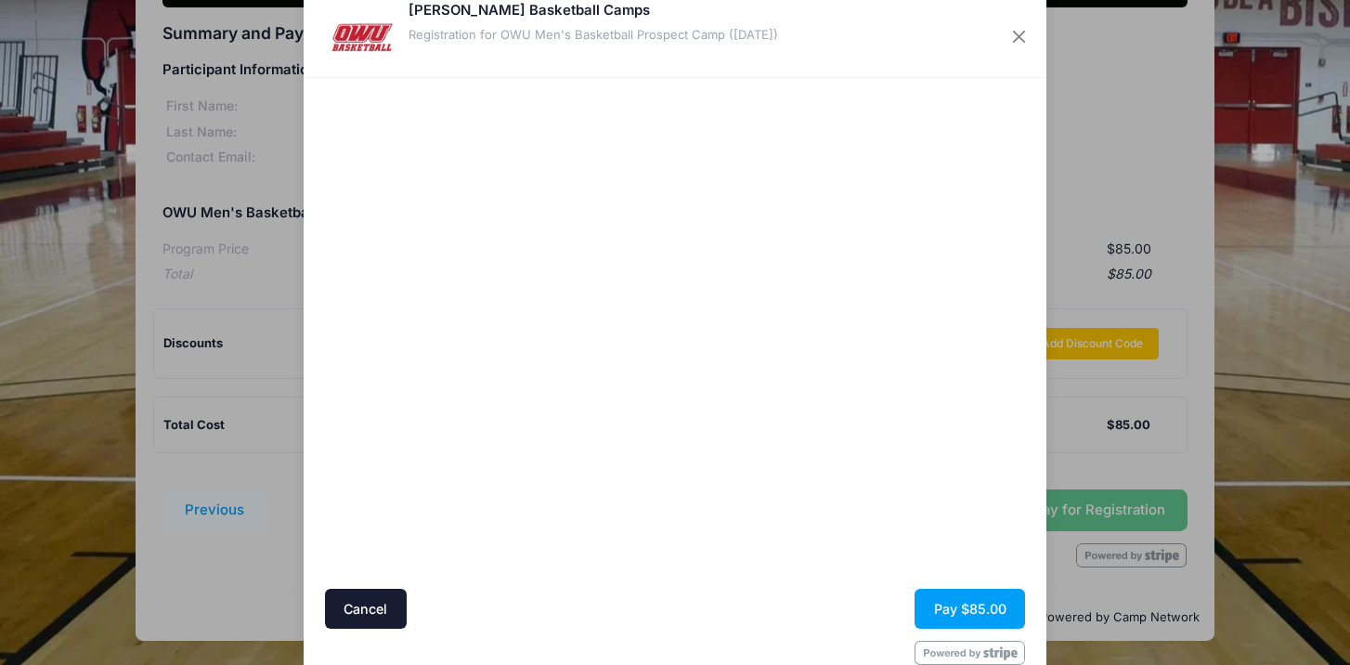
scroll to position [84, 0]
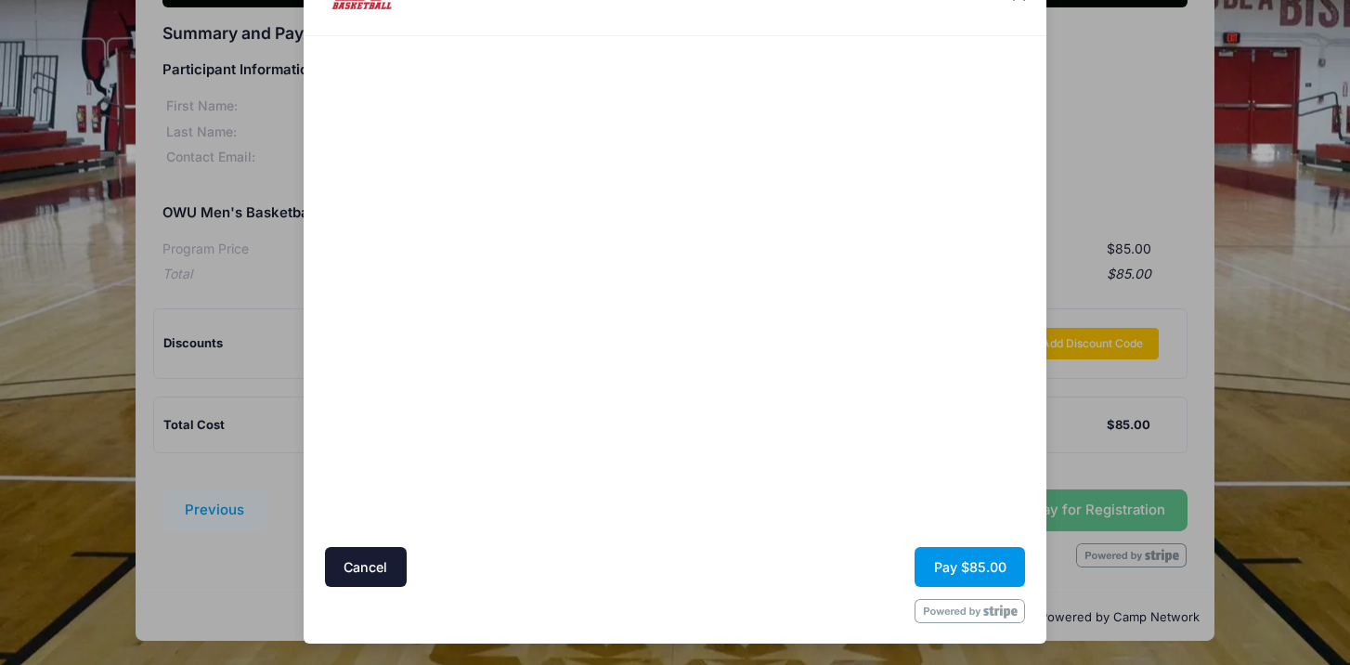
click at [955, 564] on button "Pay $85.00" at bounding box center [969, 567] width 110 height 40
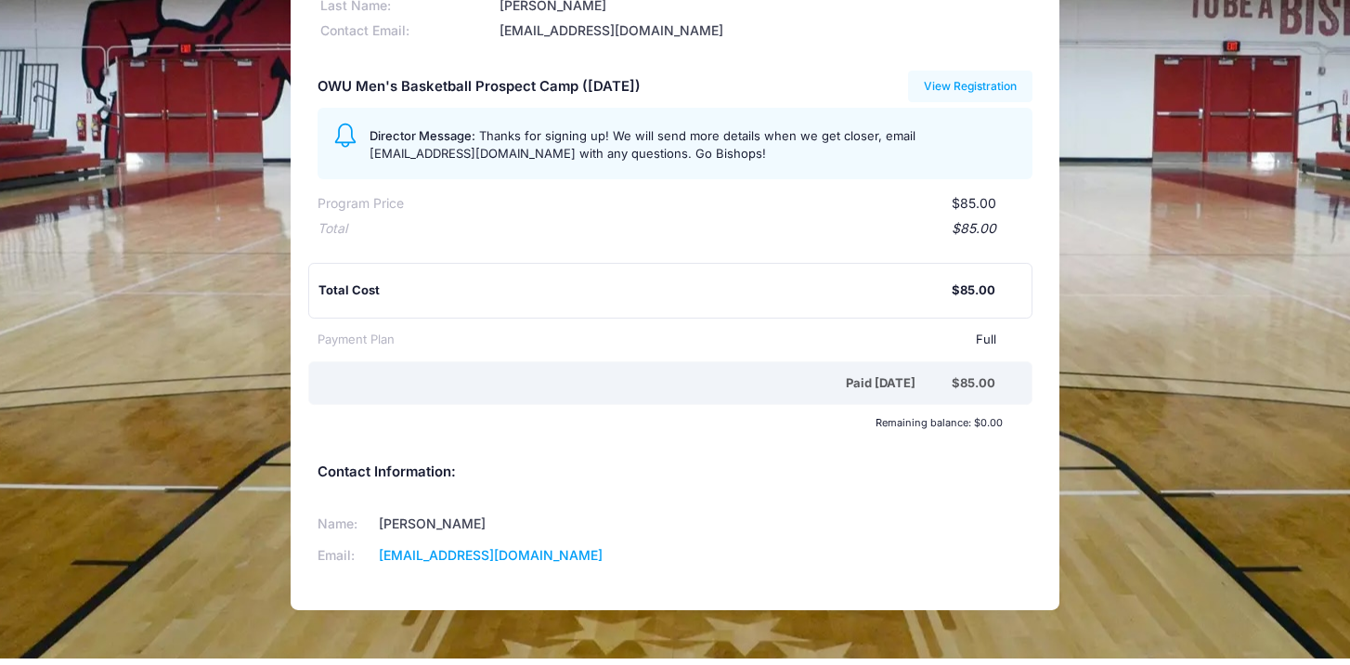
scroll to position [203, 0]
